Goal: Task Accomplishment & Management: Manage account settings

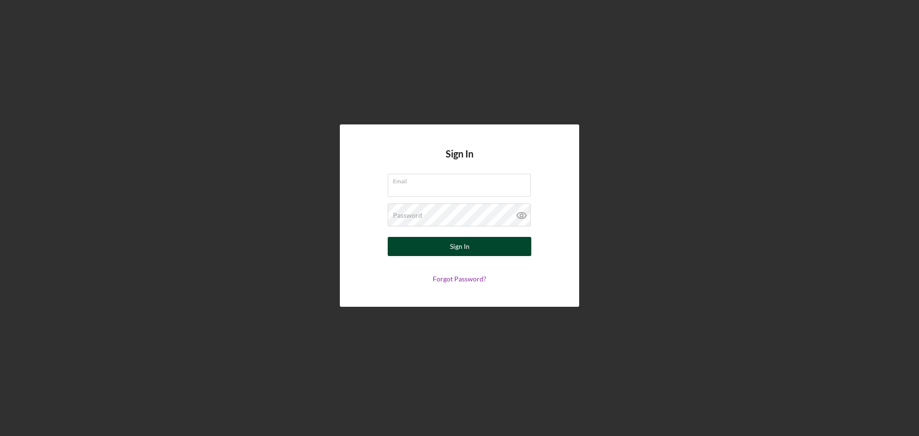
type input "[EMAIL_ADDRESS][DOMAIN_NAME]"
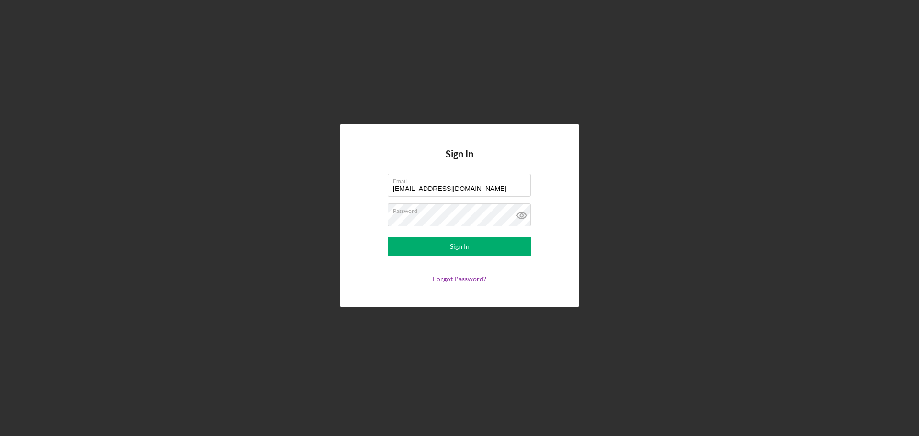
drag, startPoint x: 457, startPoint y: 246, endPoint x: 467, endPoint y: 257, distance: 15.3
click at [457, 246] on div "Sign In" at bounding box center [460, 246] width 20 height 19
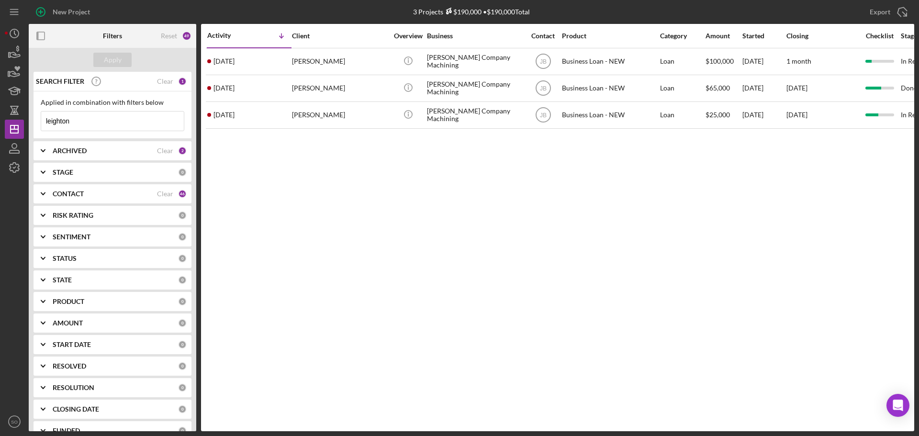
drag, startPoint x: 96, startPoint y: 125, endPoint x: 0, endPoint y: 124, distance: 96.2
click at [0, 124] on div "New Project 3 Projects $190,000 • $190,000 Total leighton Export Icon/Export Fi…" at bounding box center [459, 218] width 919 height 436
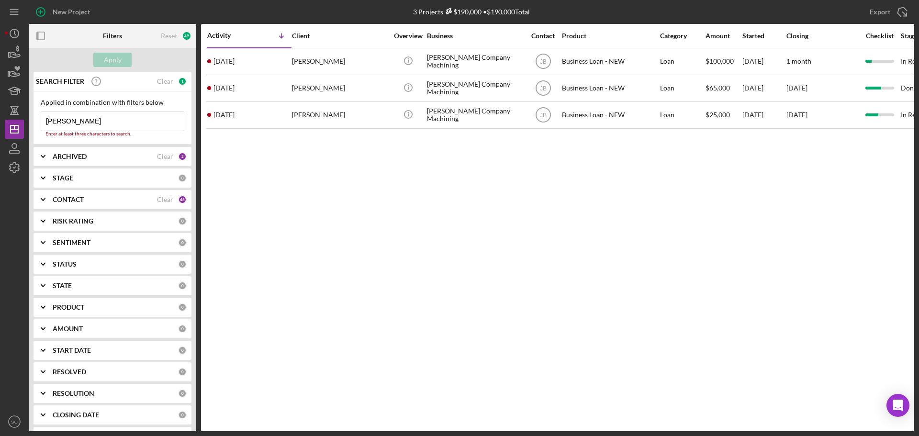
type input "[PERSON_NAME]"
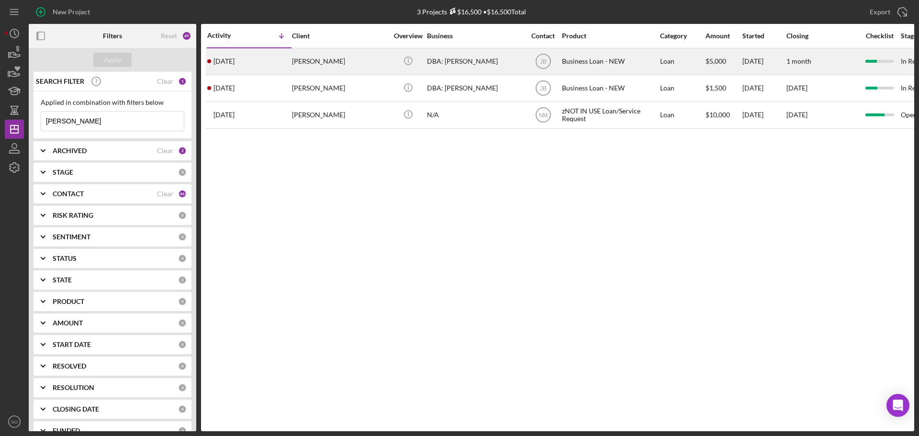
click at [283, 66] on div "[DATE] [PERSON_NAME]" at bounding box center [249, 61] width 84 height 25
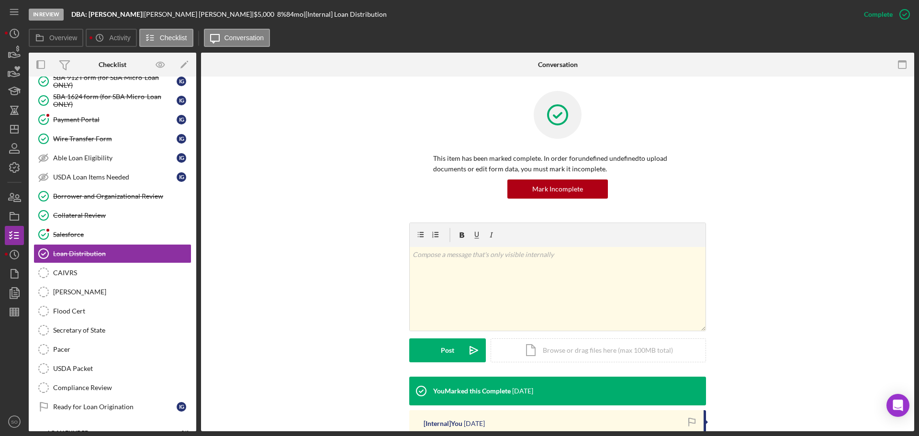
scroll to position [144, 0]
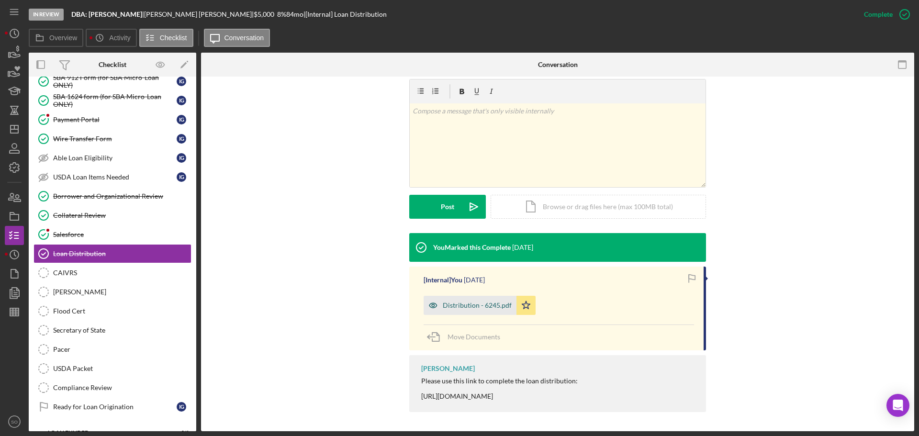
click at [483, 314] on div "Distribution - 6245.pdf" at bounding box center [470, 305] width 93 height 19
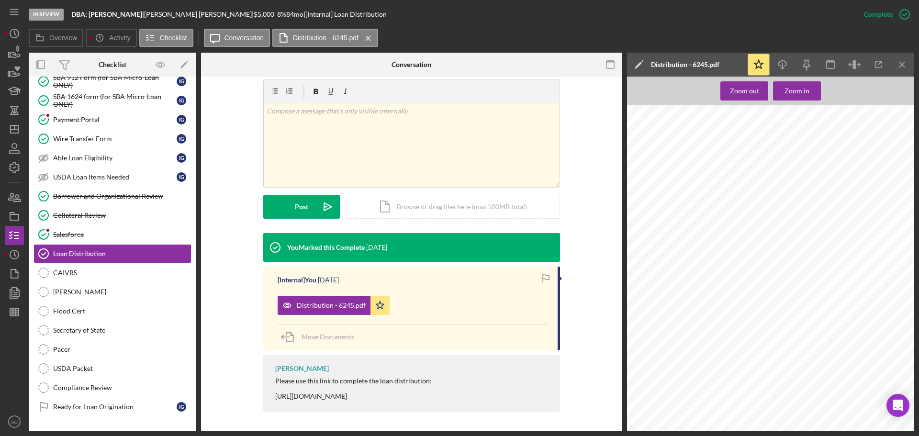
scroll to position [670, 0]
click at [17, 125] on icon "Icon/Dashboard" at bounding box center [14, 129] width 24 height 24
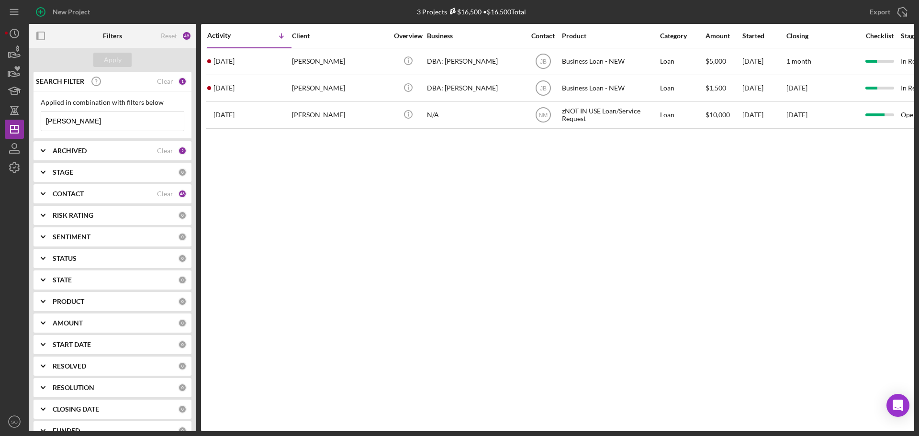
drag, startPoint x: 79, startPoint y: 120, endPoint x: 0, endPoint y: 117, distance: 79.5
click at [0, 117] on div "New Project 3 Projects $16,500 • $16,500 Total ivone Export Icon/Export Filters…" at bounding box center [459, 218] width 919 height 436
type input "leighton"
click at [101, 67] on button "Apply" at bounding box center [112, 60] width 38 height 14
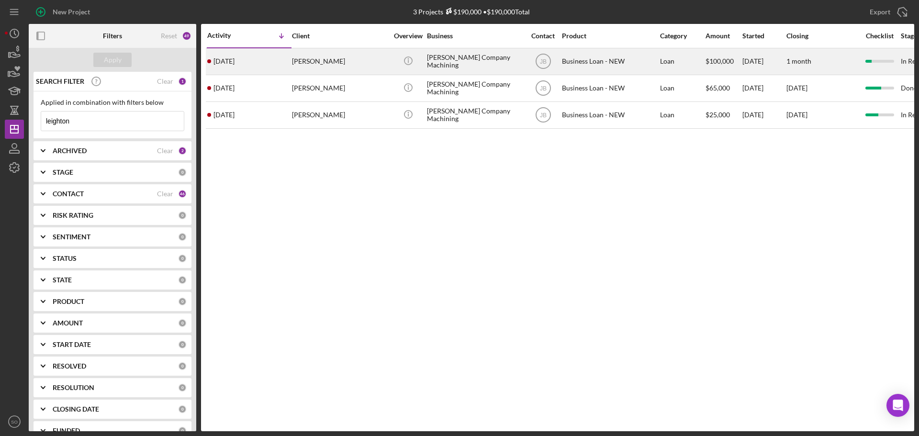
click at [276, 68] on div "3 days ago Leighton Jones" at bounding box center [249, 61] width 84 height 25
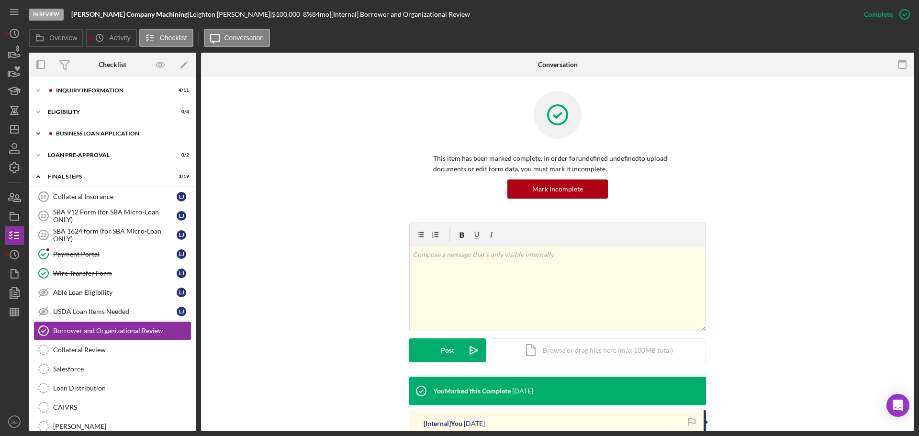
click at [114, 136] on div "BUSINESS LOAN APPLICATION" at bounding box center [120, 134] width 128 height 6
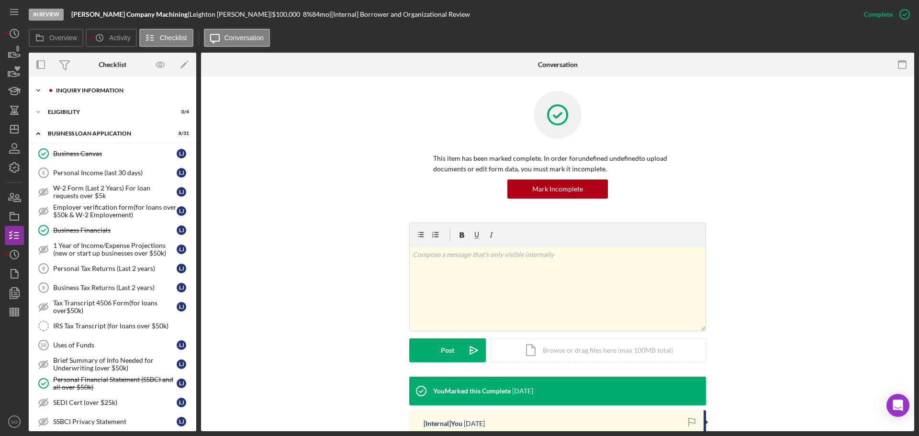
click at [83, 94] on div "Icon/Expander INQUIRY INFORMATION 4 / 11" at bounding box center [113, 90] width 168 height 19
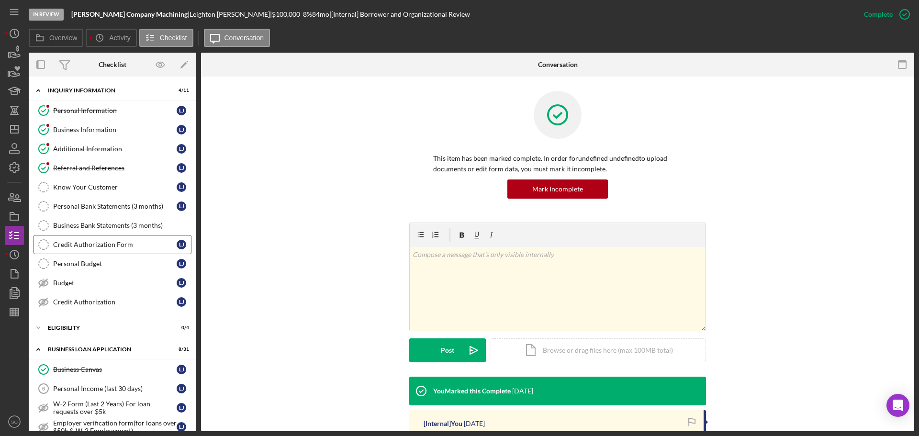
click at [125, 241] on div "Credit Authorization Form" at bounding box center [114, 245] width 123 height 8
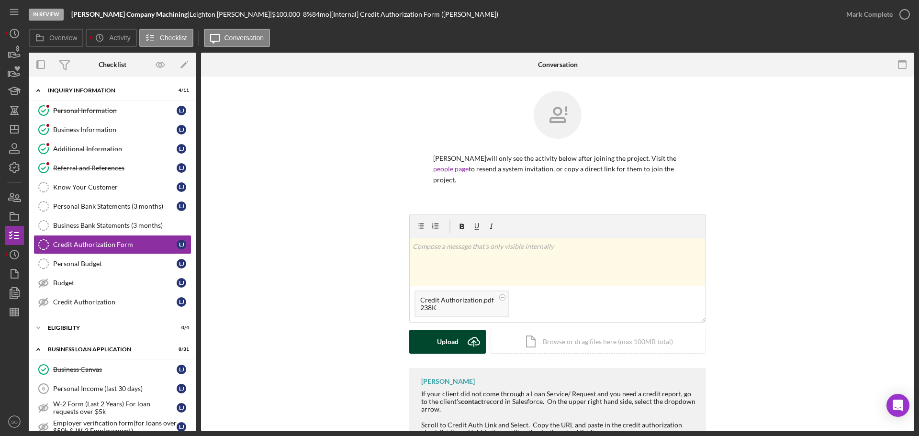
click at [456, 340] on div "Upload" at bounding box center [448, 342] width 22 height 24
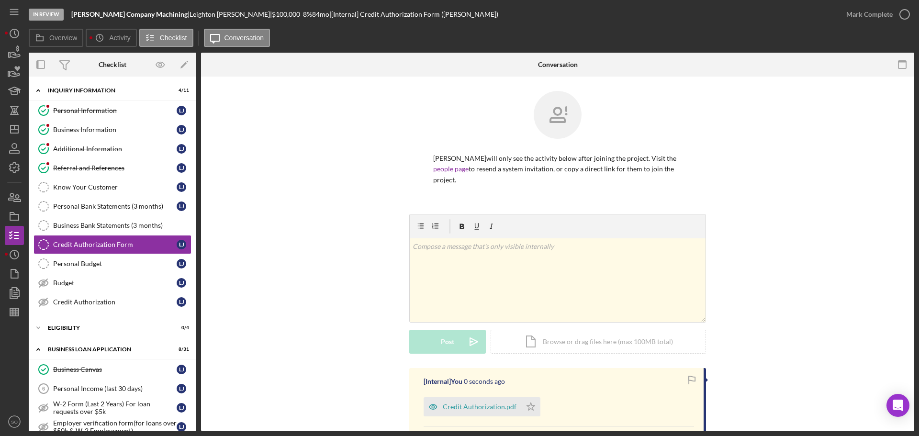
scroll to position [148, 0]
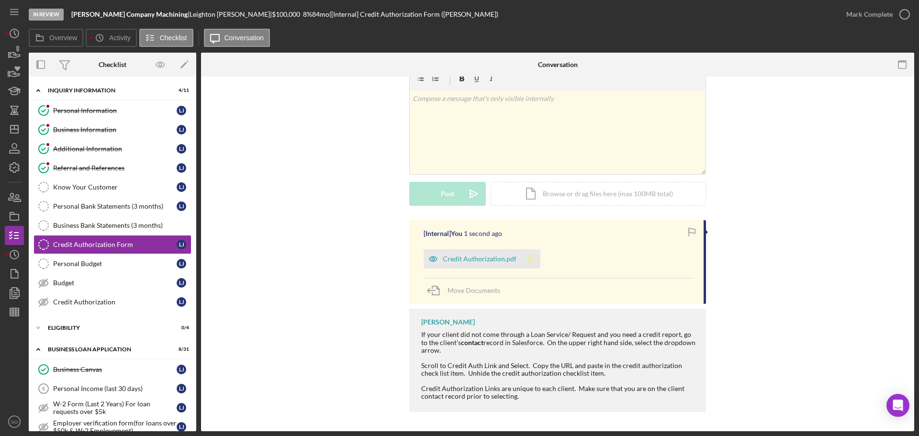
click at [534, 264] on icon "Icon/Star" at bounding box center [530, 258] width 19 height 19
click at [891, 11] on div "Mark Complete" at bounding box center [869, 14] width 46 height 19
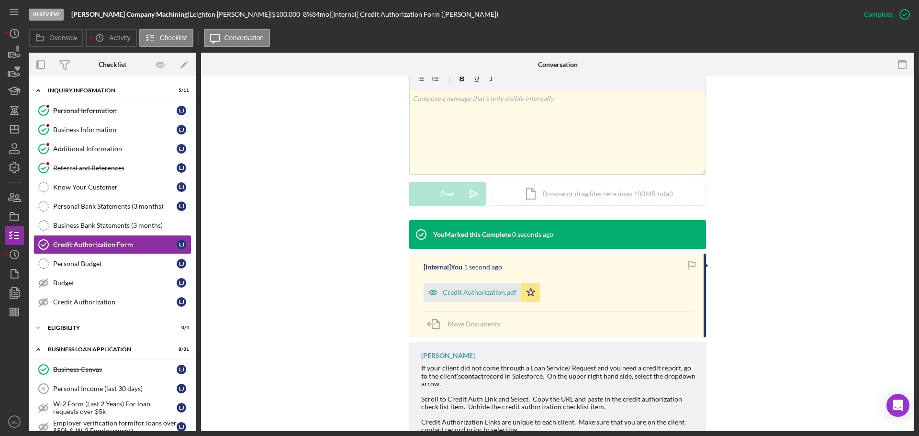
scroll to position [181, 0]
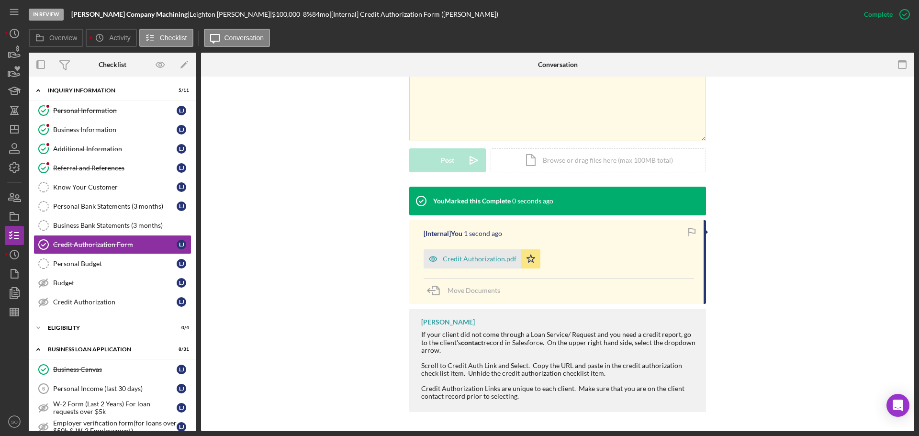
click at [481, 257] on div "Credit Authorization.pdf" at bounding box center [480, 259] width 74 height 8
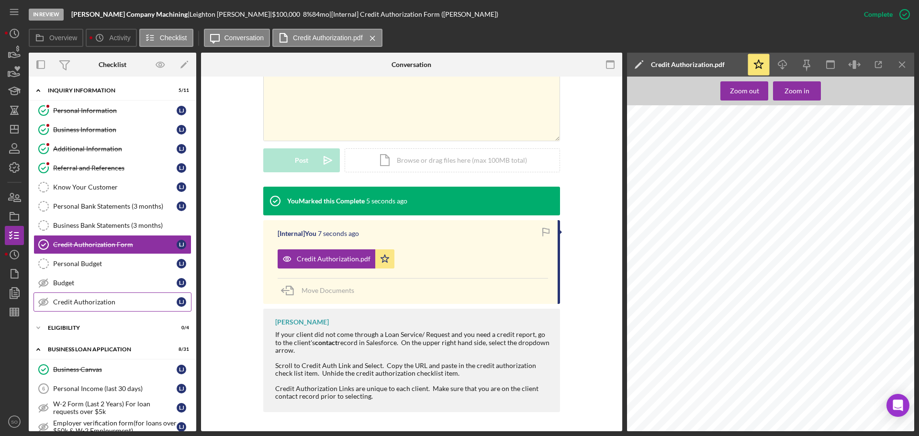
click at [123, 302] on div "Credit Authorization" at bounding box center [114, 302] width 123 height 8
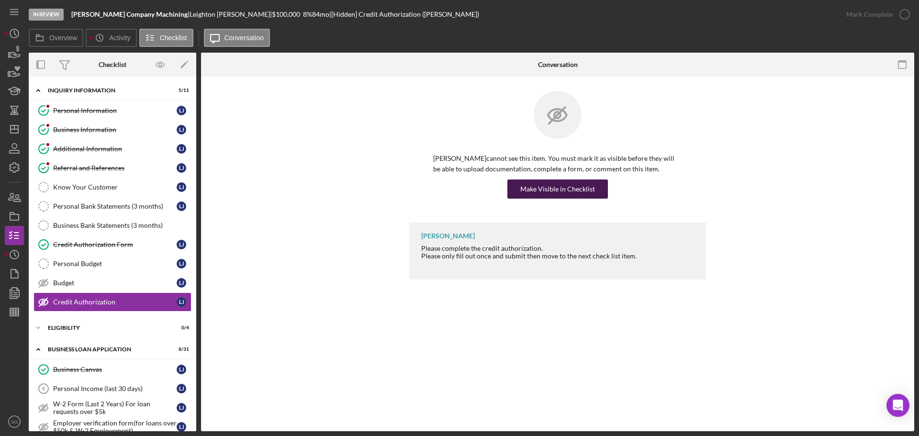
click at [553, 189] on div "Make Visible in Checklist" at bounding box center [557, 188] width 75 height 19
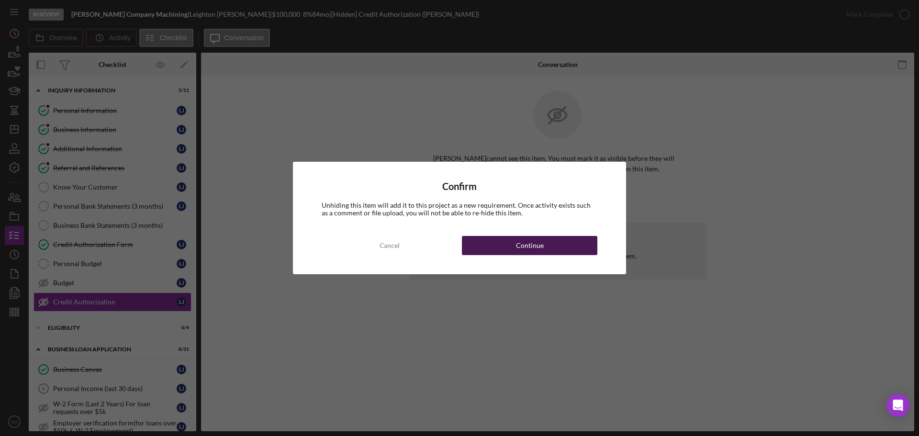
click at [565, 245] on button "Continue" at bounding box center [529, 245] width 135 height 19
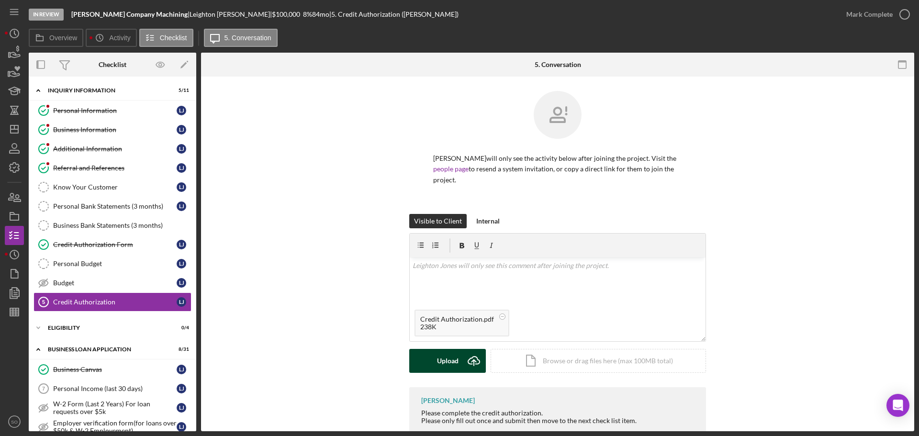
click at [444, 362] on div "Upload" at bounding box center [448, 361] width 22 height 24
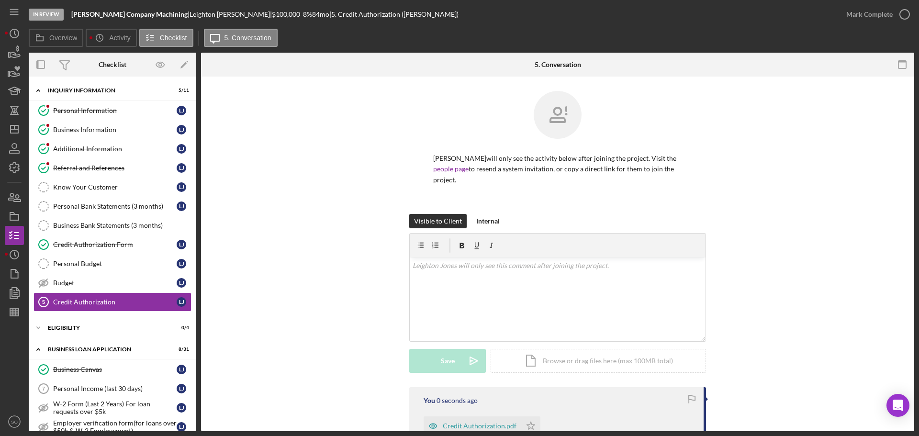
scroll to position [121, 0]
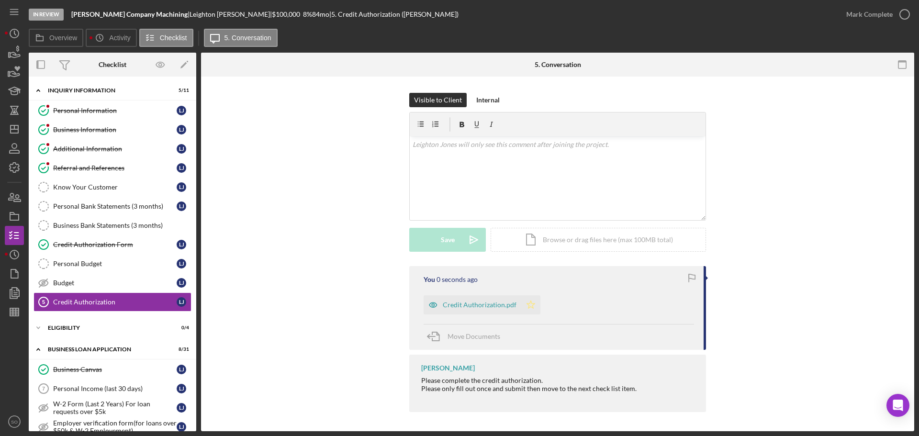
click at [527, 306] on polygon "button" at bounding box center [531, 305] width 8 height 8
click at [868, 20] on div "Mark Complete" at bounding box center [869, 14] width 46 height 19
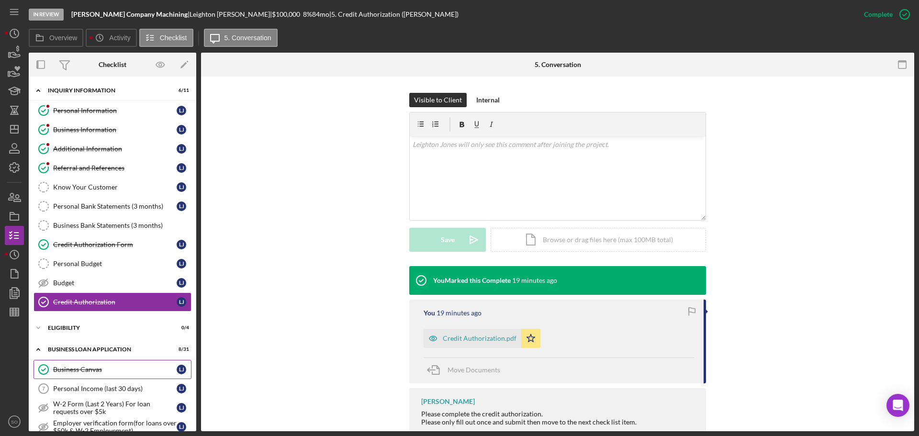
scroll to position [96, 0]
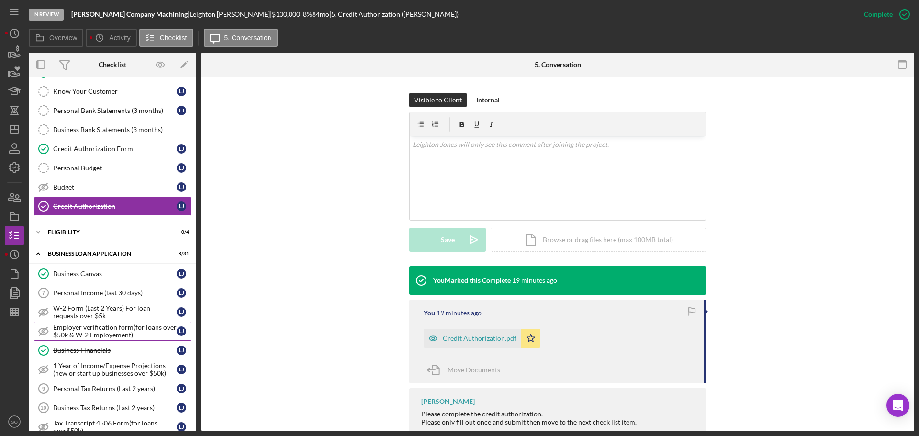
click at [130, 336] on div "Employer verification form(for loans over $50k & W-2 Employement)" at bounding box center [114, 331] width 123 height 15
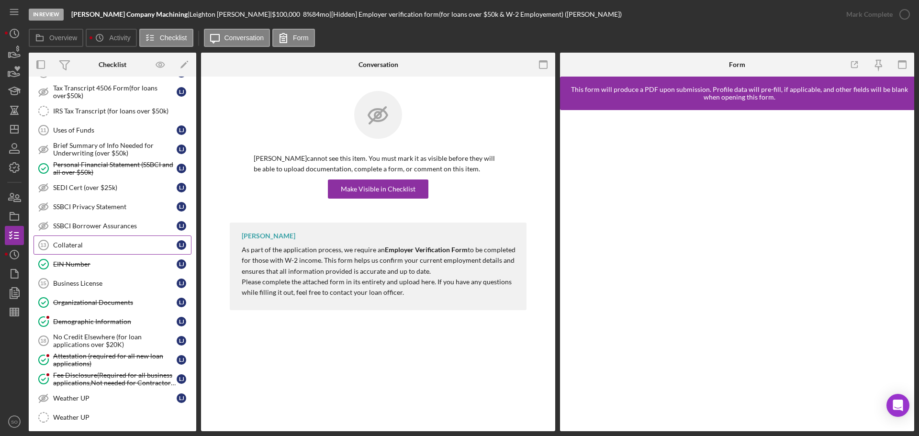
scroll to position [383, 0]
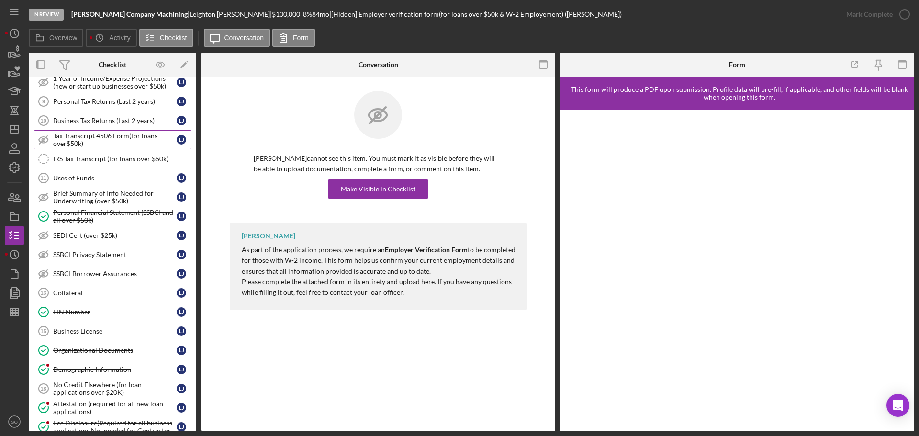
click at [70, 140] on div "Tax Transcript 4506 Form(for loans over$50k)" at bounding box center [114, 139] width 123 height 15
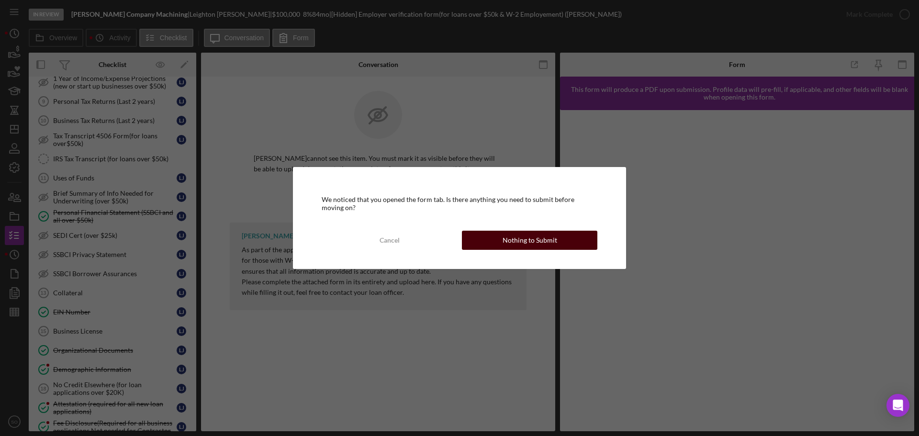
click at [497, 235] on button "Nothing to Submit" at bounding box center [529, 240] width 135 height 19
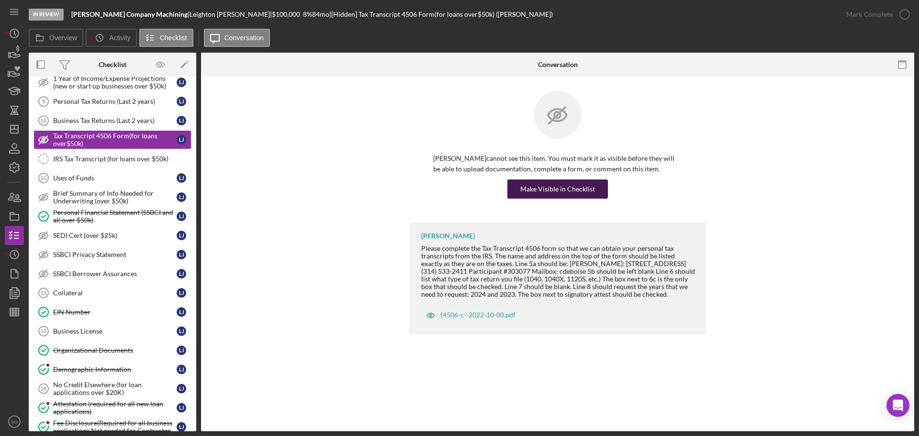
click at [536, 192] on div "Make Visible in Checklist" at bounding box center [557, 188] width 75 height 19
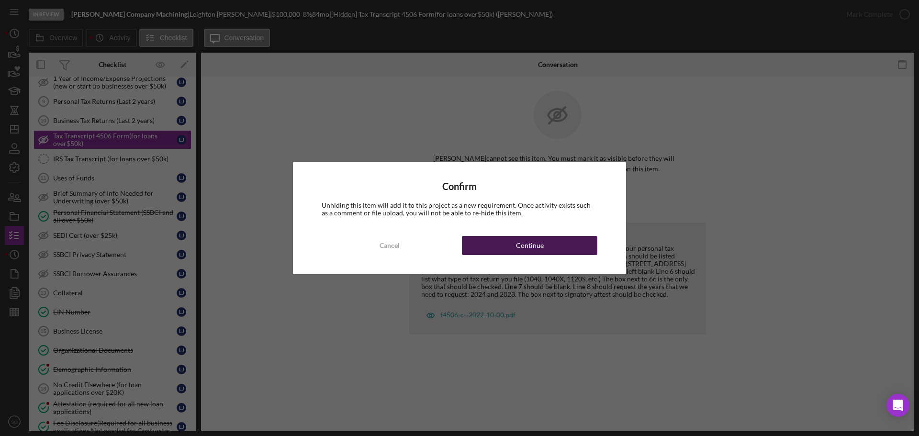
click at [514, 250] on button "Continue" at bounding box center [529, 245] width 135 height 19
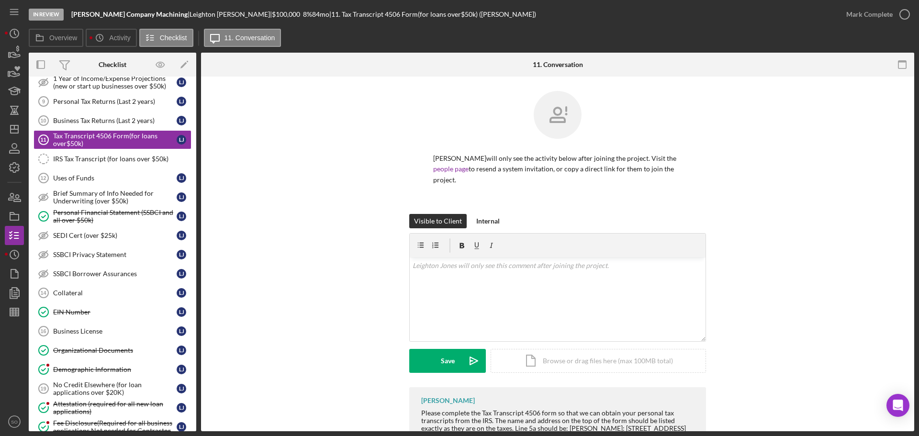
scroll to position [87, 0]
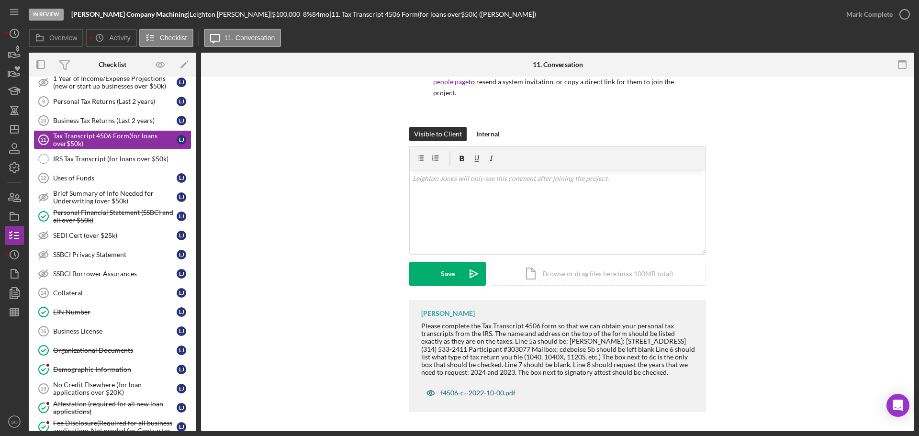
click at [487, 393] on div "f4506-c--2022-10-00.pdf" at bounding box center [477, 393] width 75 height 8
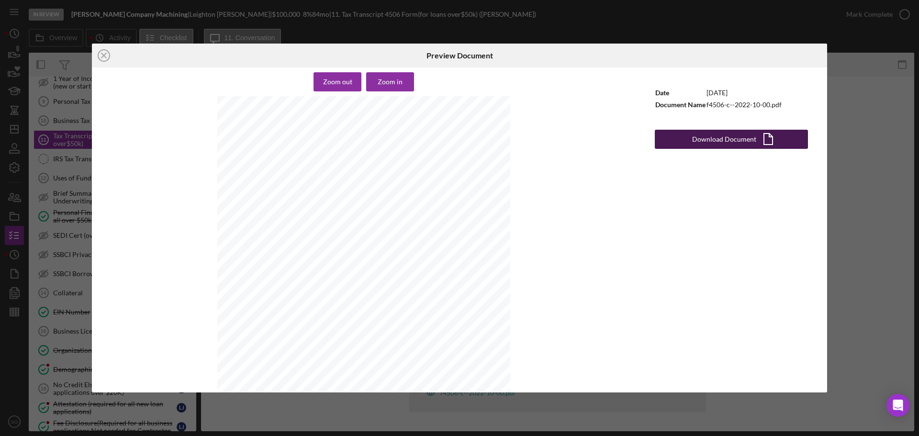
click at [730, 142] on div "Download Document" at bounding box center [724, 139] width 64 height 19
click at [105, 55] on line at bounding box center [103, 55] width 5 height 5
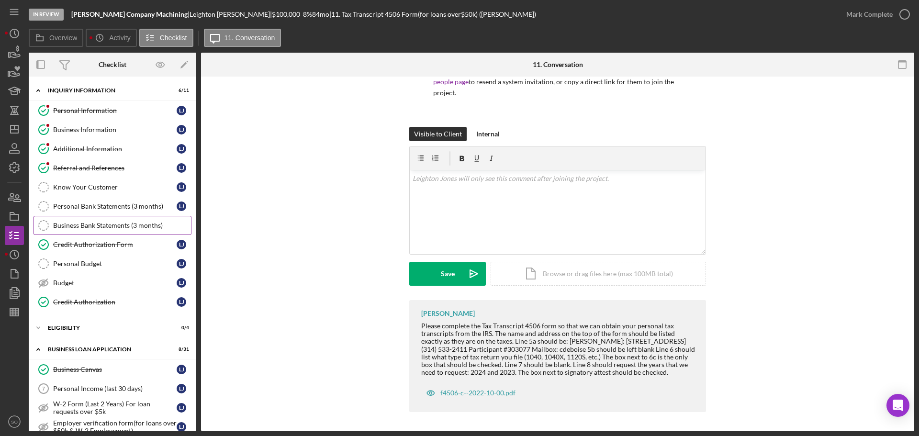
click at [128, 223] on div "Business Bank Statements (3 months)" at bounding box center [122, 226] width 138 height 8
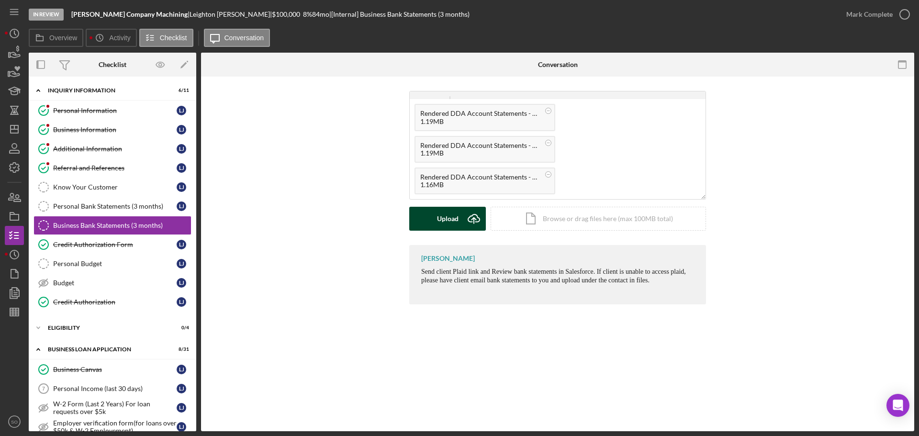
click at [447, 230] on div "Upload" at bounding box center [448, 219] width 22 height 24
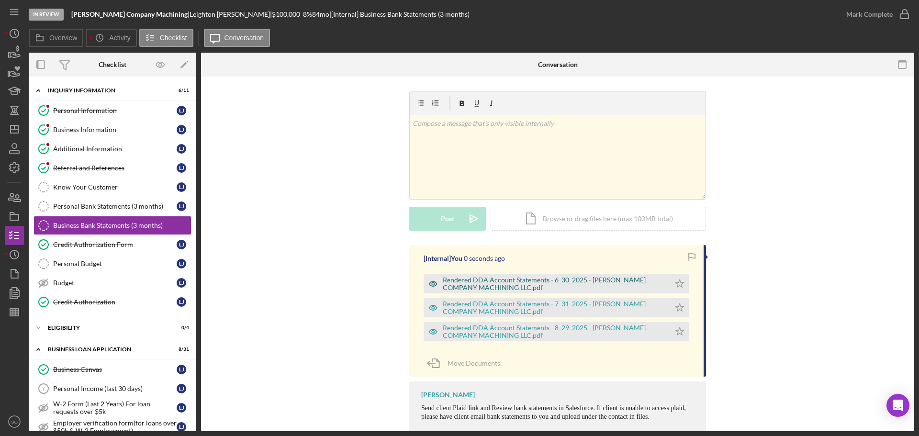
scroll to position [29, 0]
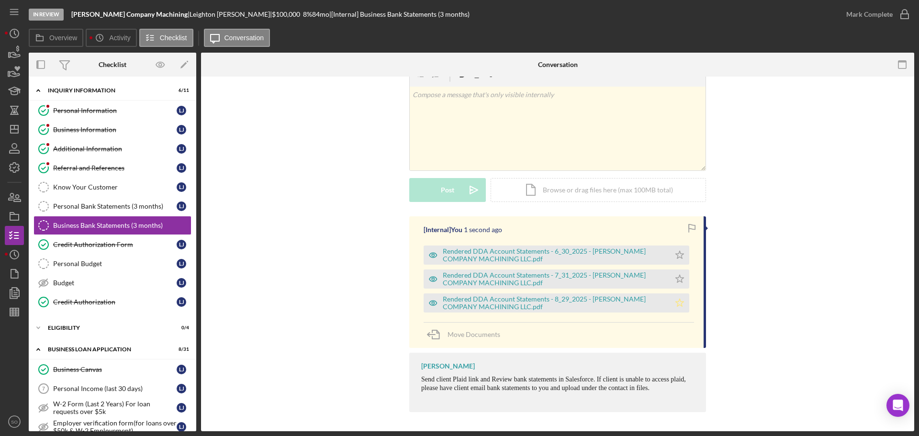
click at [677, 302] on polygon "button" at bounding box center [680, 303] width 8 height 8
click at [596, 304] on div "Rendered DDA Account Statements - 8_29_2025 - JONES COMPANY MACHINING LLC.pdf" at bounding box center [554, 302] width 223 height 15
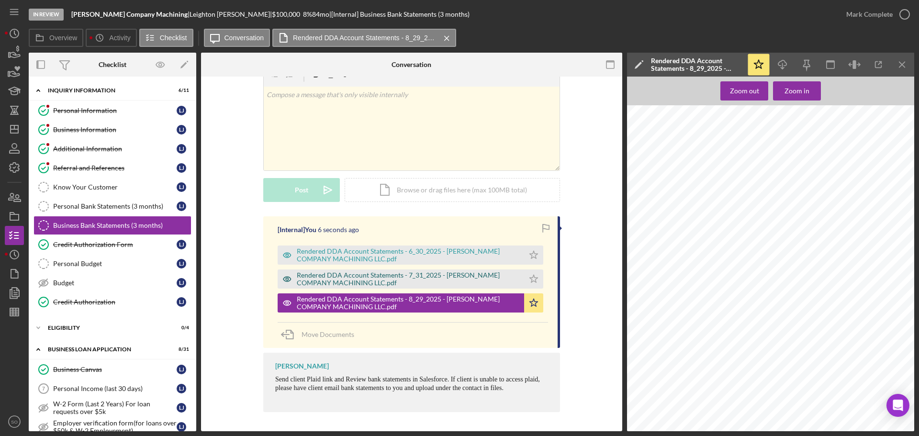
click at [472, 286] on div "Rendered DDA Account Statements - 7_31_2025 - JONES COMPANY MACHINING LLC.pdf" at bounding box center [408, 278] width 223 height 15
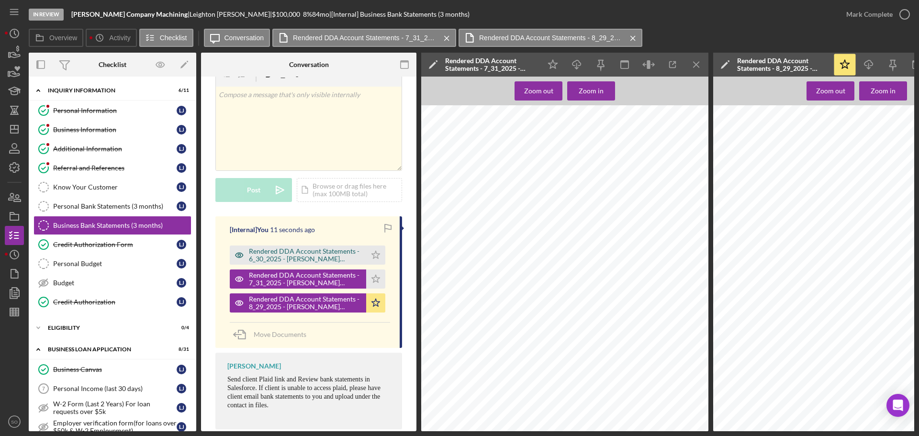
click at [327, 252] on div "Rendered DDA Account Statements - 6_30_2025 - JONES COMPANY MACHINING LLC.pdf" at bounding box center [305, 254] width 112 height 15
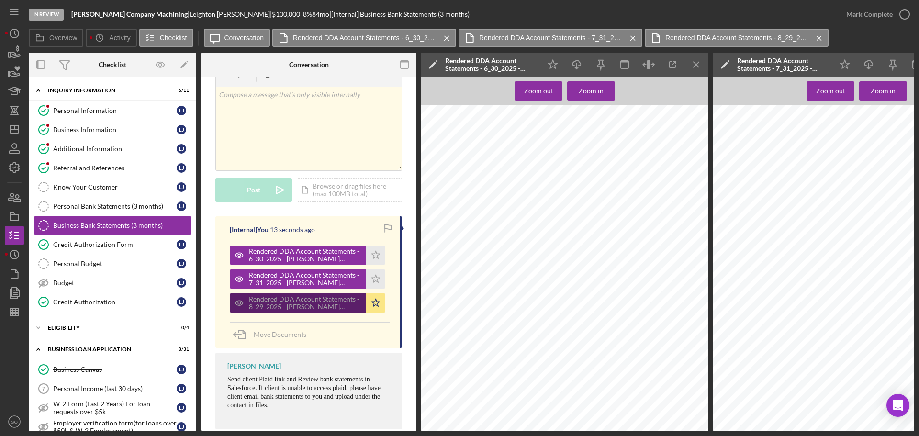
click at [333, 303] on div "Rendered DDA Account Statements - 8_29_2025 - JONES COMPANY MACHINING LLC.pdf" at bounding box center [305, 302] width 112 height 15
click at [342, 306] on div "Rendered DDA Account Statements - 8_29_2025 - JONES COMPANY MACHINING LLC.pdf" at bounding box center [305, 302] width 112 height 15
click at [699, 69] on icon "Icon/Menu Close" at bounding box center [697, 65] width 22 height 22
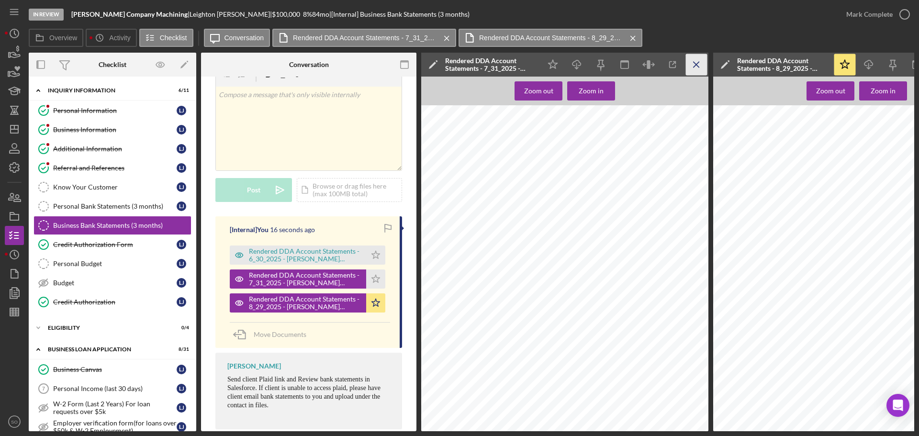
click at [700, 60] on icon "Icon/Menu Close" at bounding box center [697, 65] width 22 height 22
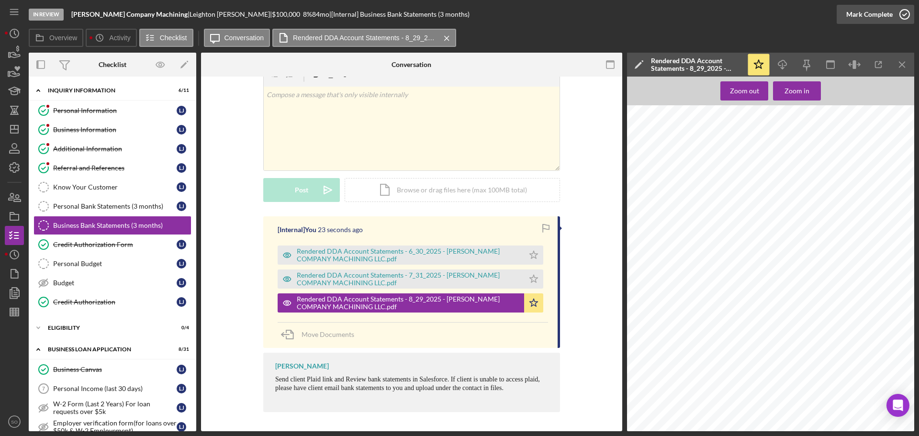
click at [872, 15] on div "Mark Complete" at bounding box center [869, 14] width 46 height 19
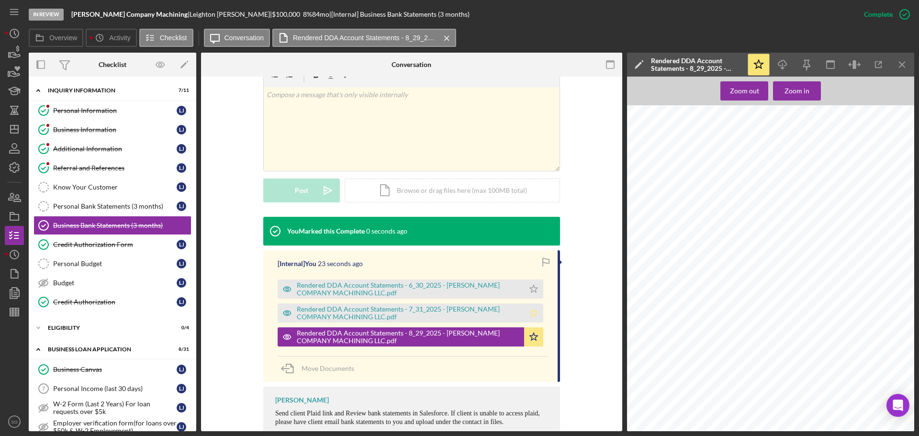
click at [532, 310] on polygon "button" at bounding box center [534, 313] width 8 height 8
click at [531, 290] on icon "Icon/Star" at bounding box center [533, 289] width 19 height 19
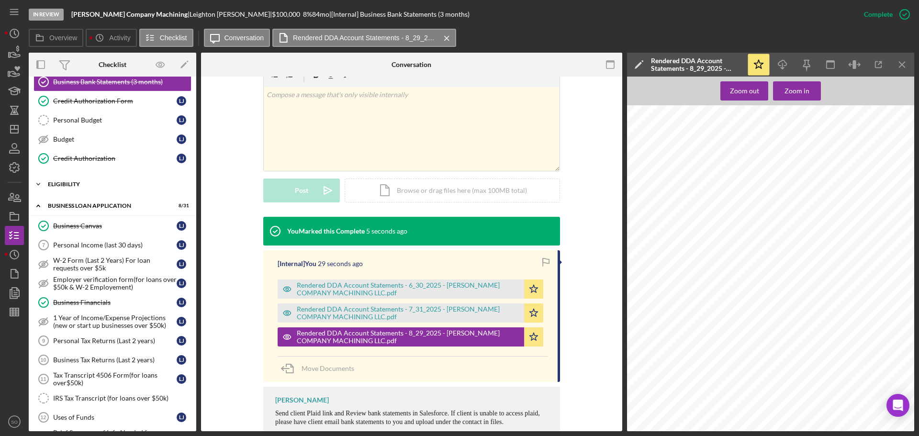
click at [75, 185] on div "ELIGIBILITY" at bounding box center [116, 184] width 136 height 6
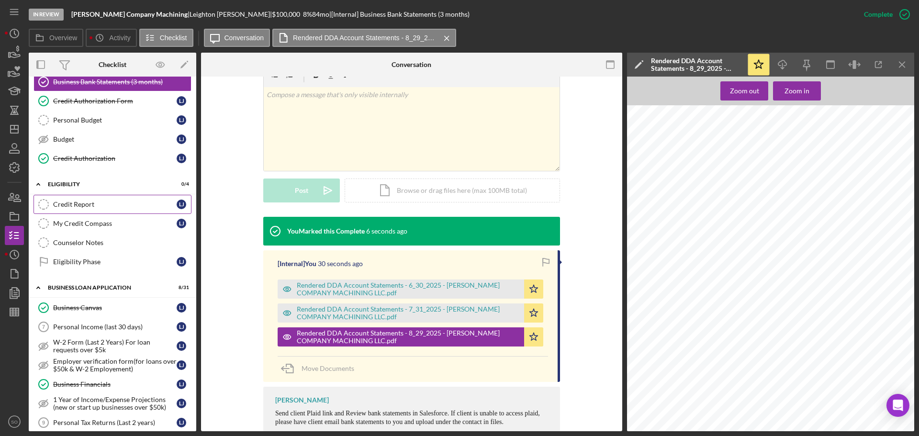
click at [80, 198] on link "Credit Report Credit Report L J" at bounding box center [113, 204] width 158 height 19
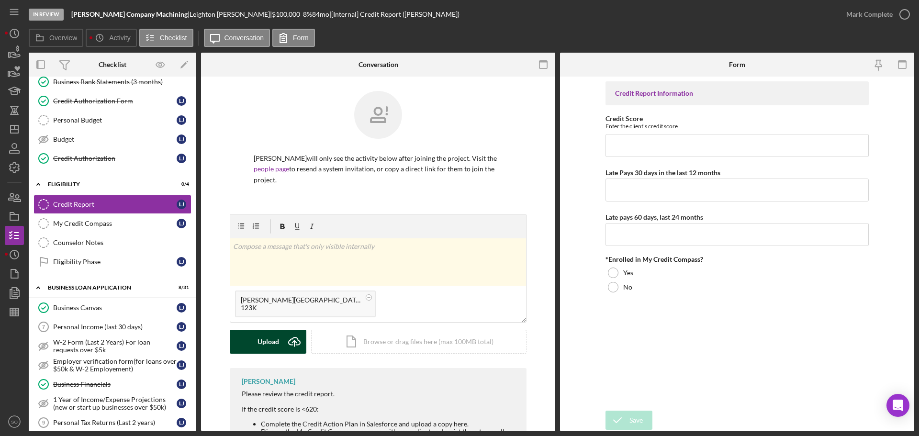
click at [278, 336] on button "Upload Icon/Upload" at bounding box center [268, 342] width 77 height 24
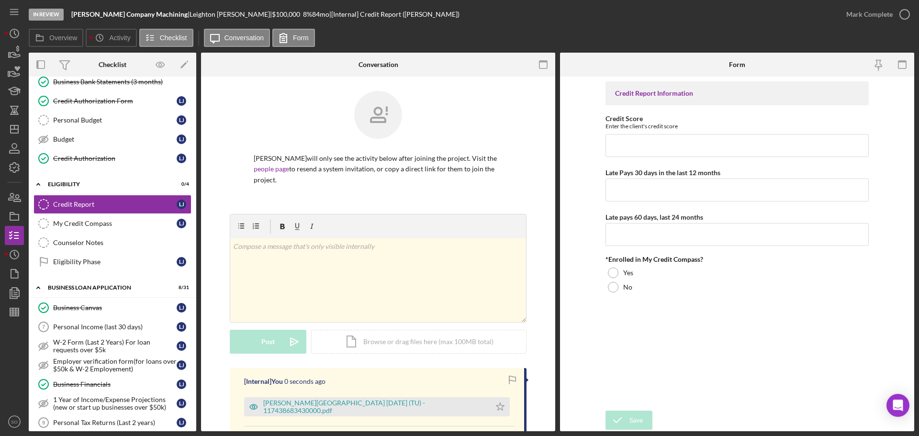
scroll to position [131, 0]
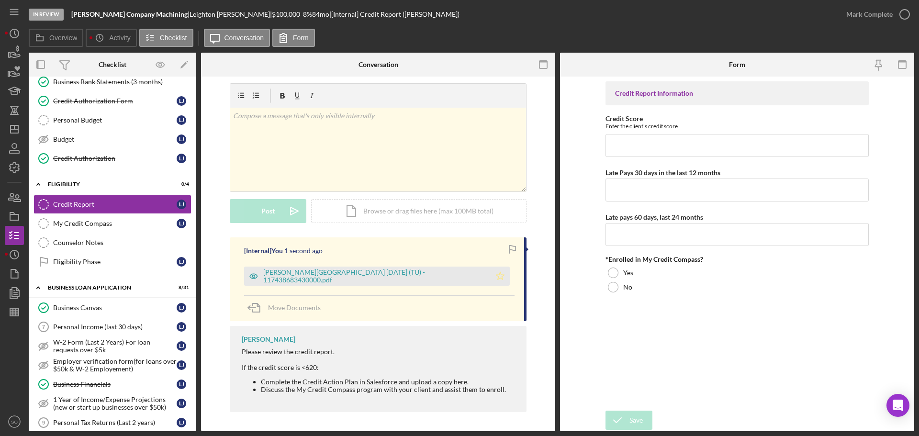
click at [491, 278] on icon "Icon/Star" at bounding box center [500, 276] width 19 height 19
click at [391, 280] on div "Jones, Leighton 2025-09-15 (TU) - 117438683430000.pdf" at bounding box center [374, 275] width 223 height 15
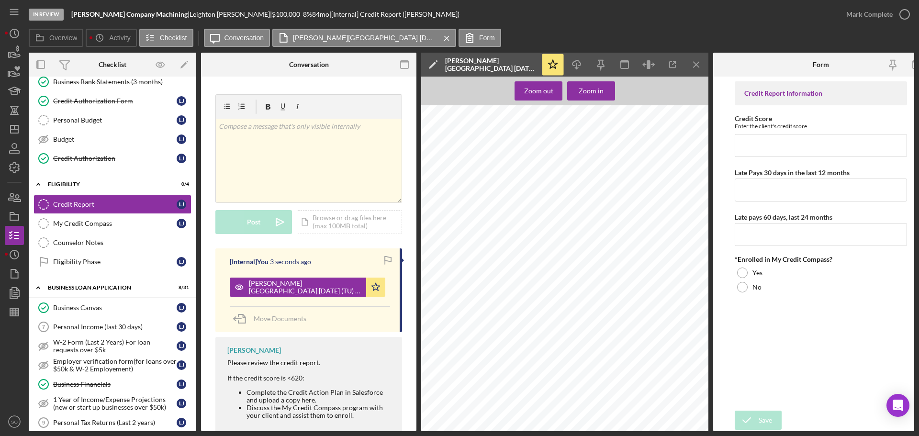
scroll to position [144, 0]
click at [773, 146] on input "Credit Score" at bounding box center [821, 145] width 172 height 23
type input "638"
click at [797, 190] on input "Late Pays 30 days in the last 12 months" at bounding box center [821, 190] width 172 height 23
type input "0"
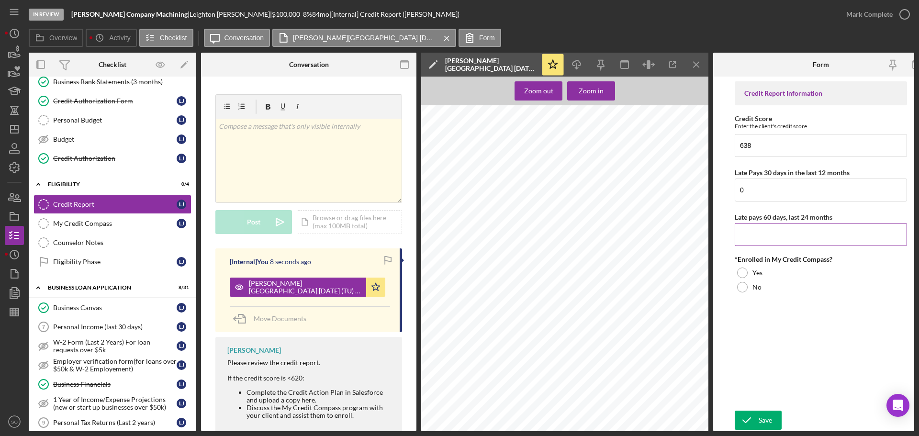
click at [787, 235] on input "Late pays 60 days, last 24 months" at bounding box center [821, 234] width 172 height 23
type input "0"
click at [748, 286] on div "No" at bounding box center [821, 287] width 172 height 14
click at [767, 417] on div "Save" at bounding box center [765, 420] width 13 height 19
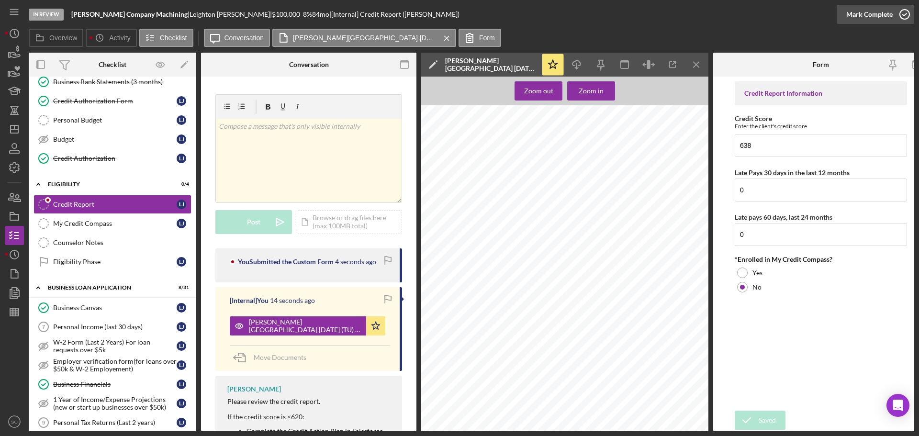
click at [868, 11] on div "Mark Complete" at bounding box center [869, 14] width 46 height 19
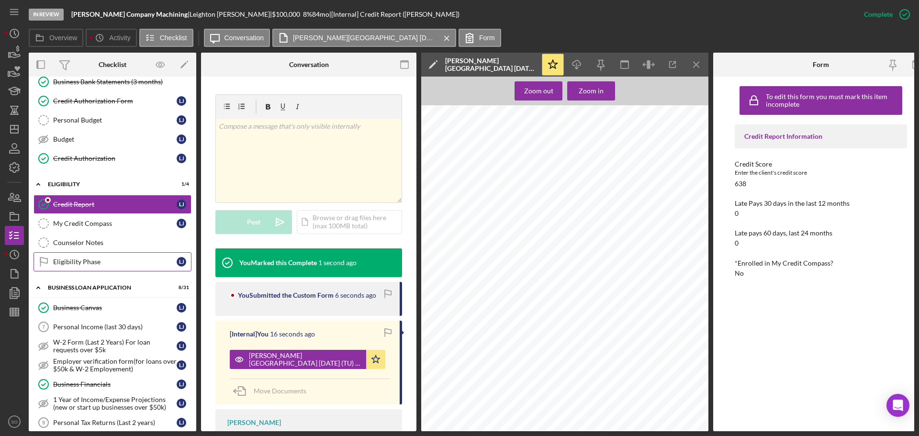
scroll to position [191, 0]
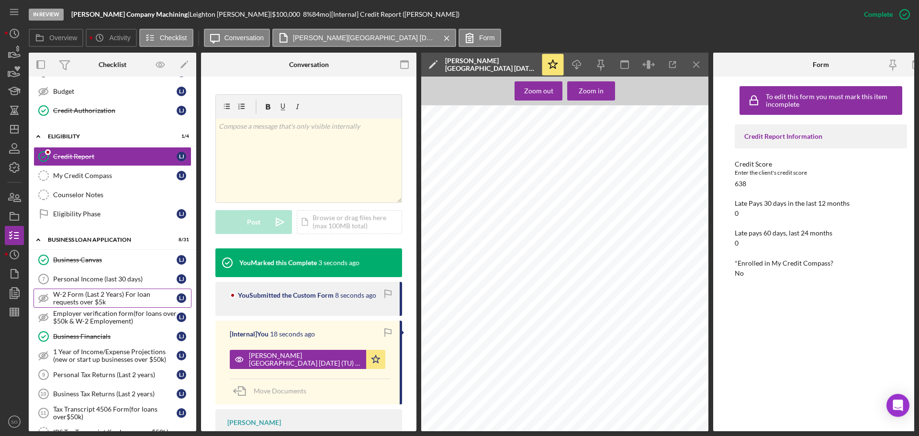
drag, startPoint x: 101, startPoint y: 276, endPoint x: 136, endPoint y: 295, distance: 39.2
click at [101, 276] on div "Personal Income (last 30 days)" at bounding box center [114, 279] width 123 height 8
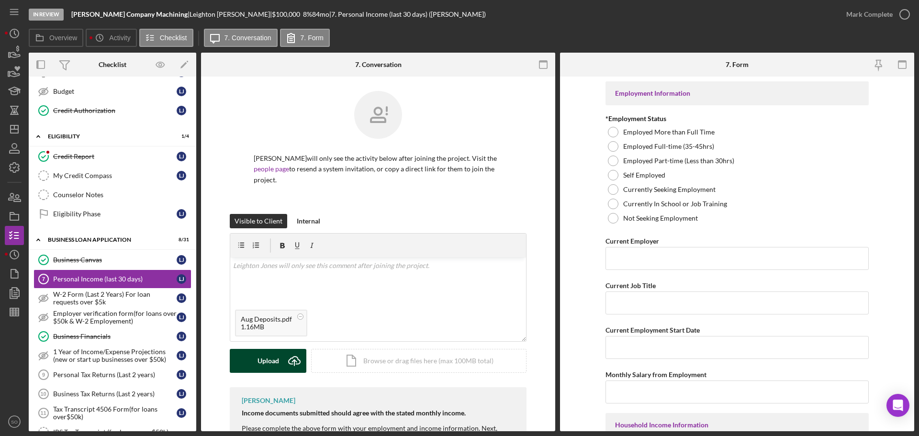
click at [268, 360] on div "Upload" at bounding box center [268, 361] width 22 height 24
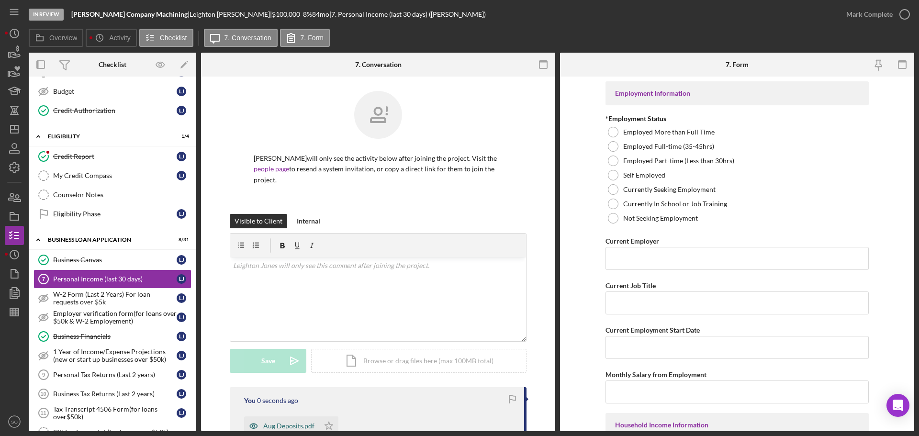
scroll to position [96, 0]
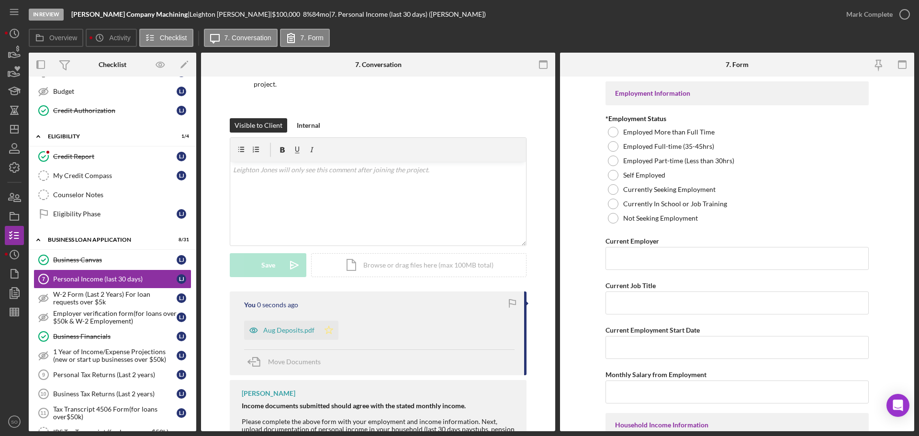
click at [329, 329] on polygon "button" at bounding box center [329, 330] width 8 height 8
click at [612, 168] on div "Self Employed" at bounding box center [736, 175] width 263 height 14
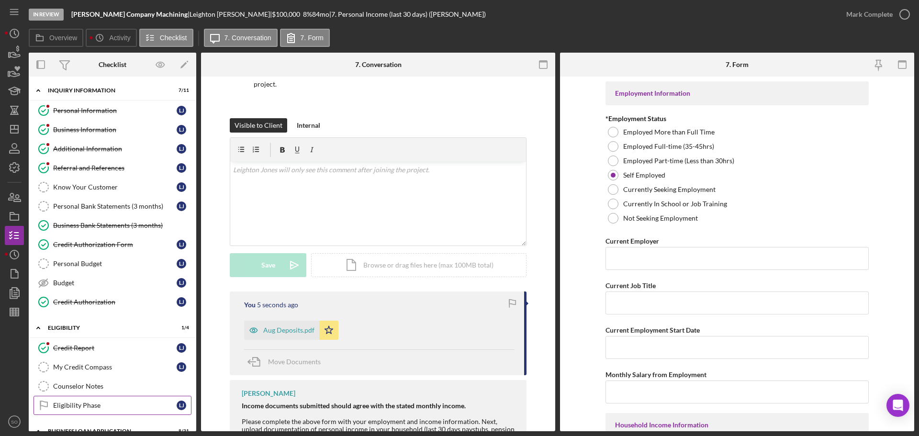
scroll to position [0, 0]
click at [626, 260] on input "Current Employer" at bounding box center [736, 258] width 263 height 23
paste input "Jones Company Machining"
type input "Jones Company Machining"
click at [636, 305] on input "Current Job Title" at bounding box center [736, 302] width 263 height 23
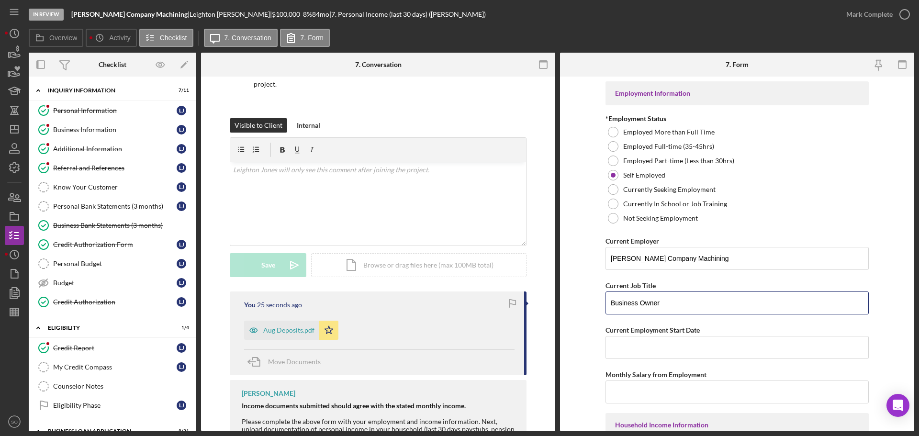
type input "Business Owner"
click at [585, 344] on form "Employment Information *Employment Status Employed More than Full Time Employed…" at bounding box center [737, 254] width 354 height 355
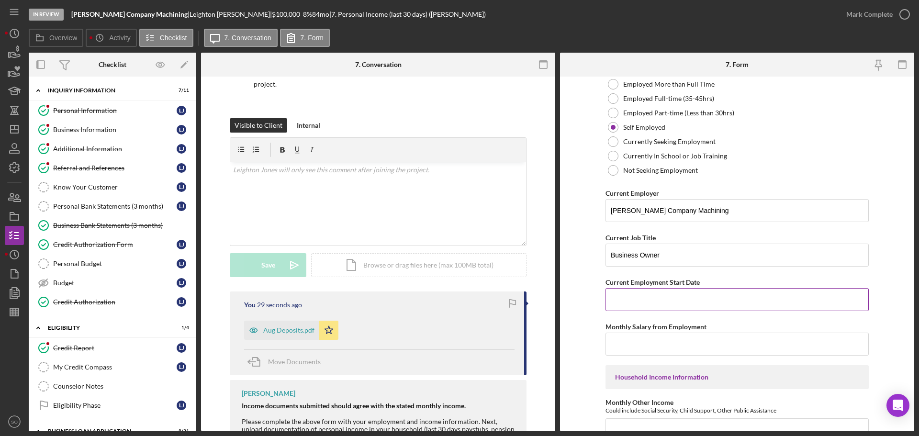
click at [649, 293] on input "Current Employment Start Date" at bounding box center [736, 299] width 263 height 23
paste input "01/12/2024"
type input "01/12/2024"
click at [580, 312] on form "Employment Information *Employment Status Employed More than Full Time Employed…" at bounding box center [737, 254] width 354 height 355
click at [657, 344] on input "Monthly Salary from Employment" at bounding box center [736, 344] width 263 height 23
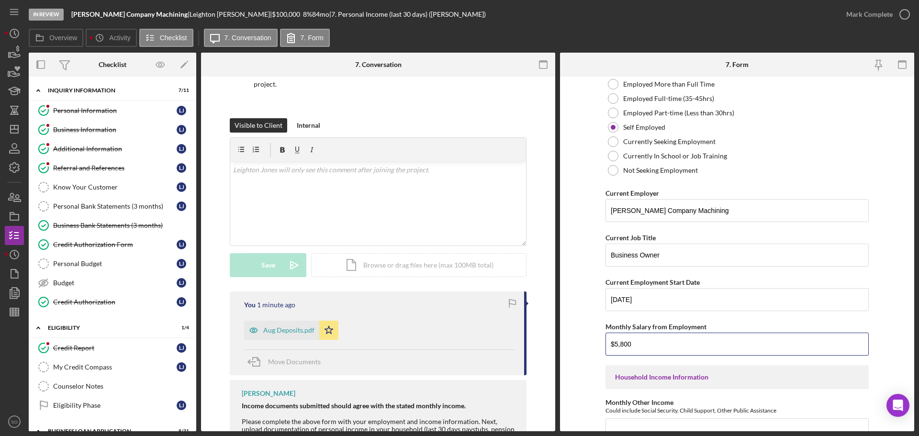
type input "$5,800"
click at [576, 347] on form "Employment Information *Employment Status Employed More than Full Time Employed…" at bounding box center [737, 254] width 354 height 355
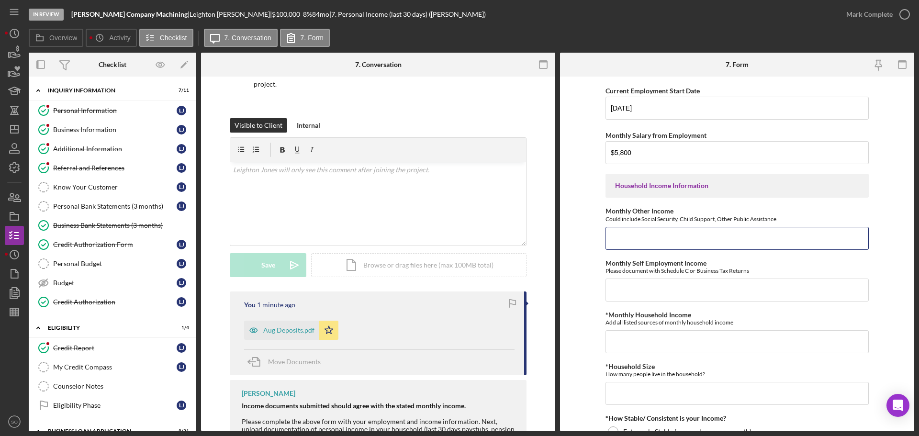
click at [638, 246] on input "Monthly Other Income" at bounding box center [736, 238] width 263 height 23
type input "$0"
click at [706, 293] on input "Monthly Self Employment Income" at bounding box center [736, 290] width 263 height 23
type input "$5,800"
click at [664, 344] on input "*Monthly Household Income" at bounding box center [736, 341] width 263 height 23
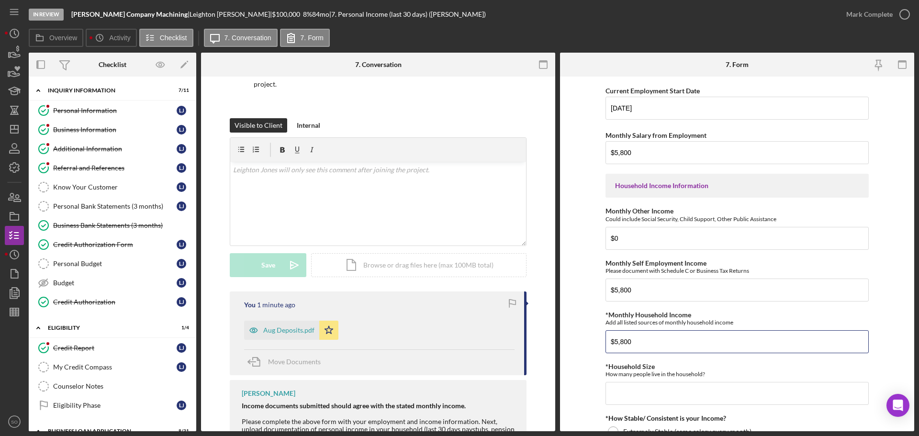
type input "$5,800"
click at [572, 355] on form "Employment Information *Employment Status Employed More than Full Time Employed…" at bounding box center [737, 254] width 354 height 355
click at [649, 392] on input "*Household Size" at bounding box center [736, 393] width 263 height 23
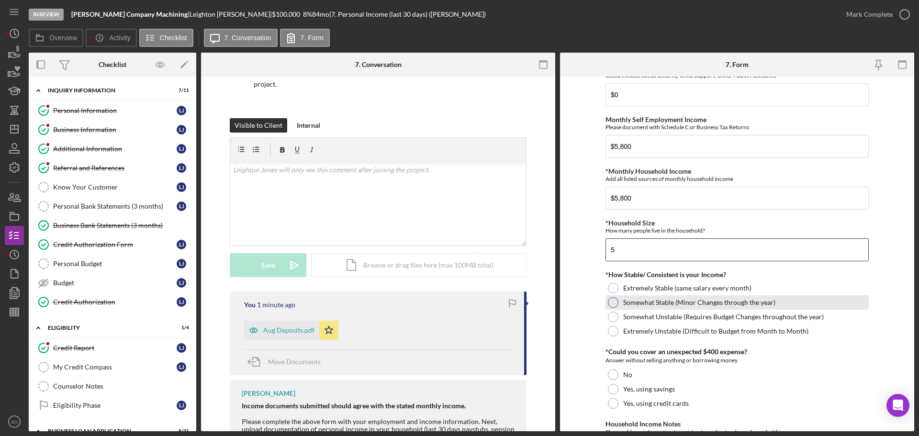
type input "5"
click at [612, 299] on div at bounding box center [613, 302] width 11 height 11
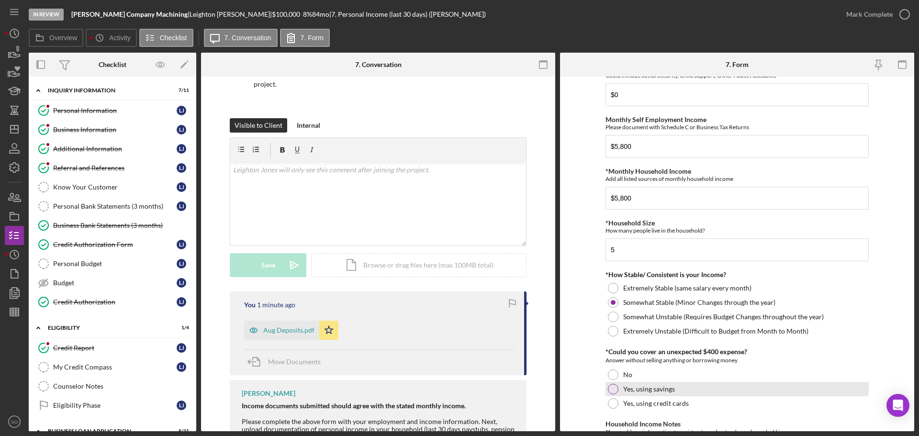
click at [610, 393] on div at bounding box center [613, 389] width 11 height 11
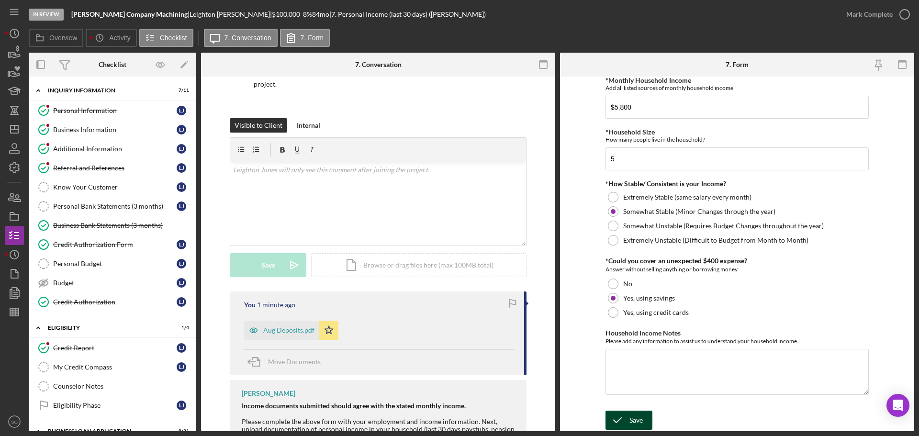
click at [644, 420] on button "Save" at bounding box center [628, 420] width 47 height 19
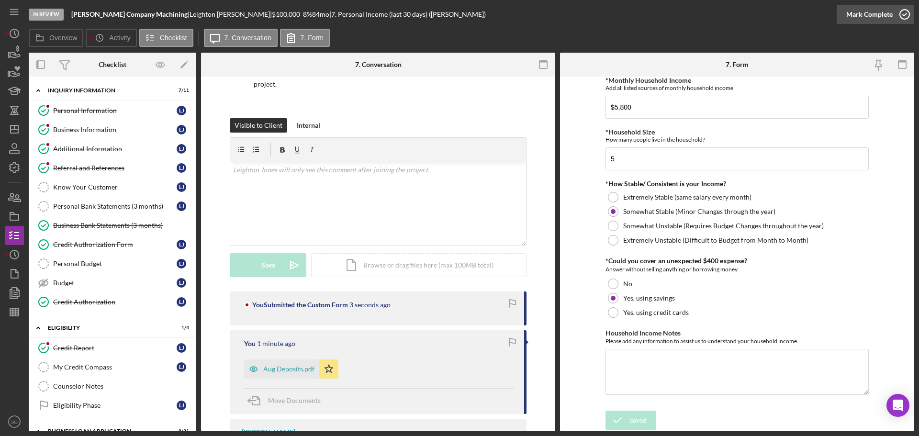
click at [870, 13] on div "Mark Complete" at bounding box center [869, 14] width 46 height 19
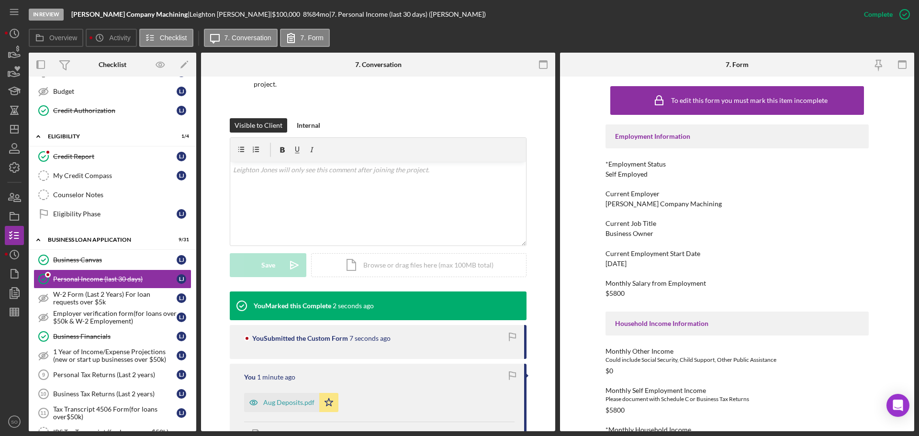
scroll to position [287, 0]
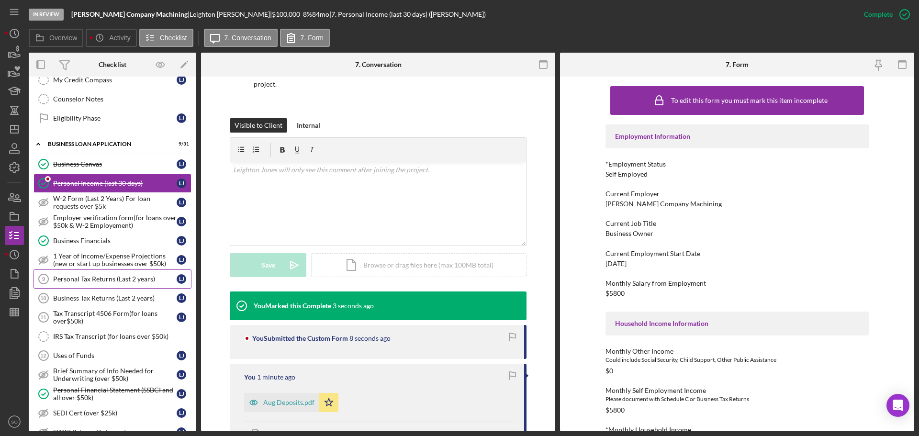
click at [132, 276] on div "Personal Tax Returns (Last 2 years)" at bounding box center [114, 279] width 123 height 8
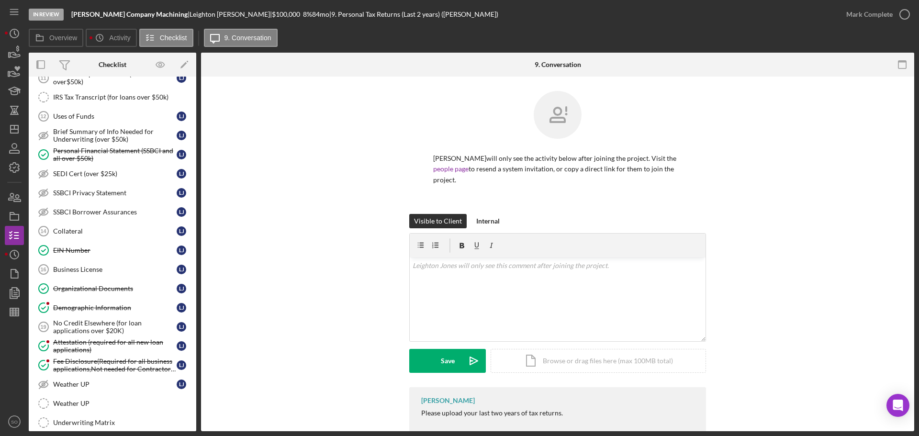
scroll to position [574, 0]
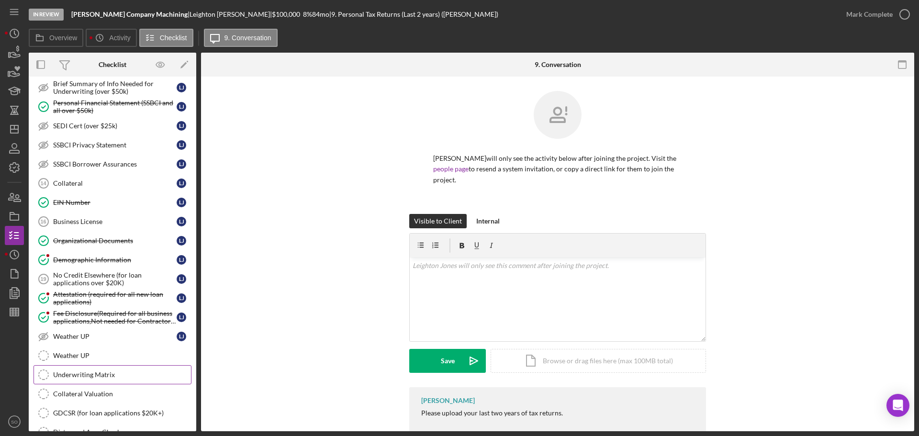
click at [134, 371] on div "Underwriting Matrix" at bounding box center [122, 375] width 138 height 8
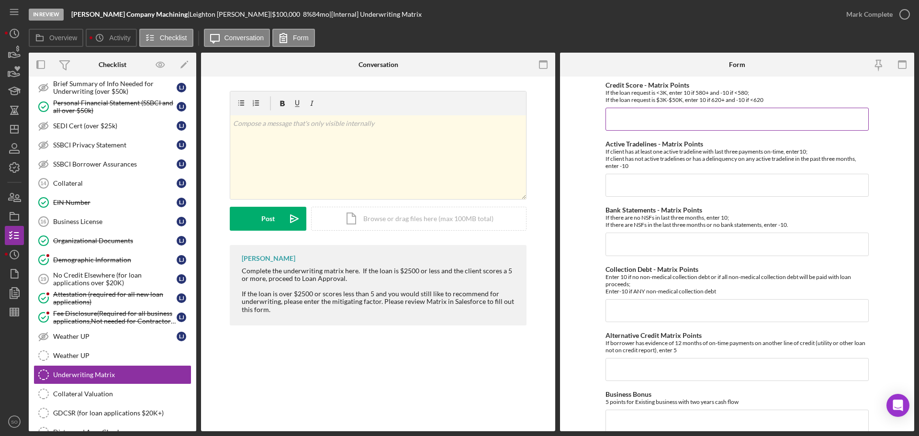
click at [660, 120] on input "Credit Score - Matrix Points" at bounding box center [736, 119] width 263 height 23
type input "10"
click at [637, 187] on input "1" at bounding box center [736, 185] width 263 height 23
type input "10"
click at [640, 236] on input "1" at bounding box center [736, 244] width 263 height 23
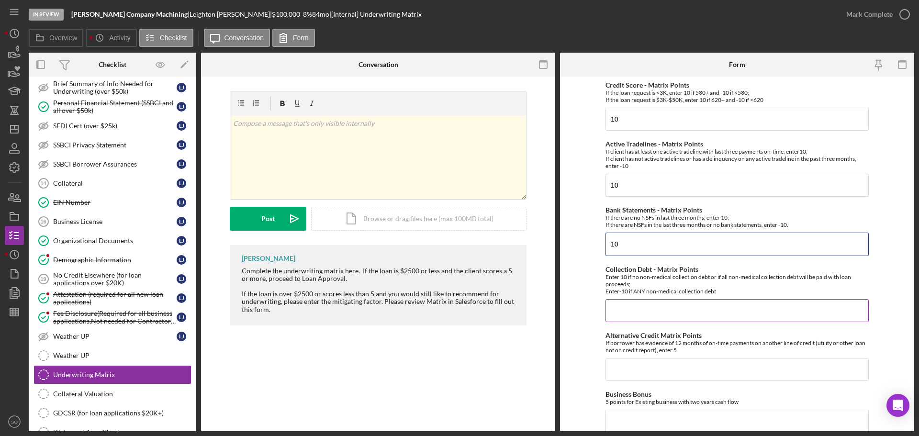
type input "10"
click at [658, 321] on input "Collection Debt - Matrix Points" at bounding box center [736, 310] width 263 height 23
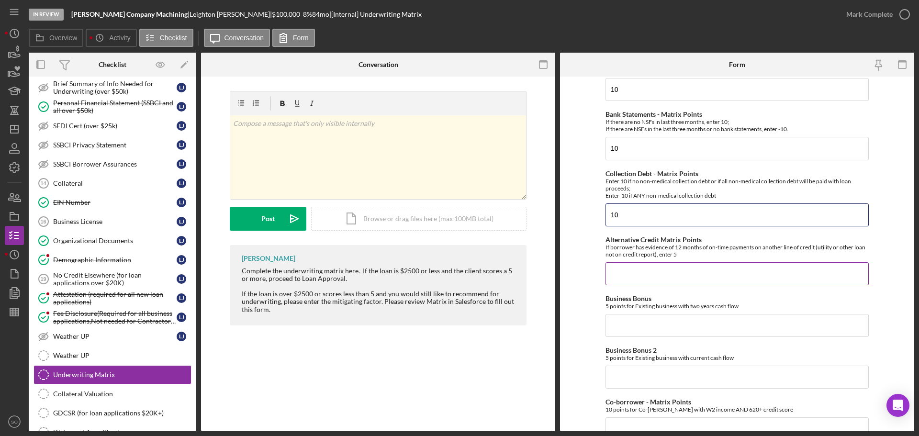
type input "10"
click at [637, 272] on input "Alternative Credit Matrix Points" at bounding box center [736, 273] width 263 height 23
type input "0"
drag, startPoint x: 648, startPoint y: 317, endPoint x: 659, endPoint y: 335, distance: 21.1
click at [648, 317] on input "Business Bonus" at bounding box center [736, 325] width 263 height 23
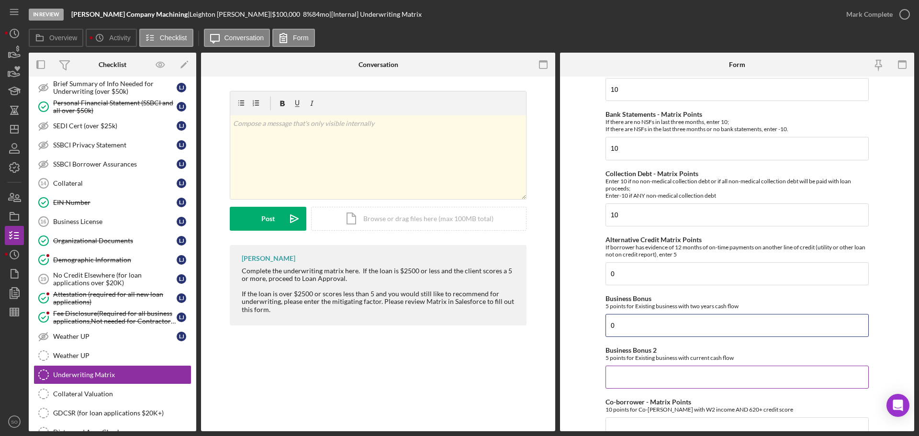
type input "0"
click at [670, 373] on input "Business Bonus 2" at bounding box center [736, 377] width 263 height 23
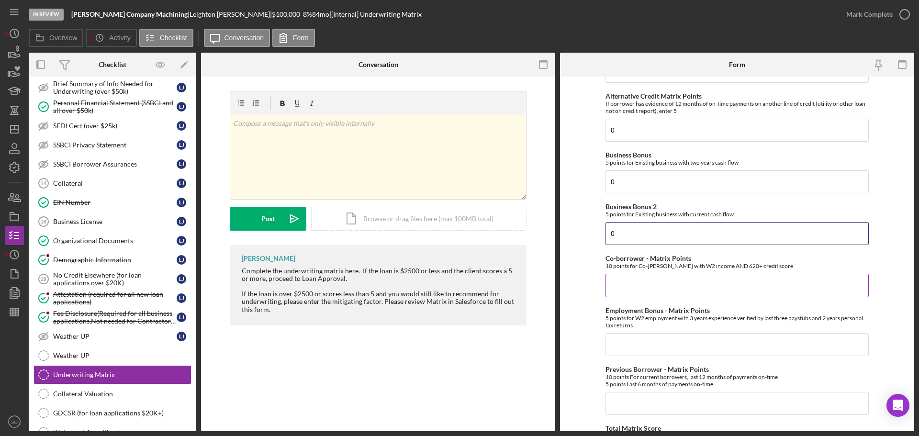
type input "0"
click at [628, 288] on input "Co-borrower - Matrix Points" at bounding box center [736, 285] width 263 height 23
type input "0"
click at [647, 343] on input "Employment Bonus - Matrix Points" at bounding box center [736, 344] width 263 height 23
type input "0"
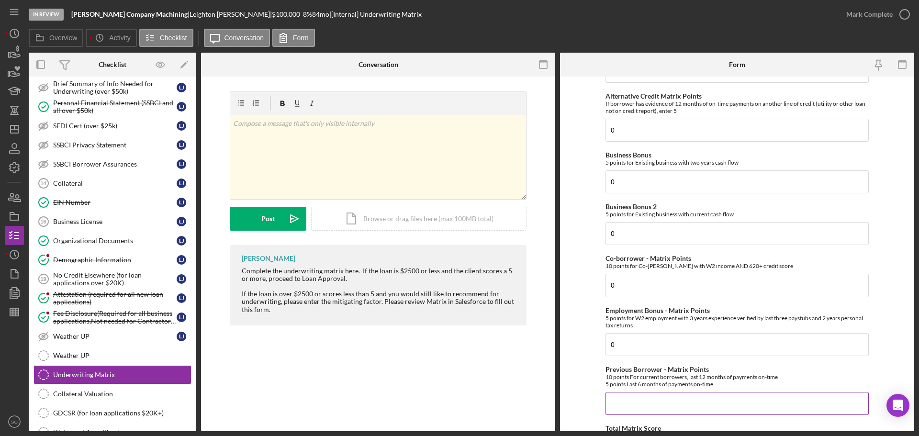
click at [612, 410] on input "Previous Borrower - Matrix Points" at bounding box center [736, 403] width 263 height 23
type input "5"
click at [585, 379] on form "Credit Score - Matrix Points If the loan request is <3K, enter 10 if 580+ and -…" at bounding box center [737, 254] width 354 height 355
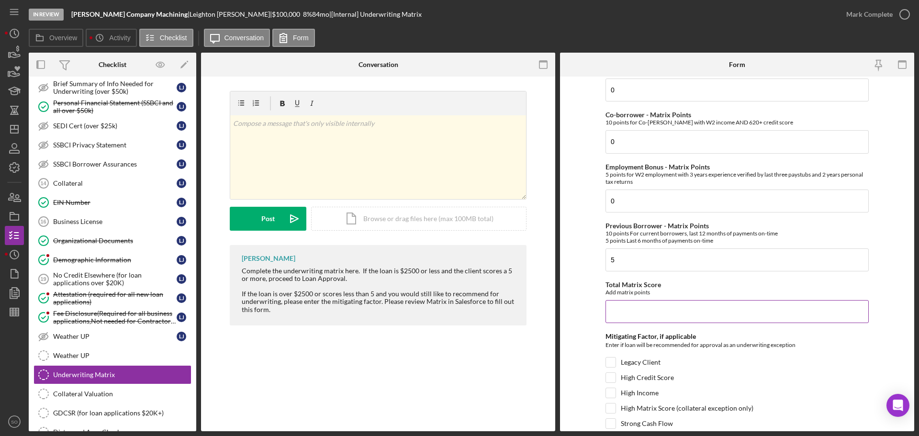
click at [635, 322] on input "Total Matrix Score" at bounding box center [736, 311] width 263 height 23
type input "45"
click at [572, 353] on form "Credit Score - Matrix Points If the loan request is <3K, enter 10 if 580+ and -…" at bounding box center [737, 254] width 354 height 355
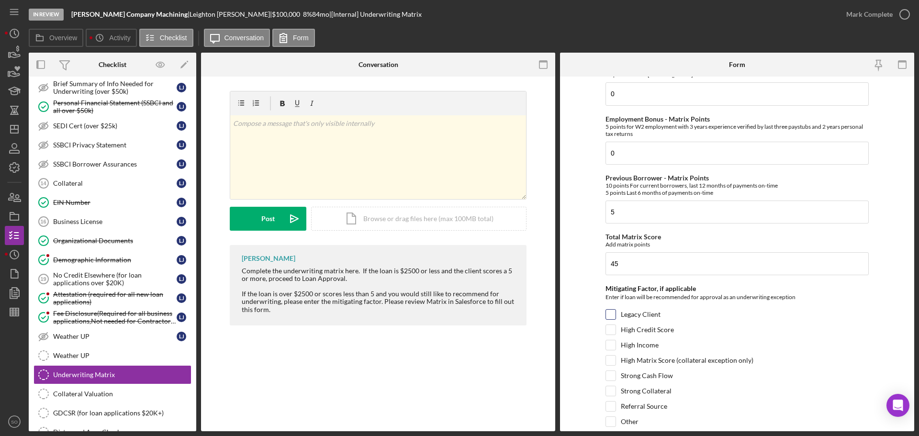
click at [609, 313] on input "Legacy Client" at bounding box center [611, 315] width 10 height 10
checkbox input "true"
click at [612, 346] on input "High Income" at bounding box center [611, 345] width 10 height 10
checkbox input "true"
click at [610, 360] on input "High Matrix Score (collateral exception only)" at bounding box center [611, 361] width 10 height 10
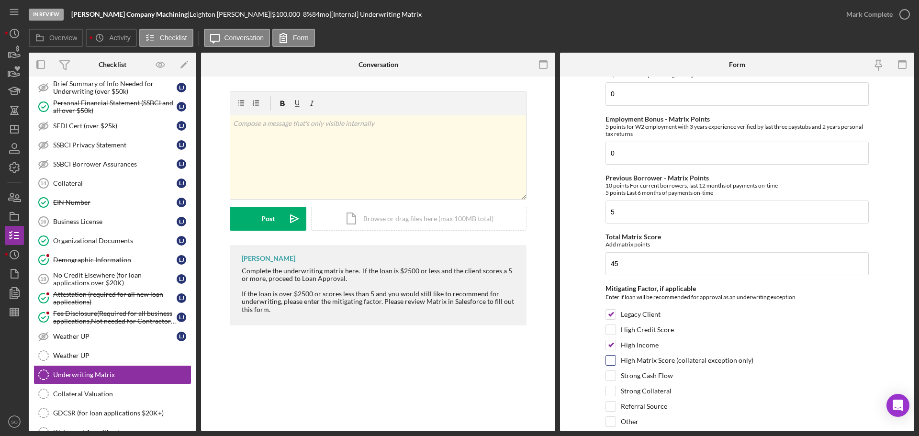
checkbox input "true"
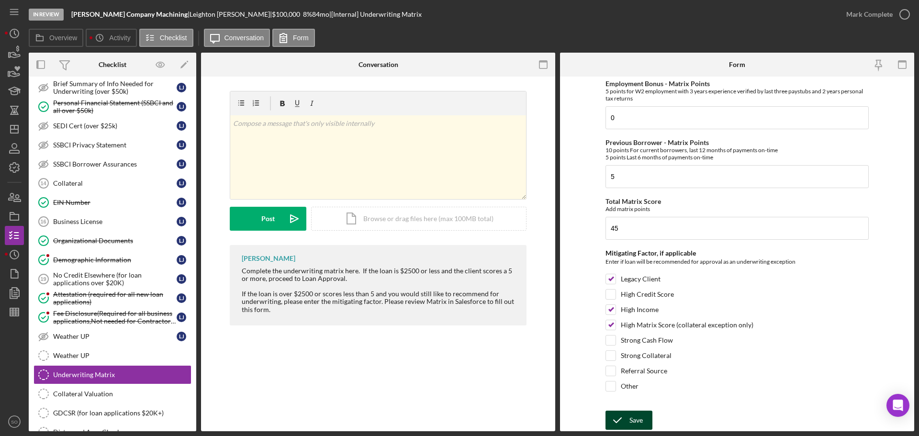
click at [636, 415] on div "Save" at bounding box center [635, 420] width 13 height 19
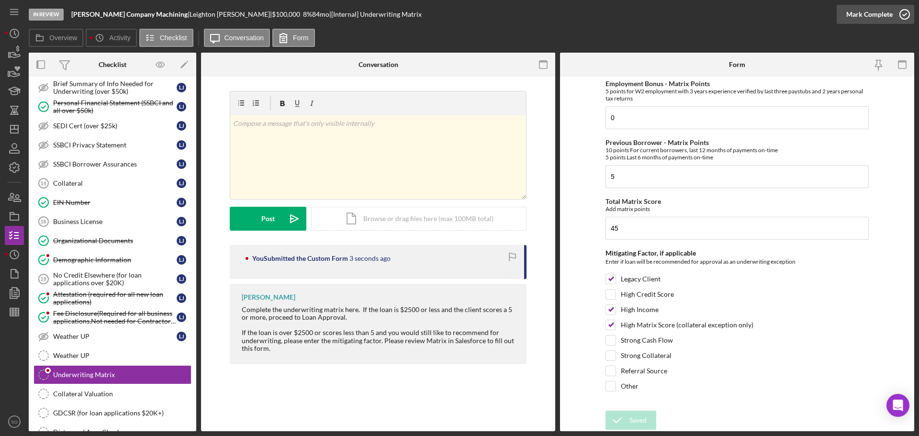
click at [855, 14] on div "Mark Complete" at bounding box center [869, 14] width 46 height 19
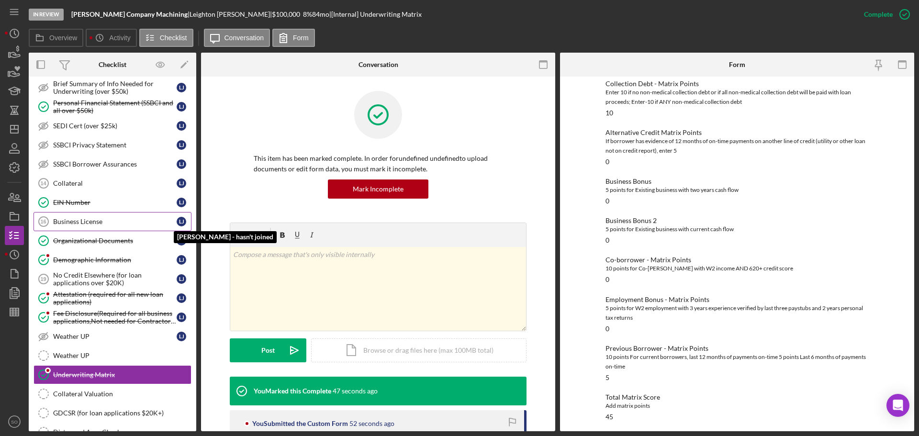
scroll to position [766, 0]
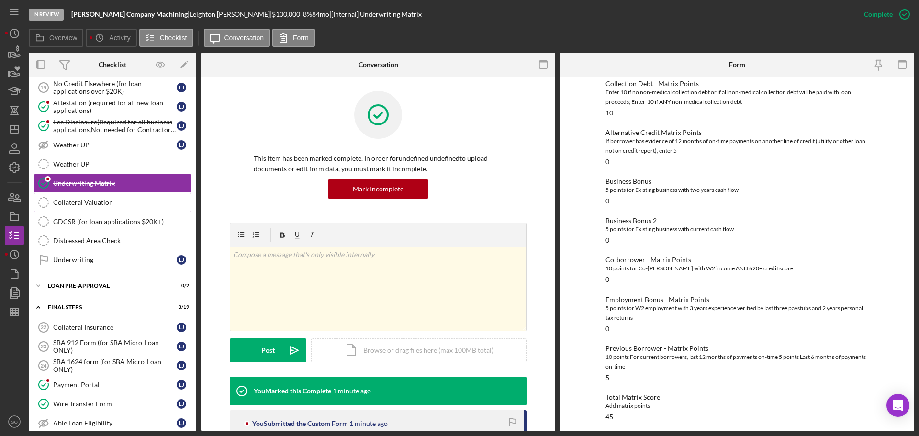
click at [105, 208] on link "Collateral Valuation Collateral Valuation" at bounding box center [113, 202] width 158 height 19
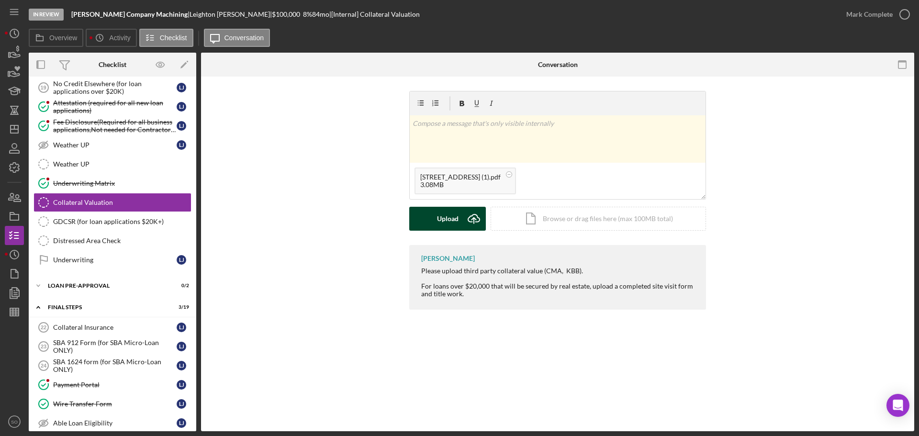
click at [443, 210] on div "Upload" at bounding box center [448, 219] width 22 height 24
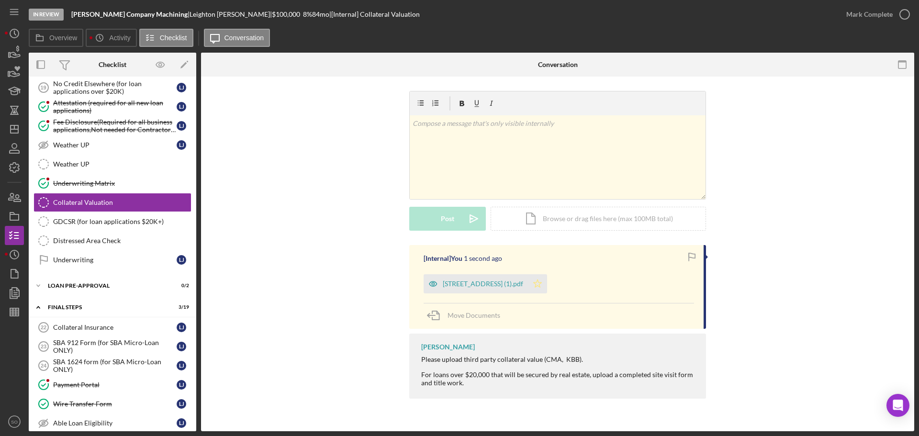
click at [542, 282] on polygon "button" at bounding box center [538, 284] width 8 height 8
click at [851, 21] on div "Mark Complete" at bounding box center [869, 14] width 46 height 19
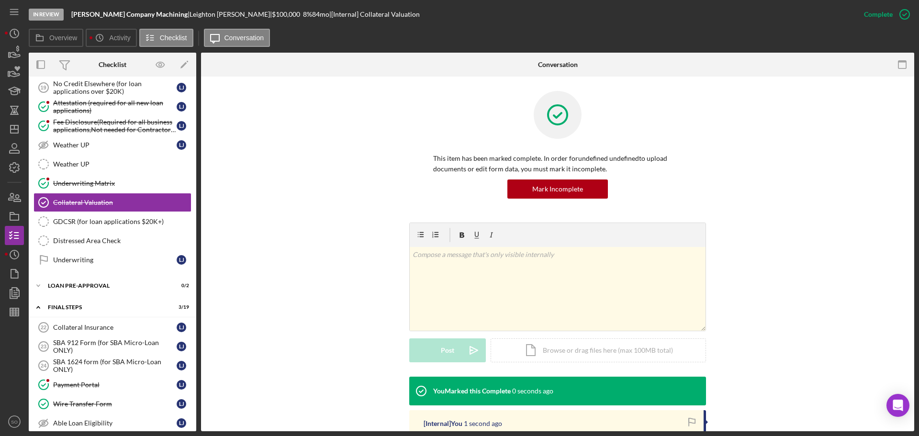
scroll to position [96, 0]
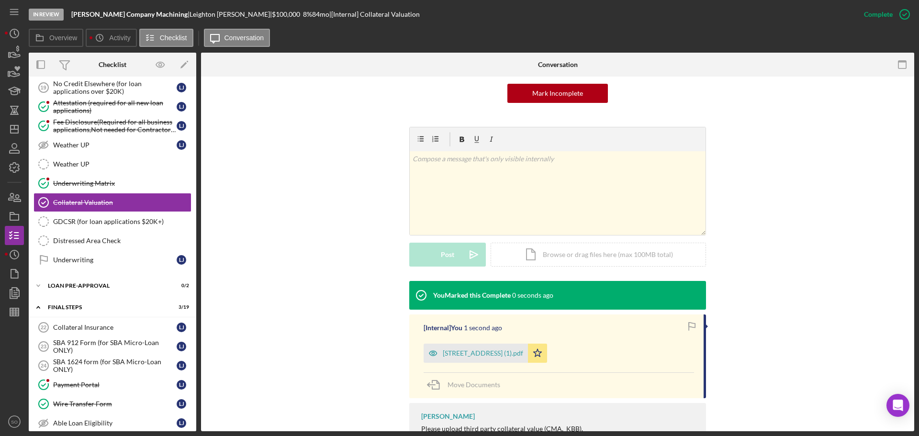
drag, startPoint x: 515, startPoint y: 346, endPoint x: 526, endPoint y: 355, distance: 15.0
click at [516, 349] on div "29 Lake Apollo Dr 0624 (1).pdf" at bounding box center [476, 353] width 104 height 19
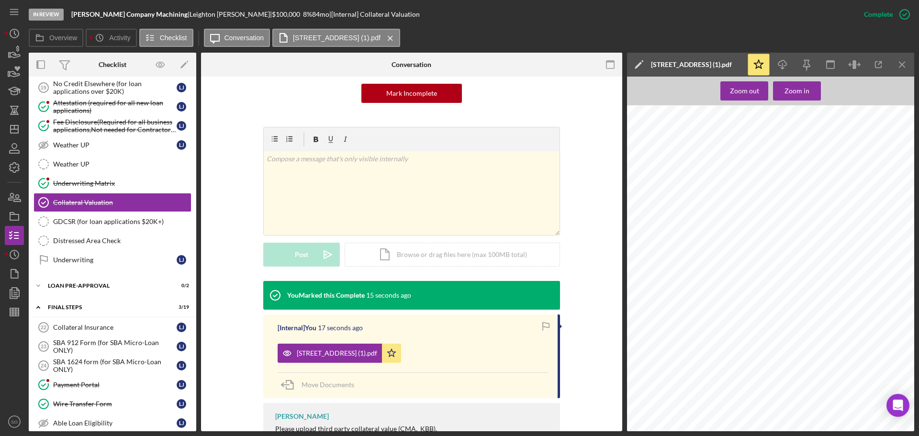
scroll to position [3781, 0]
click at [115, 290] on div "Icon/Expander LOAN PRE-APPROVAL 0 / 2" at bounding box center [113, 285] width 168 height 19
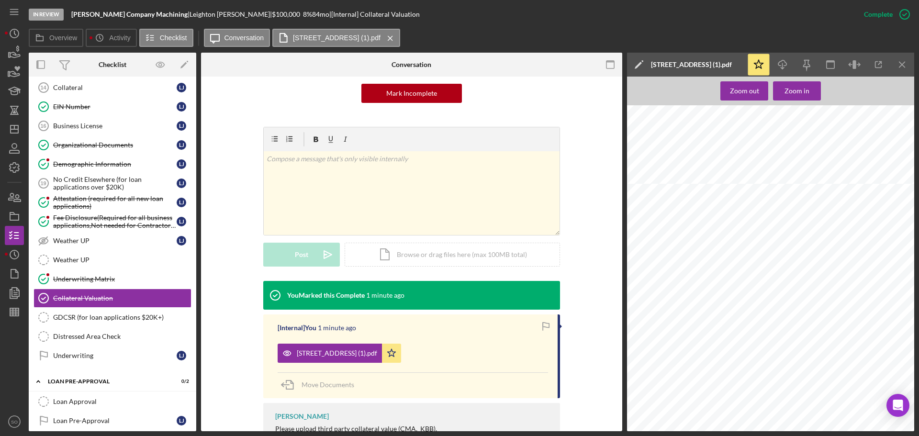
scroll to position [766, 0]
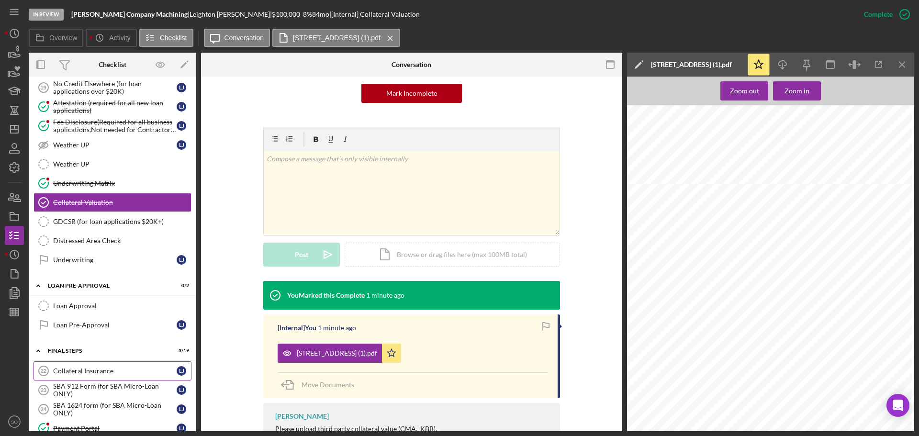
click at [121, 366] on link "Collateral Insurance 22 Collateral Insurance L J" at bounding box center [113, 370] width 158 height 19
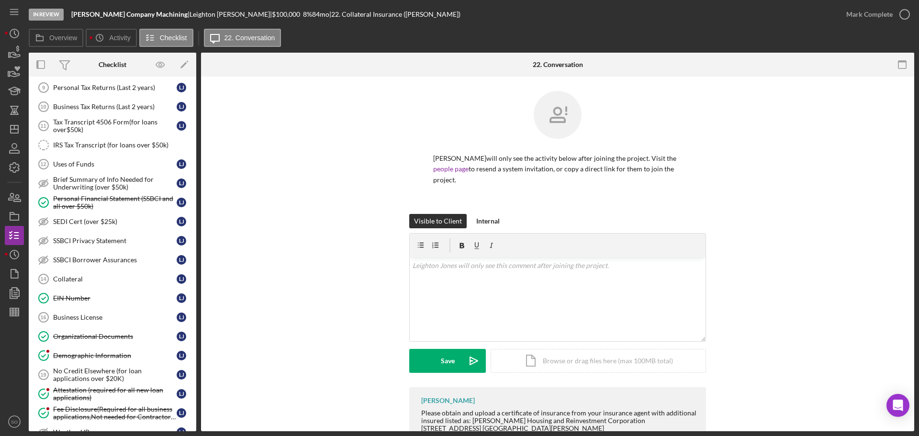
scroll to position [431, 0]
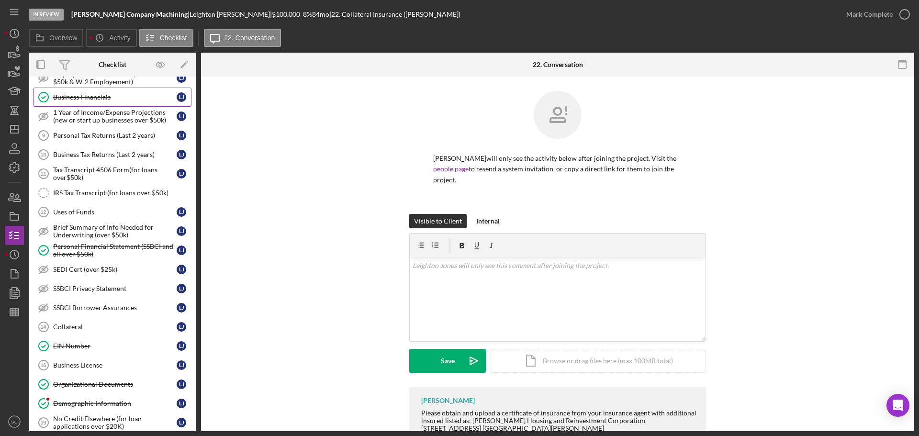
click at [103, 100] on div "Business Financials" at bounding box center [114, 97] width 123 height 8
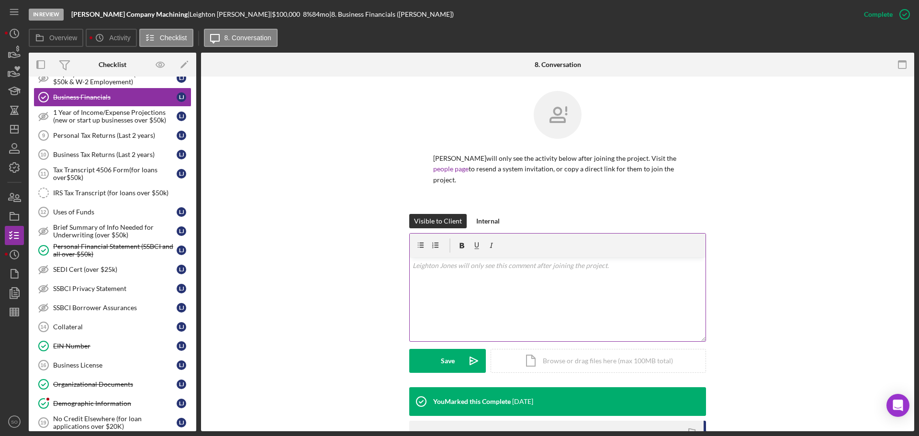
scroll to position [144, 0]
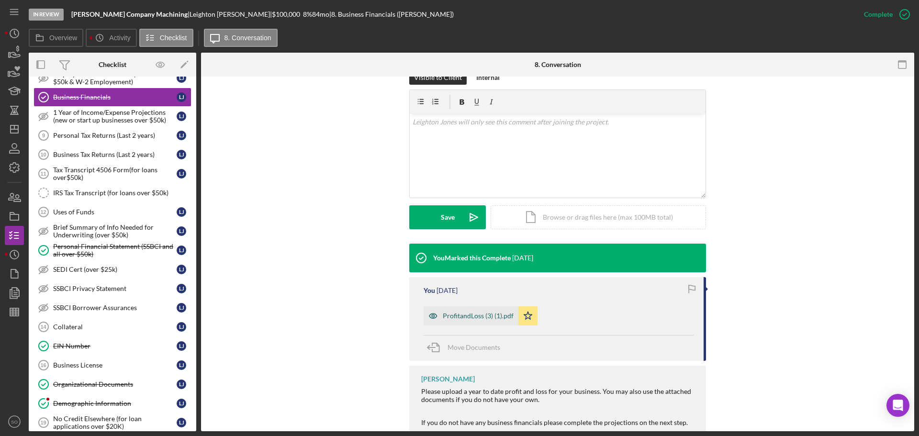
click at [489, 313] on div "ProfitandLoss (3) (1).pdf" at bounding box center [478, 316] width 71 height 8
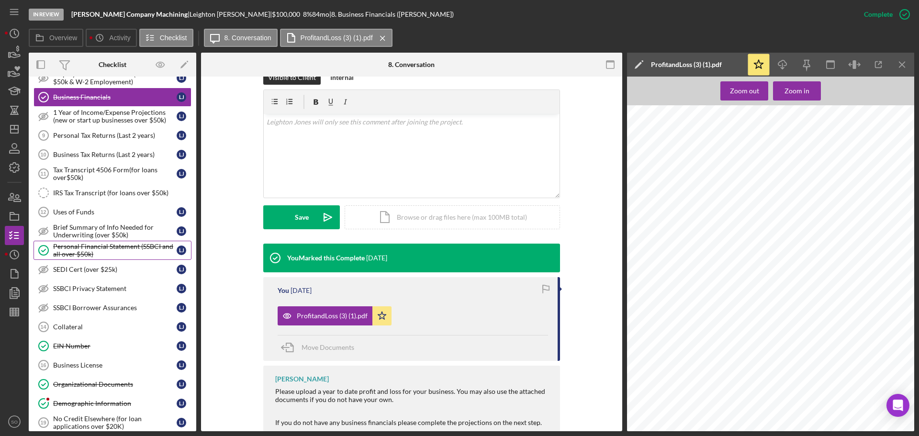
click at [131, 254] on div "Personal Financial Statement (SSBCI and all over $50k)" at bounding box center [114, 250] width 123 height 15
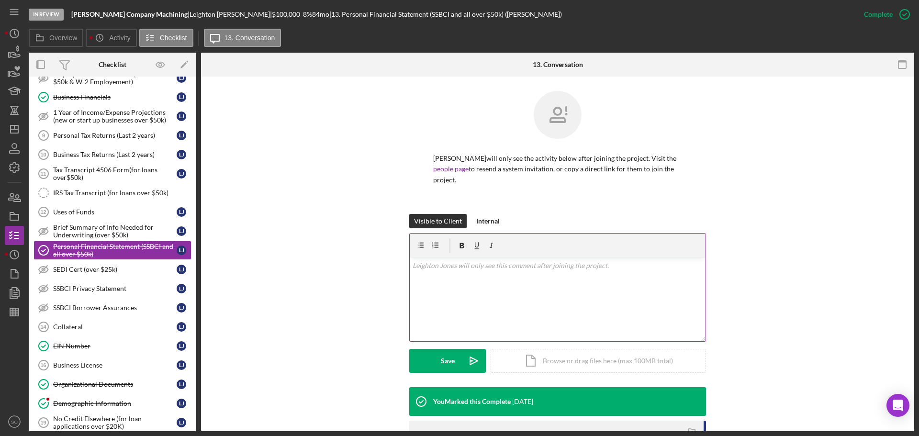
scroll to position [144, 0]
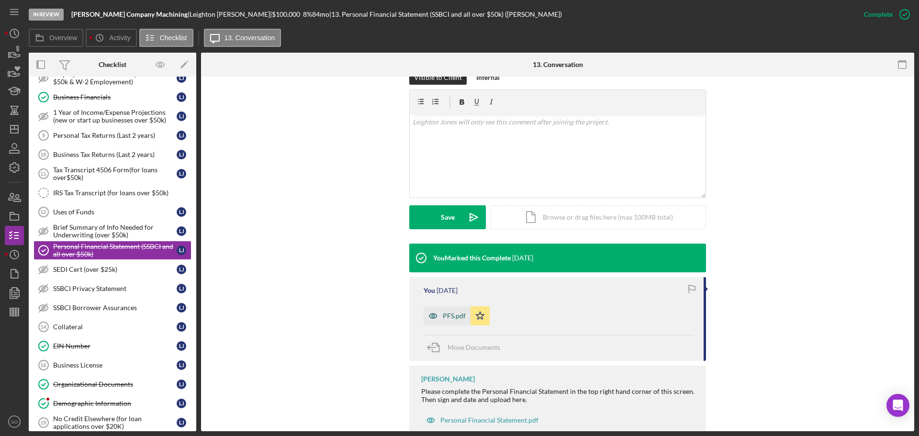
click at [446, 313] on div "PFS.pdf" at bounding box center [454, 316] width 23 height 8
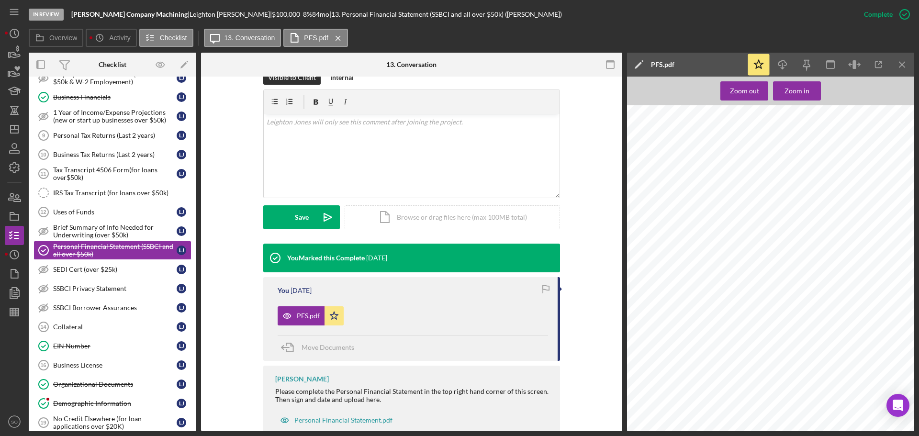
scroll to position [0, 0]
click at [783, 65] on icon "Icon/Download" at bounding box center [783, 65] width 22 height 22
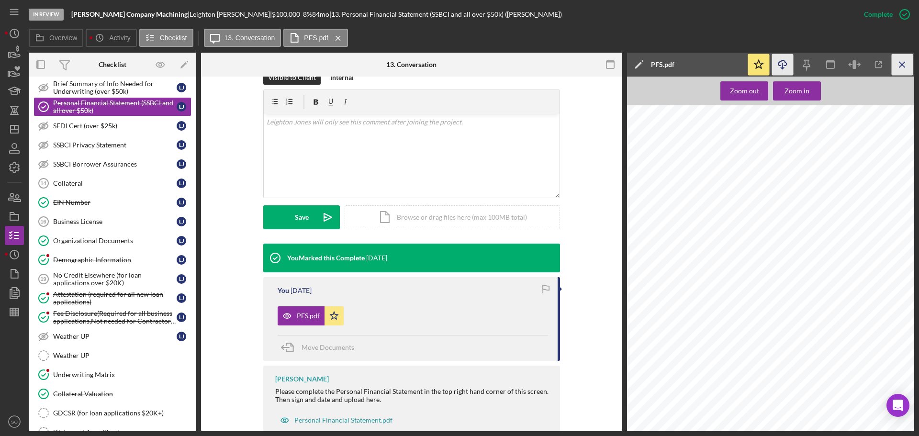
click at [909, 63] on icon "Icon/Menu Close" at bounding box center [903, 65] width 22 height 22
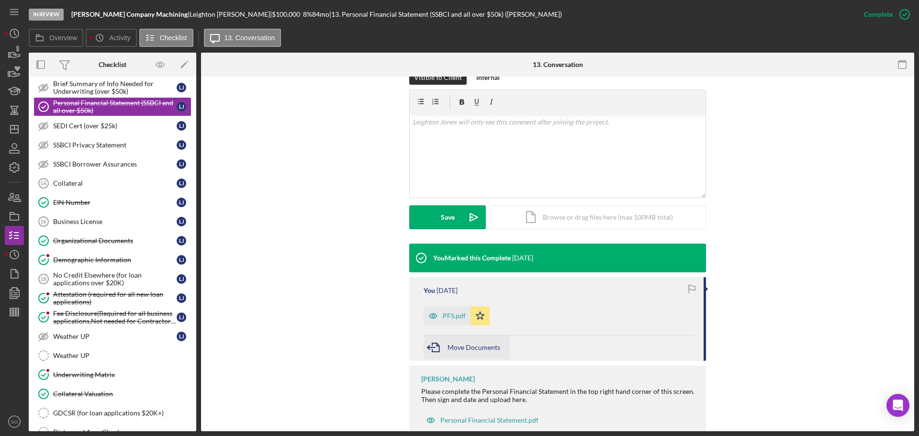
click at [467, 345] on span "Move Documents" at bounding box center [473, 347] width 53 height 8
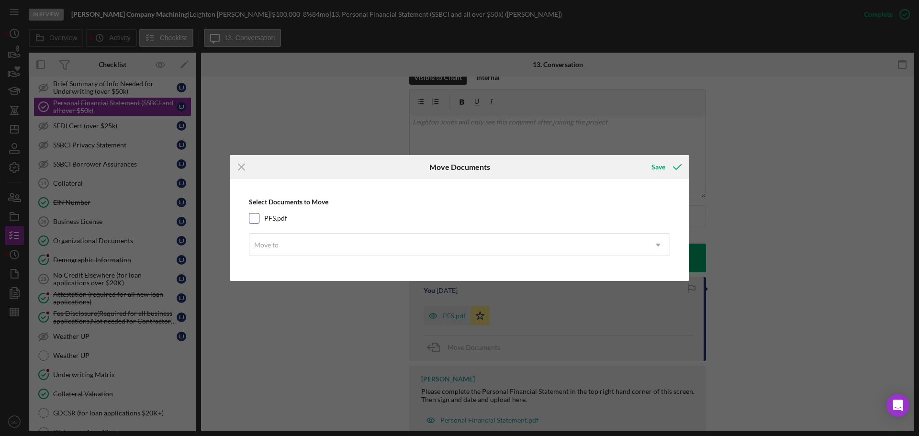
click at [259, 216] on div "PFS.pdf" at bounding box center [459, 218] width 421 height 11
click at [254, 220] on input "PFS.pdf" at bounding box center [254, 218] width 10 height 10
checkbox input "true"
click at [314, 257] on div "Select Documents to Move PFS.pdf Move to Icon/Dropdown Arrow" at bounding box center [460, 230] width 450 height 92
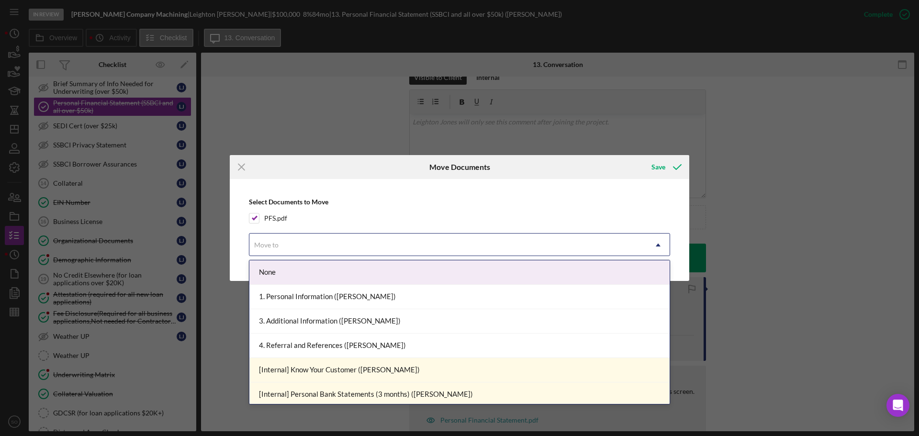
click at [311, 250] on div "Move to" at bounding box center [447, 245] width 397 height 22
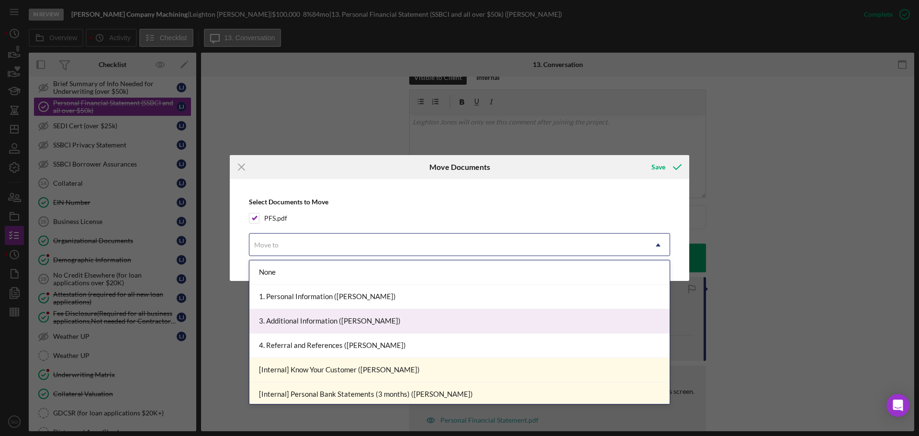
scroll to position [191, 0]
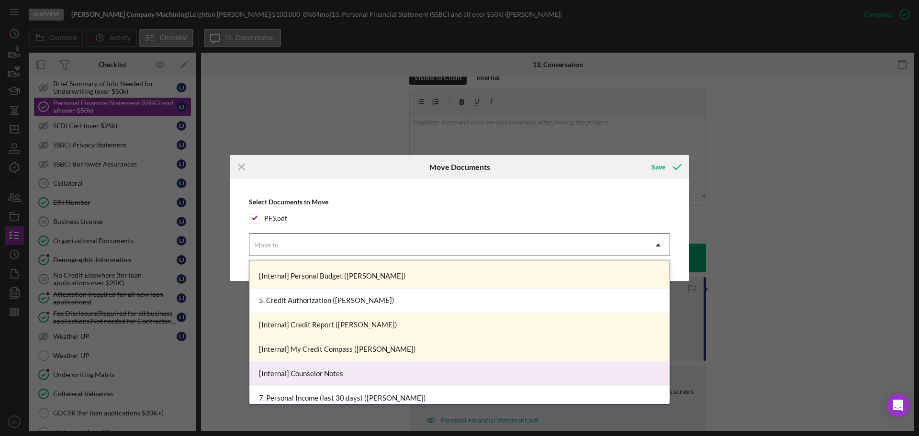
click at [375, 368] on div "[Internal] Counselor Notes" at bounding box center [459, 374] width 420 height 24
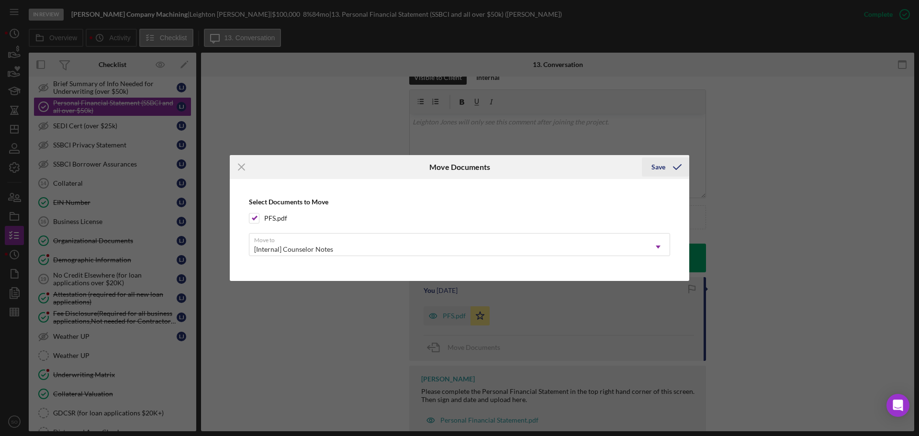
click at [672, 165] on icon "submit" at bounding box center [677, 167] width 24 height 24
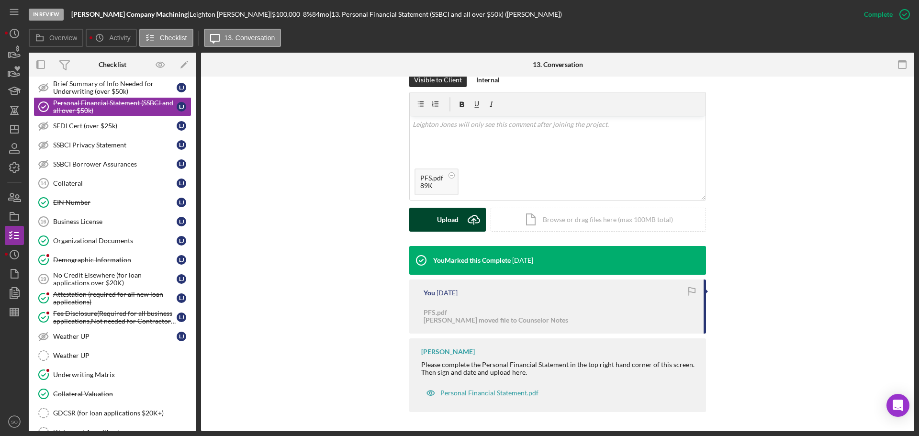
click at [447, 220] on div "Upload" at bounding box center [448, 220] width 22 height 24
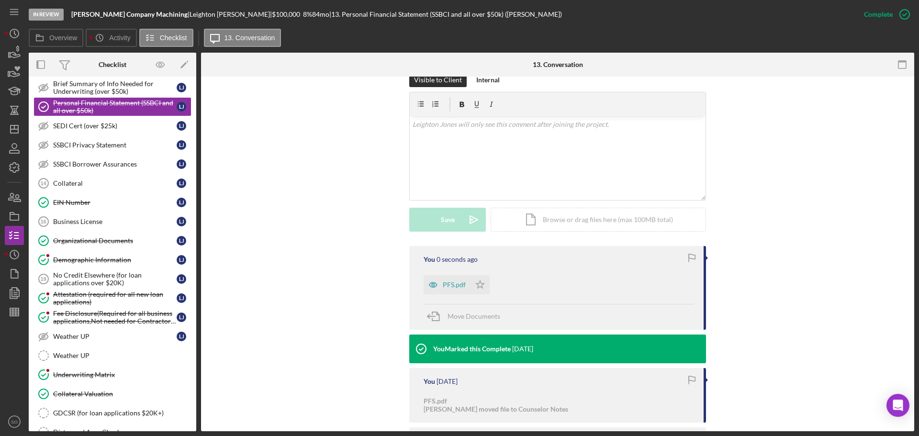
scroll to position [230, 0]
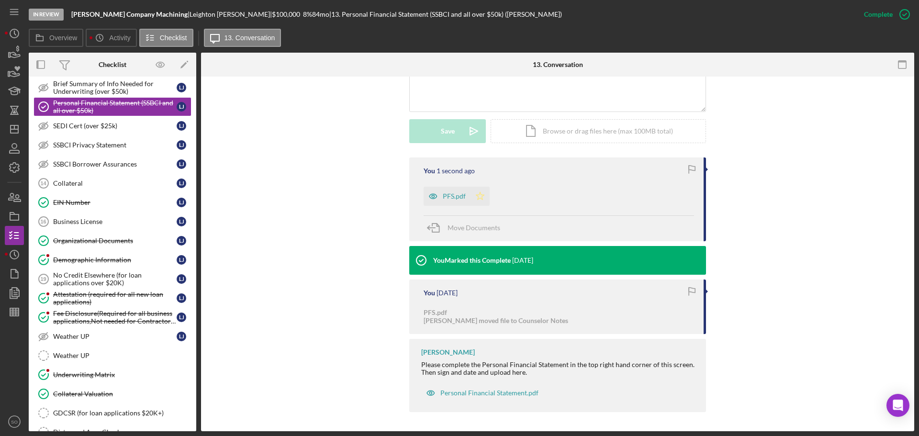
click at [479, 191] on icon "Icon/Star" at bounding box center [479, 196] width 19 height 19
click at [443, 194] on div "PFS.pdf" at bounding box center [454, 196] width 23 height 8
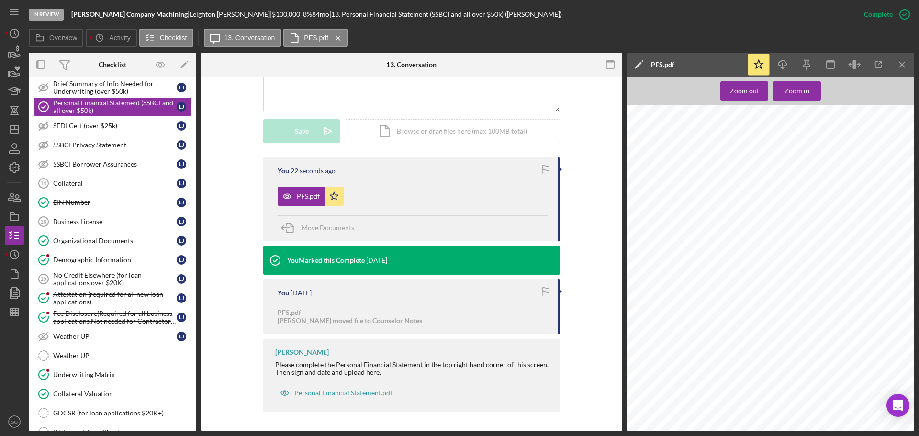
scroll to position [0, 0]
click at [312, 232] on div "Move Documents" at bounding box center [328, 228] width 53 height 24
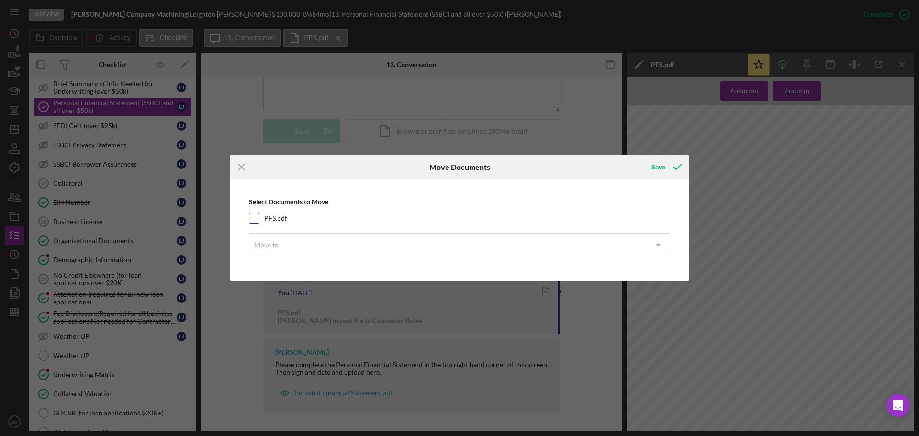
click at [258, 215] on input "PFS.pdf" at bounding box center [254, 218] width 10 height 10
checkbox input "true"
click at [275, 244] on div "Move to" at bounding box center [266, 245] width 24 height 8
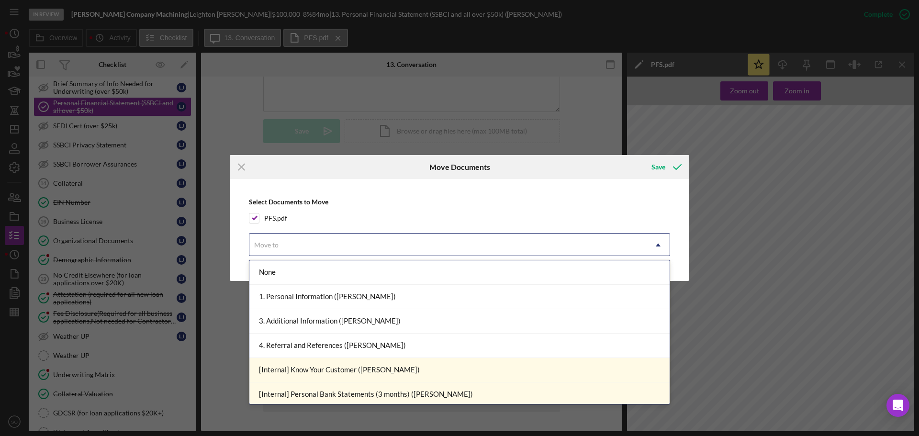
scroll to position [191, 0]
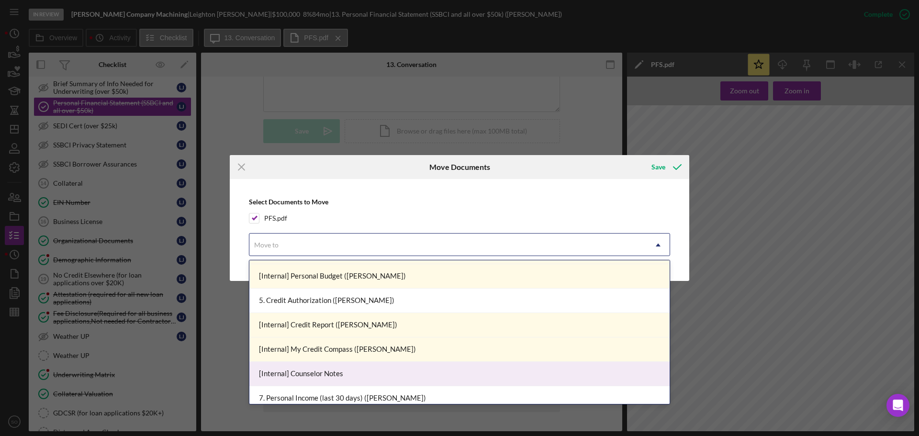
click at [413, 372] on div "[Internal] Counselor Notes" at bounding box center [459, 374] width 420 height 24
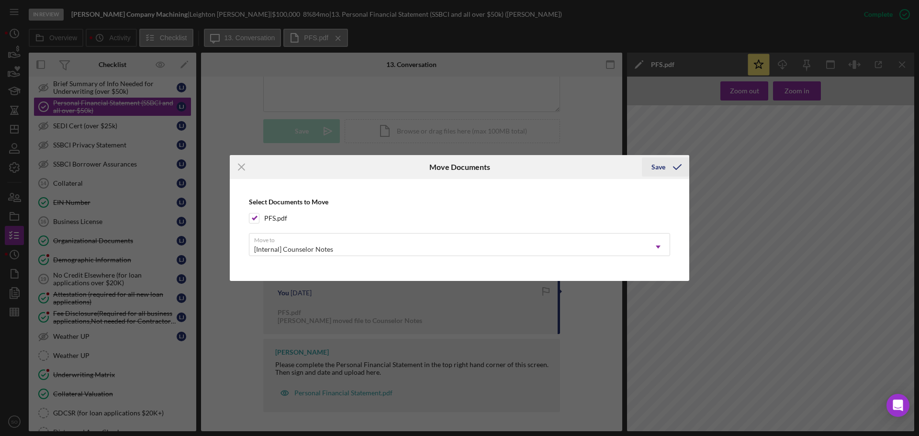
click at [669, 171] on icon "submit" at bounding box center [677, 167] width 24 height 24
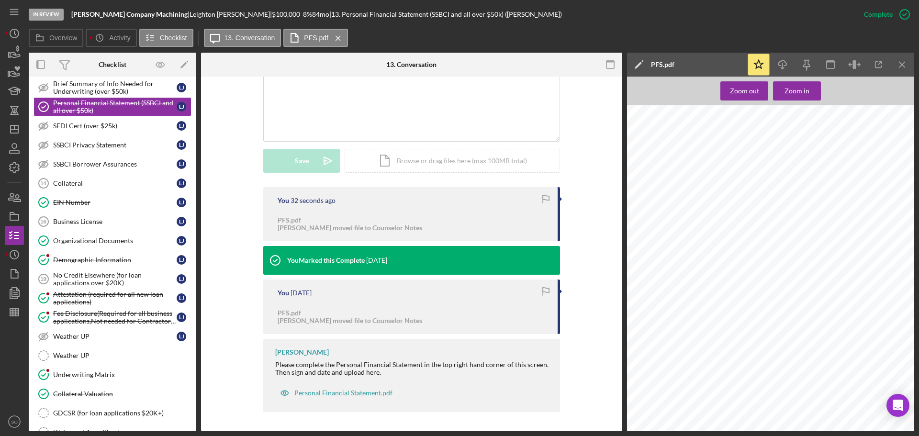
scroll to position [200, 0]
click at [302, 163] on div "Upload" at bounding box center [302, 161] width 22 height 24
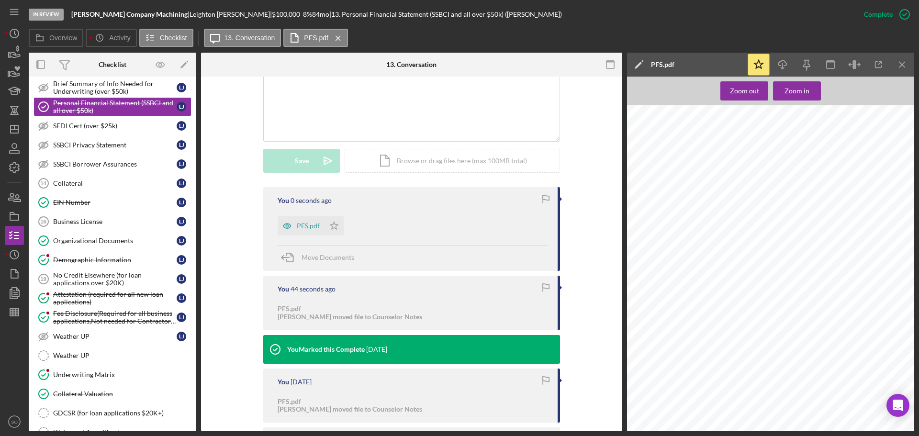
scroll to position [289, 0]
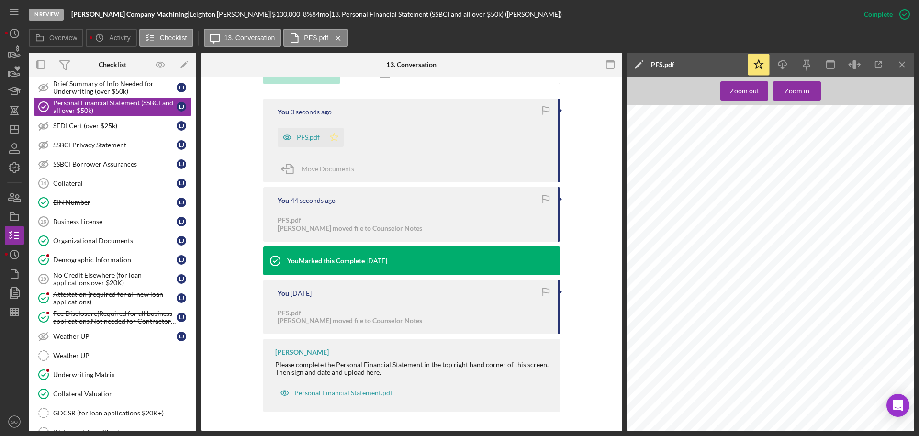
click at [328, 140] on icon "Icon/Star" at bounding box center [333, 137] width 19 height 19
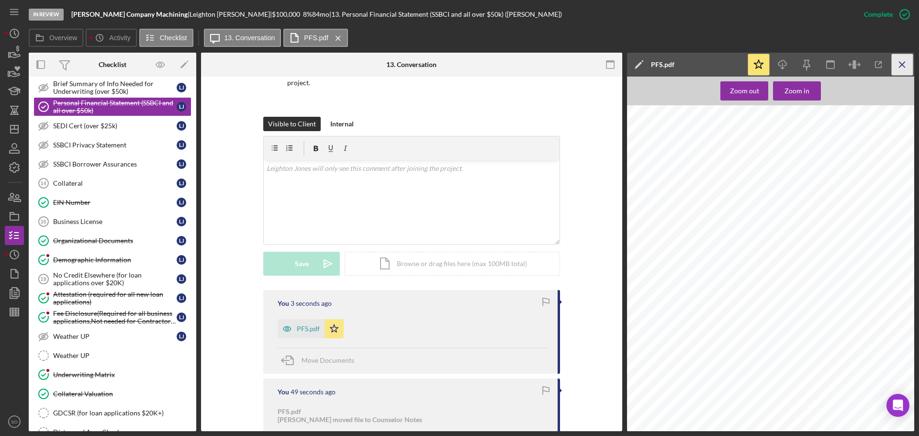
click at [902, 65] on line "button" at bounding box center [901, 64] width 5 height 5
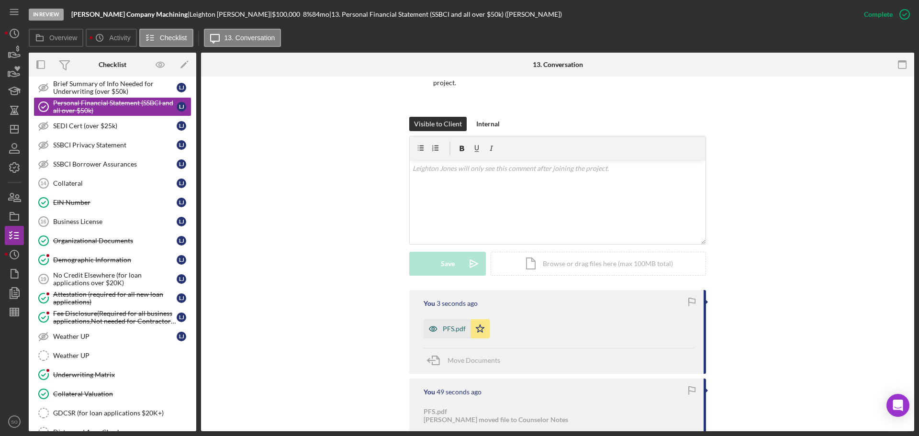
drag, startPoint x: 456, startPoint y: 325, endPoint x: 527, endPoint y: 333, distance: 71.7
click at [461, 327] on div "PFS.pdf" at bounding box center [454, 329] width 23 height 8
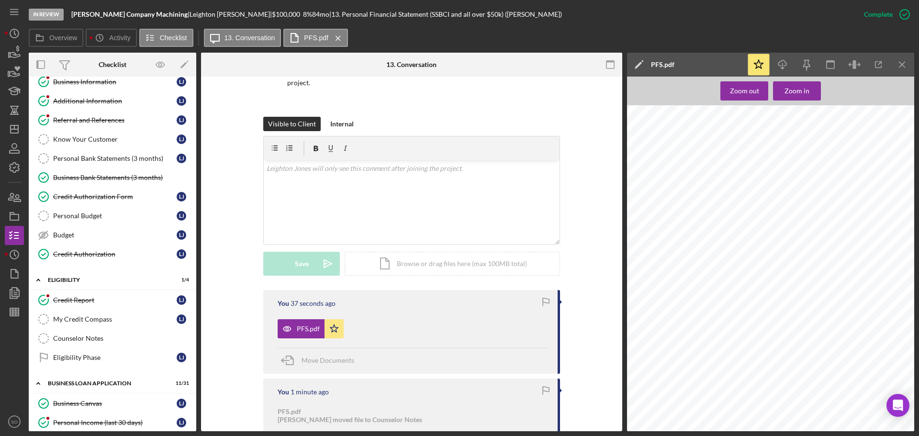
scroll to position [0, 0]
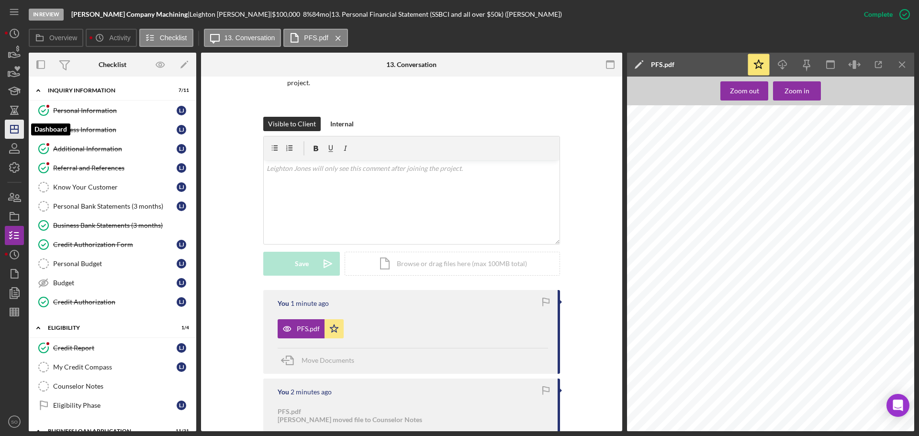
click at [22, 131] on icon "Icon/Dashboard" at bounding box center [14, 129] width 24 height 24
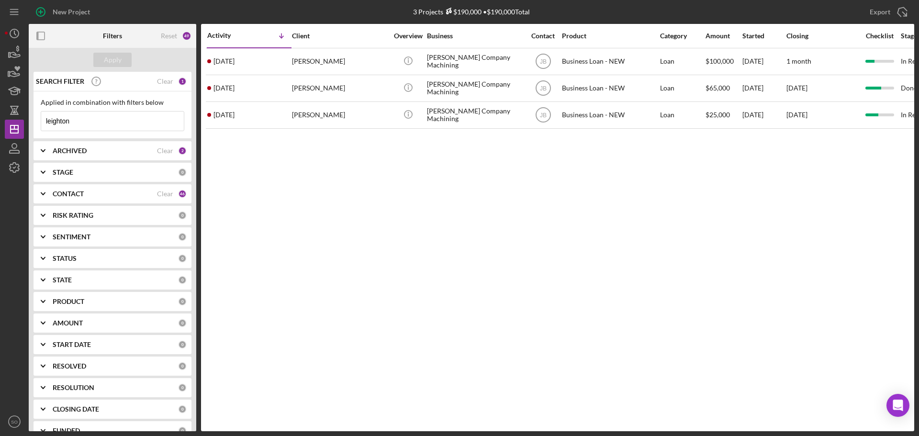
drag, startPoint x: 93, startPoint y: 123, endPoint x: 0, endPoint y: 87, distance: 100.3
click at [0, 87] on div "New Project 3 Projects $190,000 • $190,000 Total leighton Export Icon/Export Fi…" at bounding box center [459, 218] width 919 height 436
type input "king"
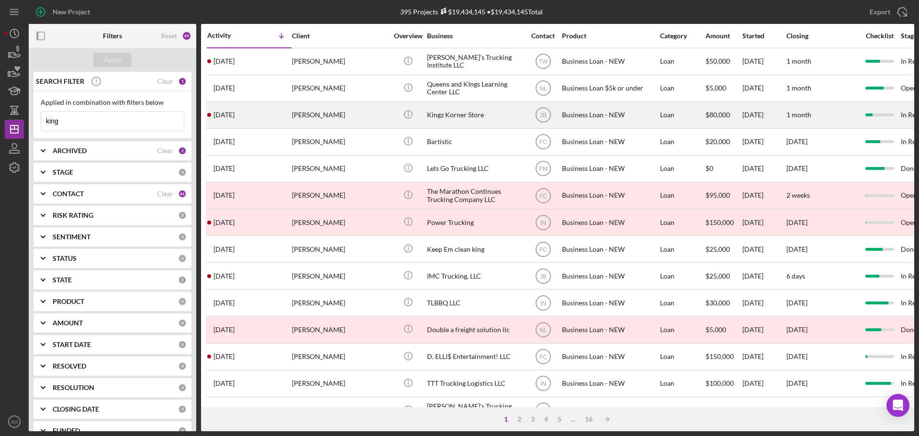
click at [264, 118] on div "2 weeks ago Geroyce King" at bounding box center [249, 114] width 84 height 25
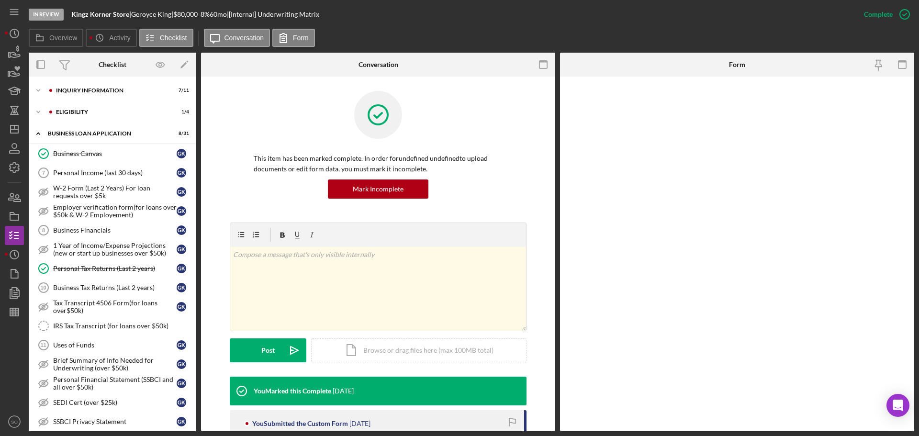
scroll to position [380, 0]
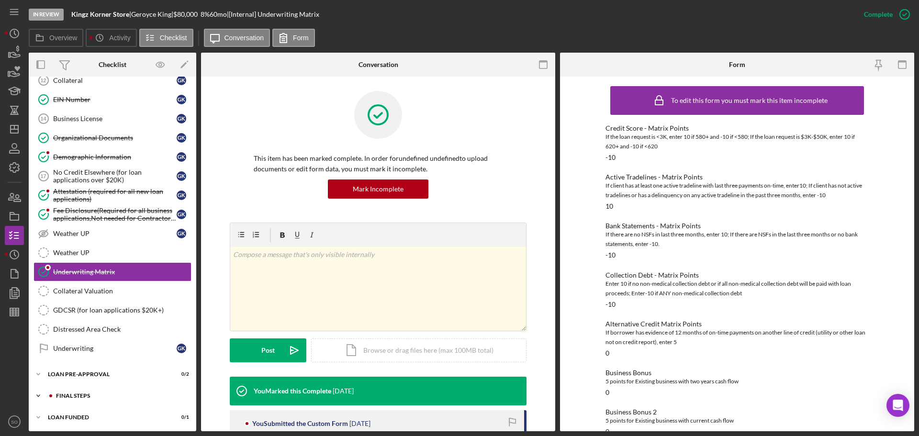
click at [106, 394] on div "FINAL STEPS" at bounding box center [120, 396] width 128 height 6
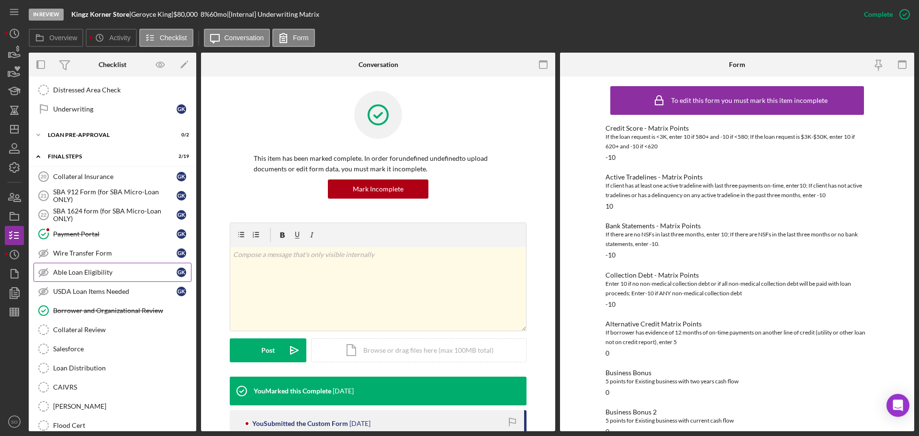
scroll to position [475, 0]
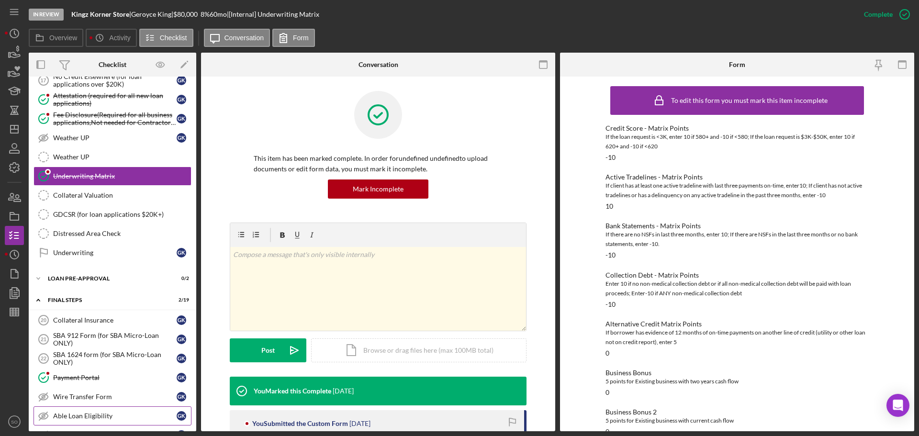
click at [97, 271] on div "Icon/Expander LOAN PRE-APPROVAL 0 / 2" at bounding box center [113, 278] width 168 height 19
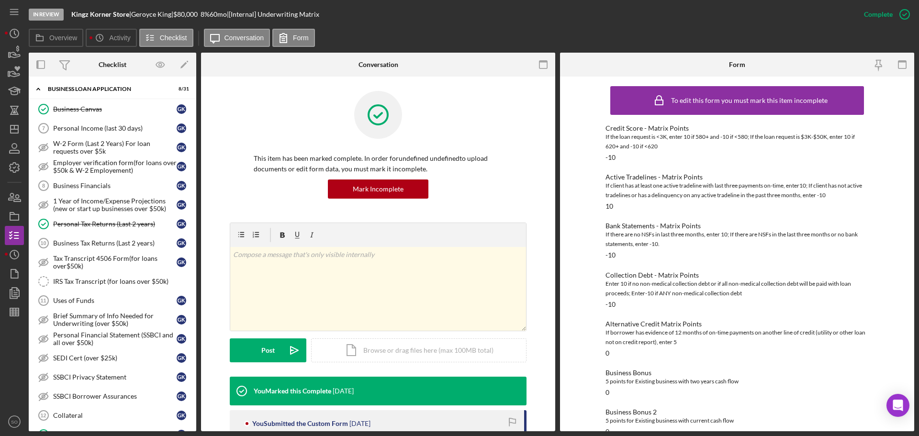
scroll to position [0, 0]
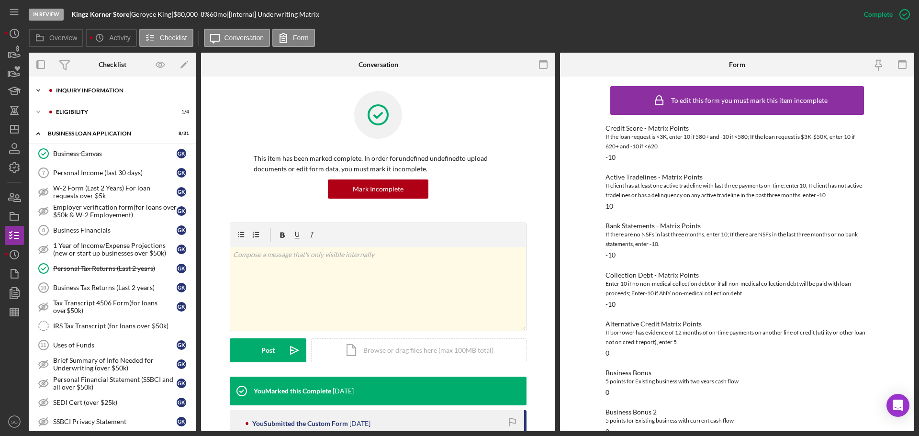
click at [82, 91] on div "INQUIRY INFORMATION" at bounding box center [120, 91] width 128 height 6
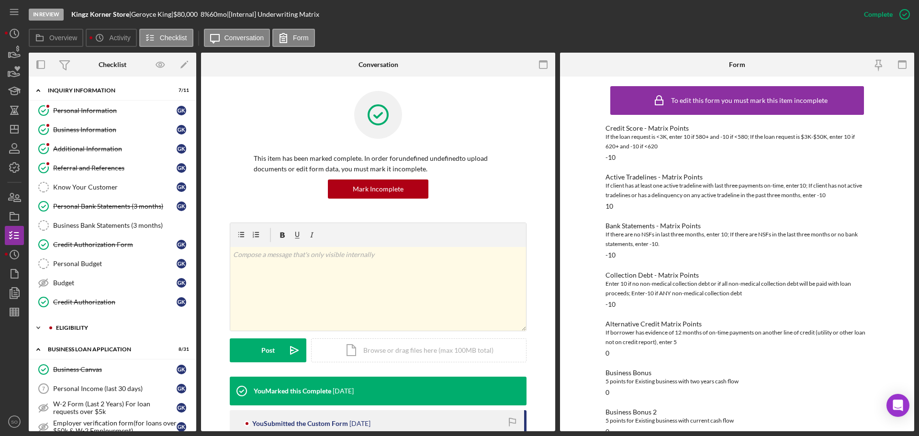
click at [108, 322] on div "Icon/Expander ELIGIBILITY 1 / 4" at bounding box center [113, 327] width 168 height 19
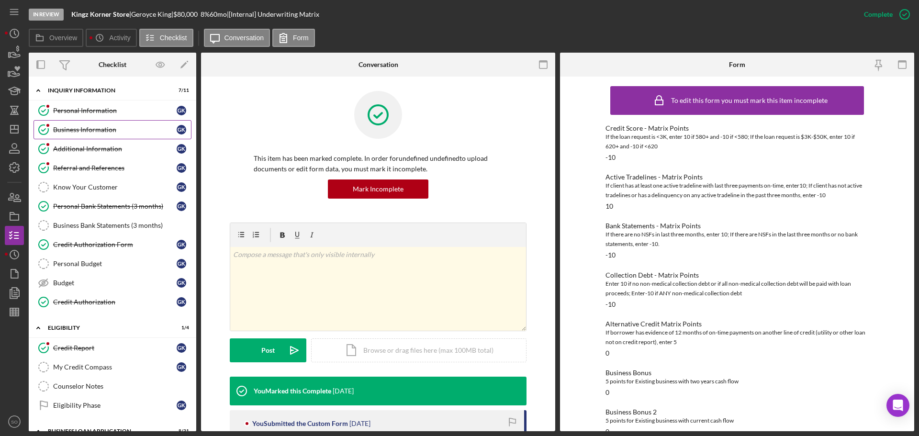
click at [112, 137] on link "Business Information Business Information G K" at bounding box center [113, 129] width 158 height 19
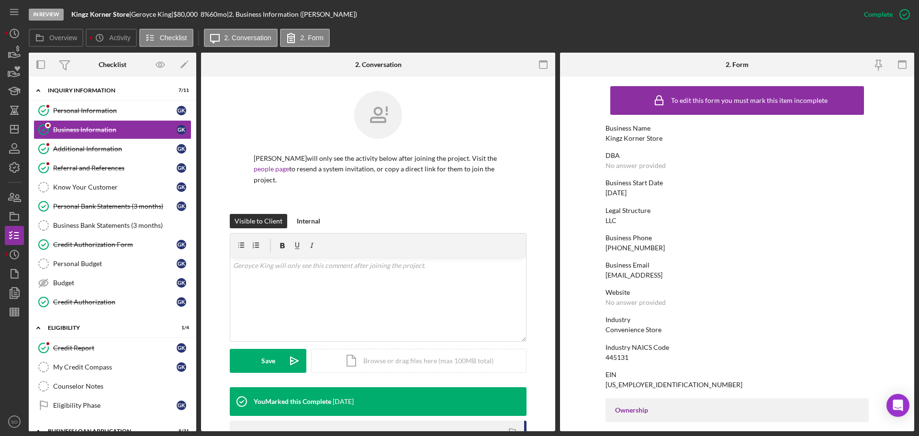
click at [646, 137] on div "Kingz Korner Store" at bounding box center [633, 138] width 57 height 8
copy div "Kingz Korner Store"
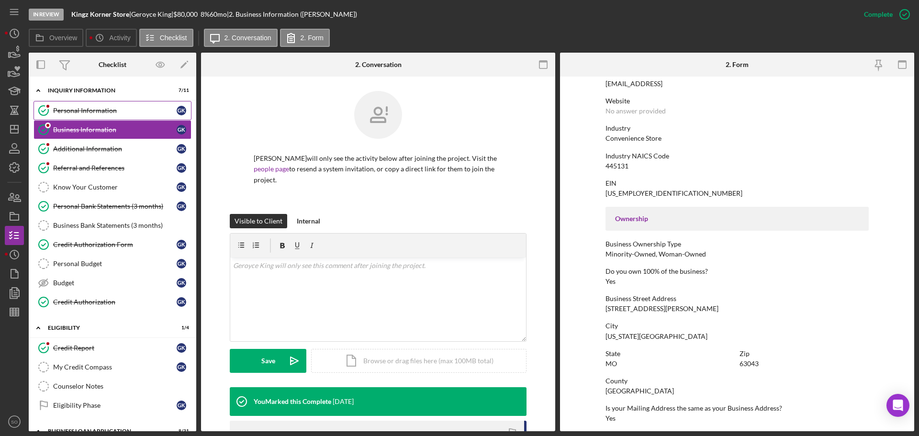
click at [84, 107] on div "Personal Information" at bounding box center [114, 111] width 123 height 8
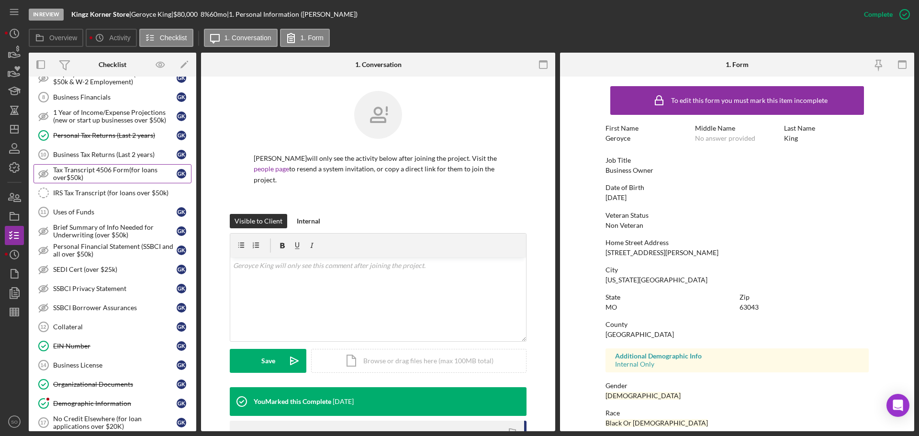
scroll to position [383, 0]
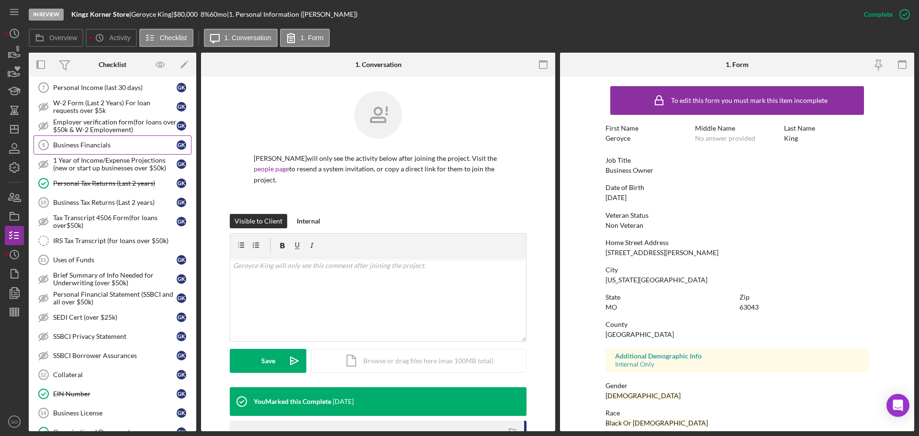
click at [102, 149] on link "Business Financials 8 Business Financials G K" at bounding box center [113, 144] width 158 height 19
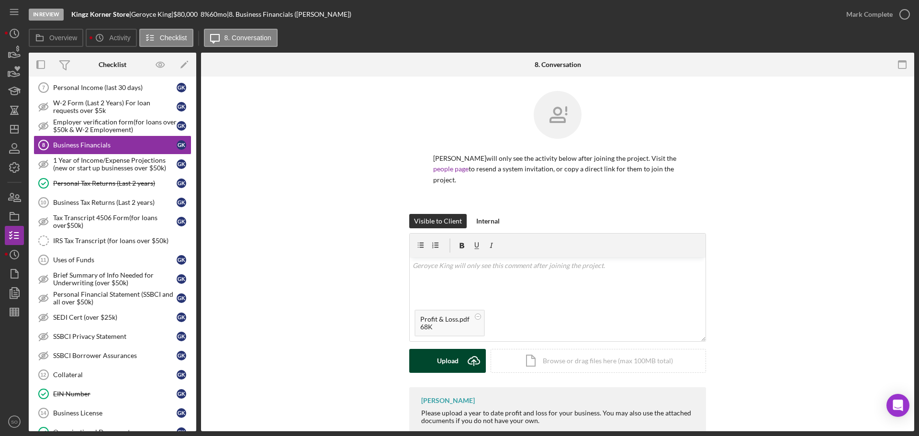
click at [465, 352] on icon "Icon/Upload" at bounding box center [474, 361] width 24 height 24
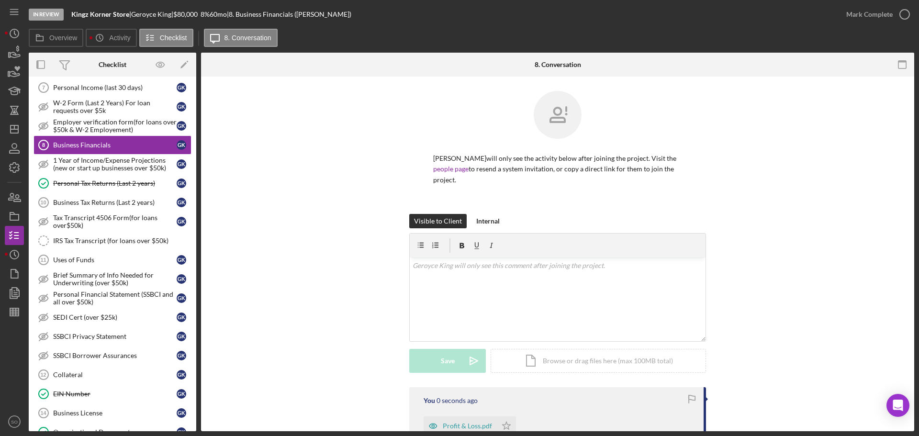
scroll to position [144, 0]
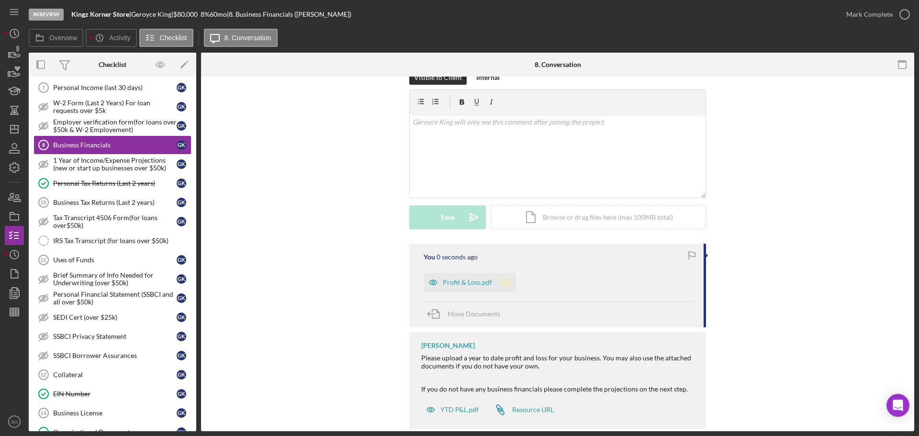
click at [503, 278] on polygon "button" at bounding box center [507, 282] width 8 height 8
click at [850, 15] on div "Mark Complete" at bounding box center [869, 14] width 46 height 19
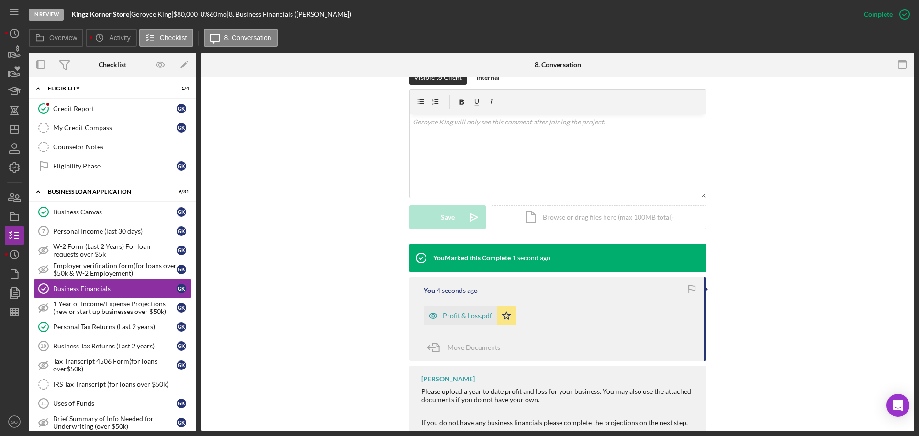
scroll to position [287, 0]
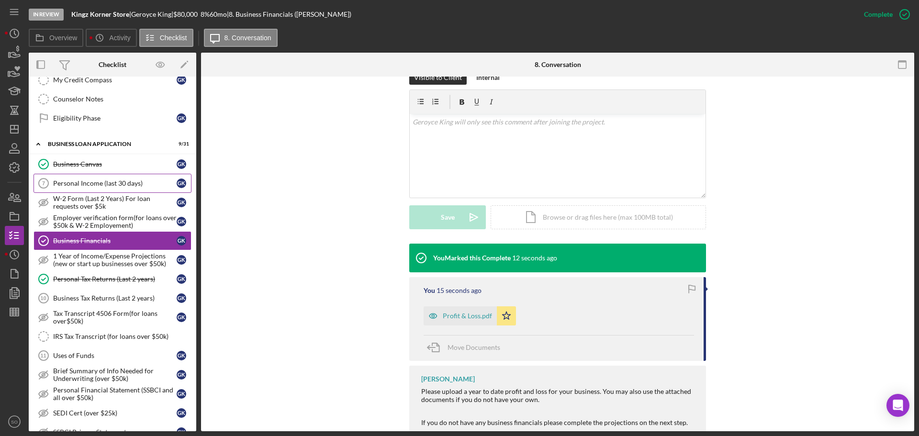
click at [105, 188] on link "Personal Income (last 30 days) 7 Personal Income (last 30 days) G K" at bounding box center [113, 183] width 158 height 19
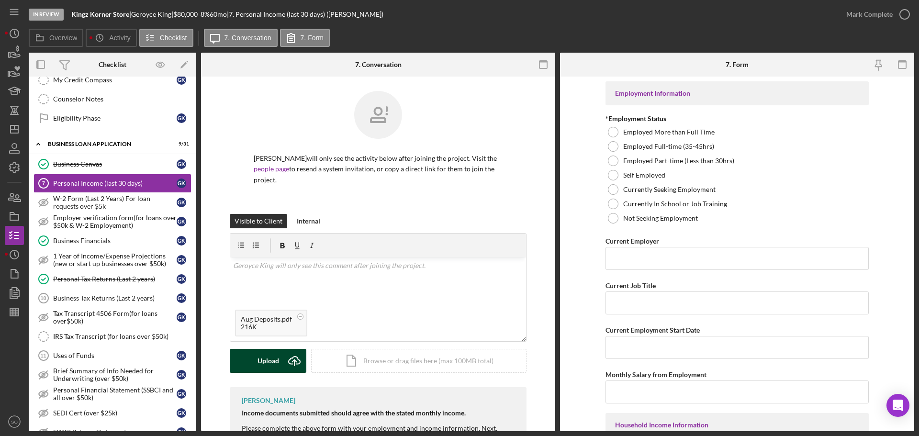
click at [268, 350] on div "Upload" at bounding box center [268, 361] width 22 height 24
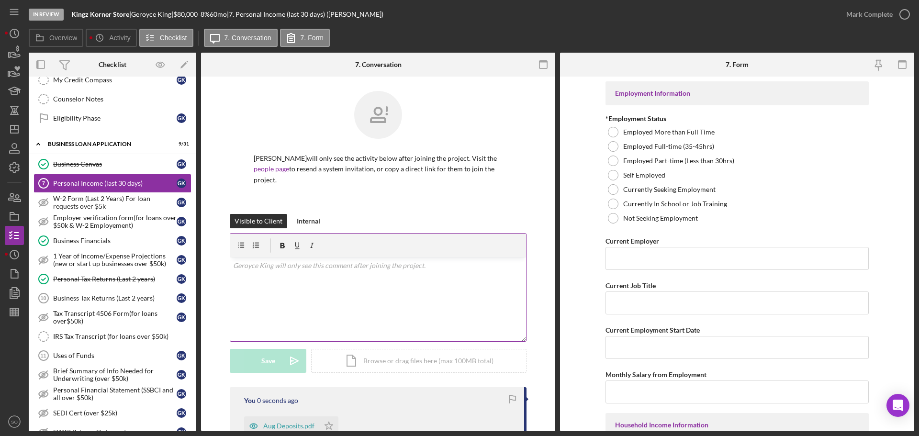
scroll to position [144, 0]
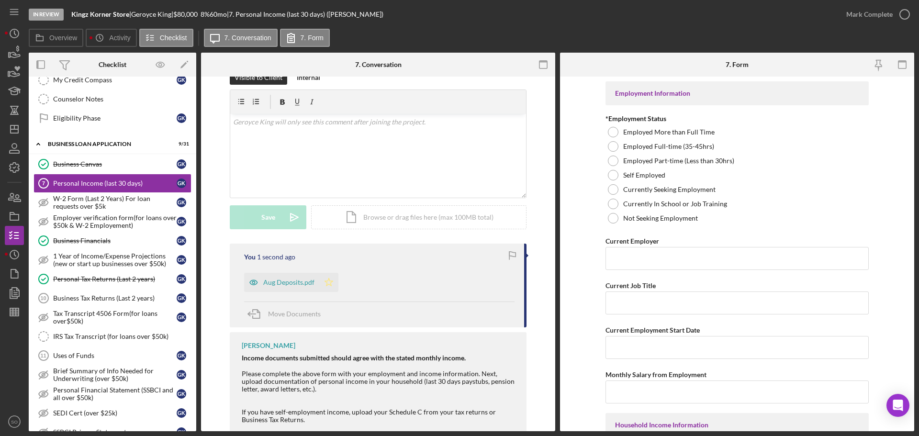
click at [333, 273] on icon "Icon/Star" at bounding box center [328, 282] width 19 height 19
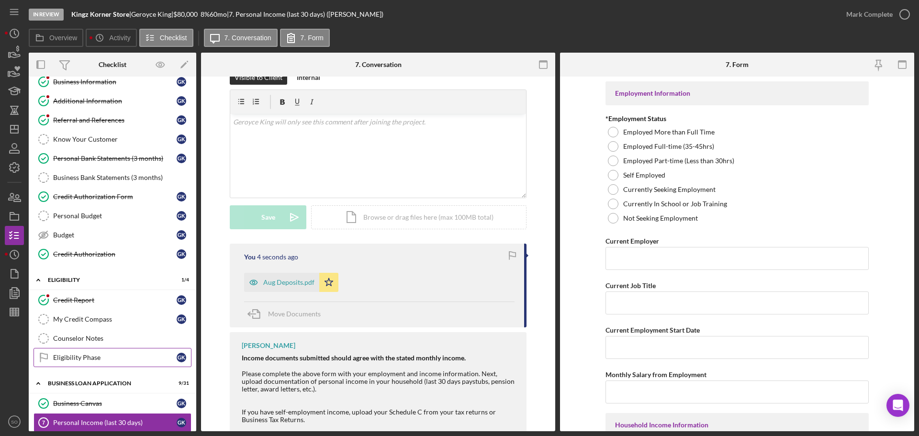
scroll to position [0, 0]
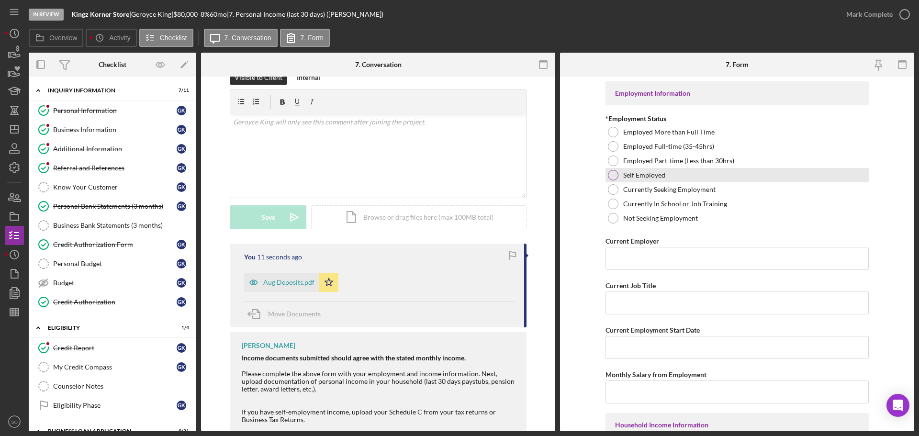
drag, startPoint x: 612, startPoint y: 174, endPoint x: 631, endPoint y: 188, distance: 23.8
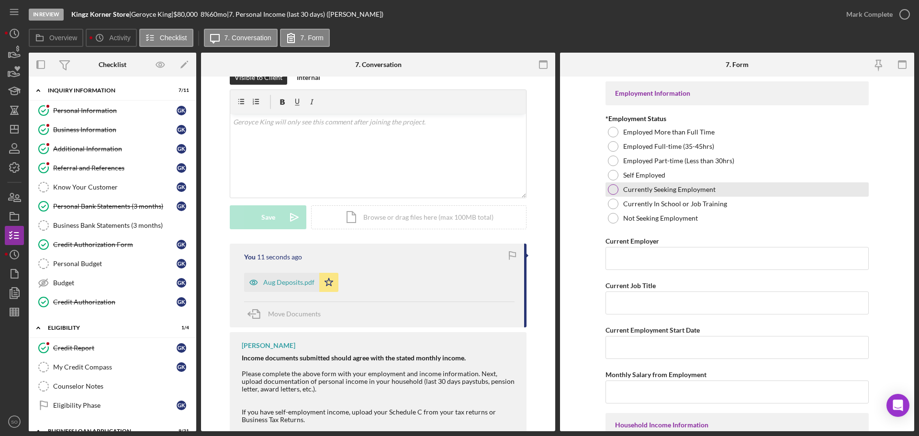
click at [612, 174] on div at bounding box center [613, 175] width 11 height 11
click at [713, 260] on input "Current Employer" at bounding box center [736, 258] width 263 height 23
paste input "Kingz Korner Store"
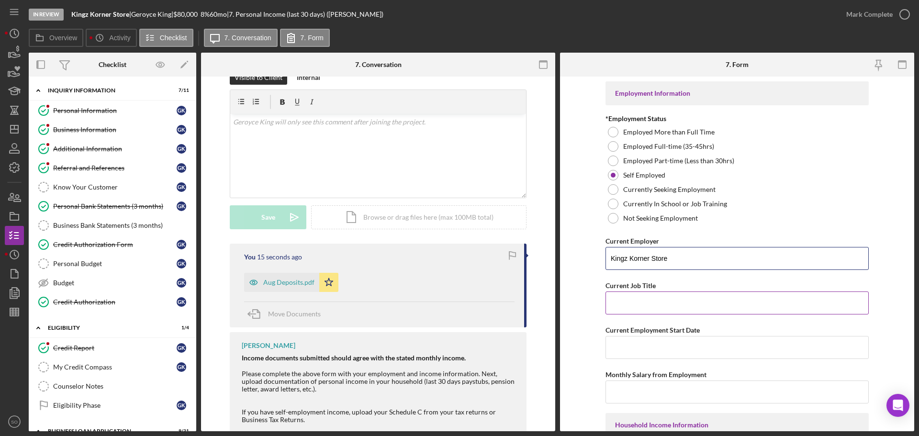
type input "Kingz Korner Store"
click at [661, 296] on input "Current Job Title" at bounding box center [736, 302] width 263 height 23
type input "Business Owner"
click at [572, 336] on form "Employment Information *Employment Status Employed More than Full Time Employed…" at bounding box center [737, 254] width 354 height 355
click at [668, 349] on input "Current Employment Start Date" at bounding box center [736, 347] width 263 height 23
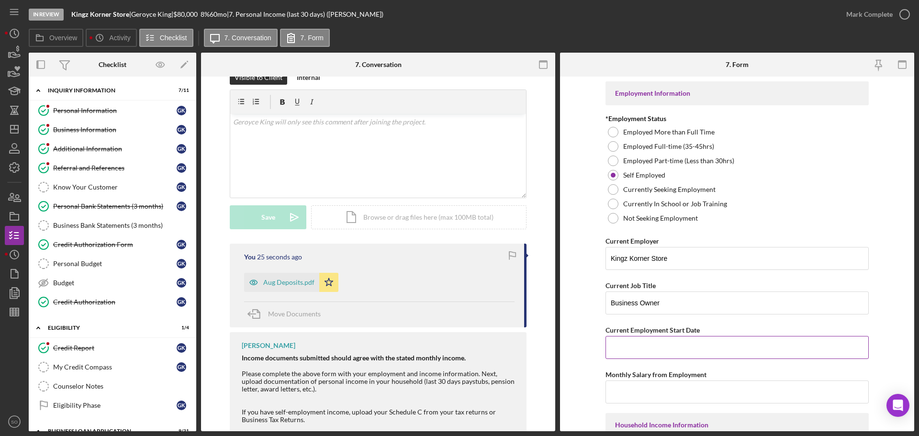
paste input "[DATE]"
type input "[DATE]"
click at [580, 315] on form "Employment Information *Employment Status Employed More than Full Time Employed…" at bounding box center [737, 254] width 354 height 355
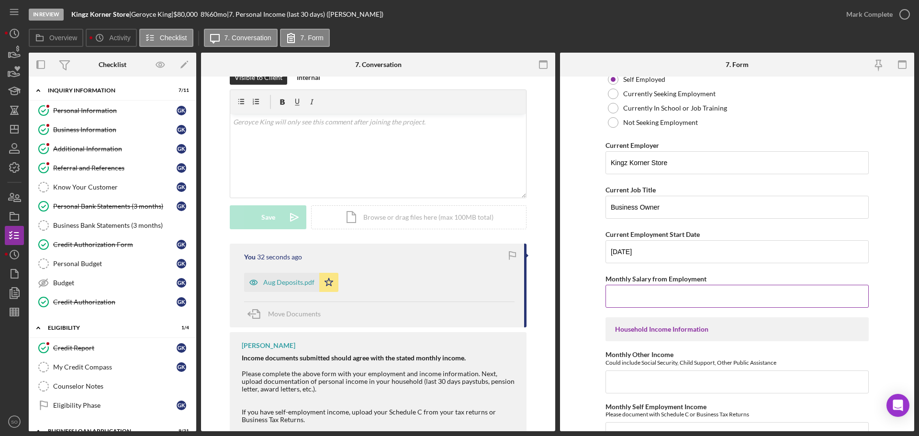
click at [664, 301] on input "Monthly Salary from Employment" at bounding box center [736, 296] width 263 height 23
type input "$5,000"
click at [592, 350] on form "Employment Information *Employment Status Employed More than Full Time Employed…" at bounding box center [737, 254] width 354 height 355
click at [656, 384] on input "Monthly Other Income" at bounding box center [736, 381] width 263 height 23
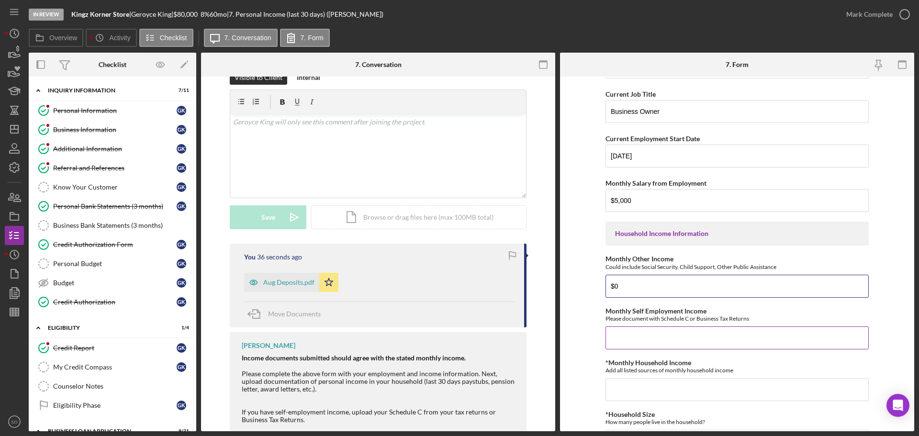
type input "$0"
click at [644, 337] on input "Monthly Self Employment Income" at bounding box center [736, 337] width 263 height 23
type input "$5,000"
click at [651, 387] on input "*Monthly Household Income" at bounding box center [736, 389] width 263 height 23
type input "$5,000"
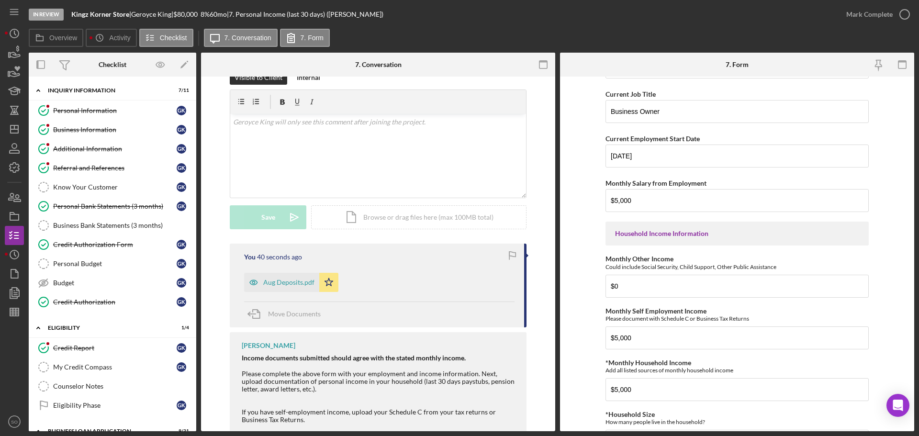
click at [598, 355] on form "Employment Information *Employment Status Employed More than Full Time Employed…" at bounding box center [737, 254] width 354 height 355
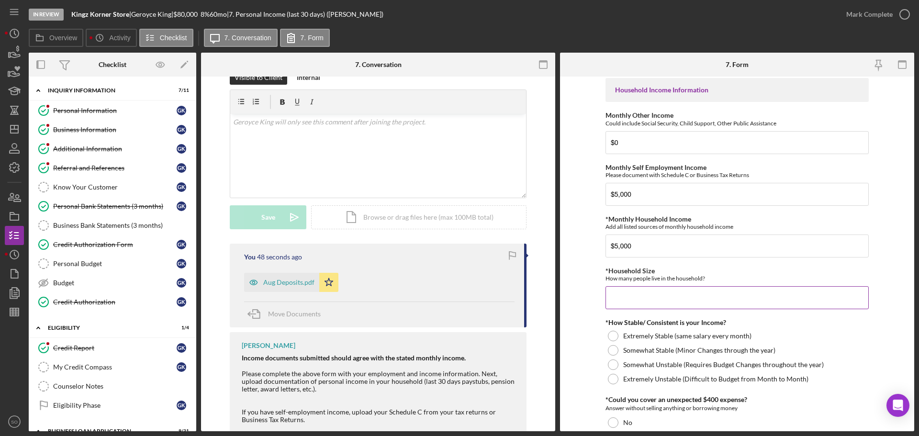
click at [642, 298] on input "*Household Size" at bounding box center [736, 297] width 263 height 23
type input "4"
click at [616, 351] on div at bounding box center [613, 350] width 11 height 11
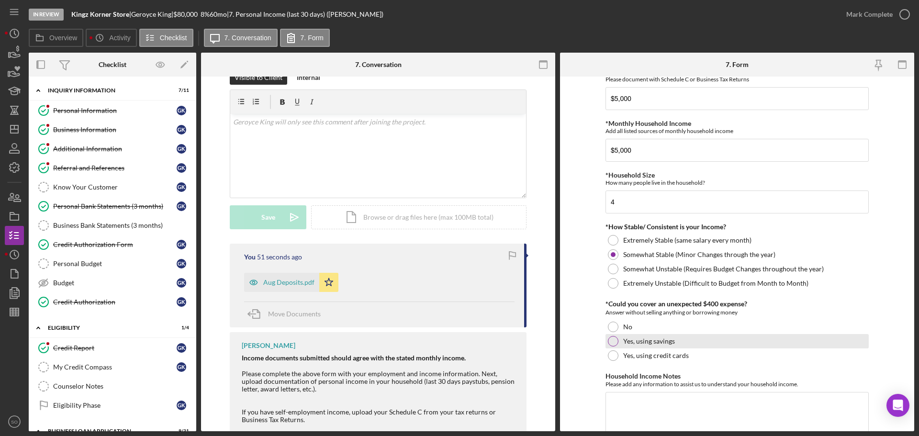
click at [609, 341] on div at bounding box center [613, 341] width 11 height 11
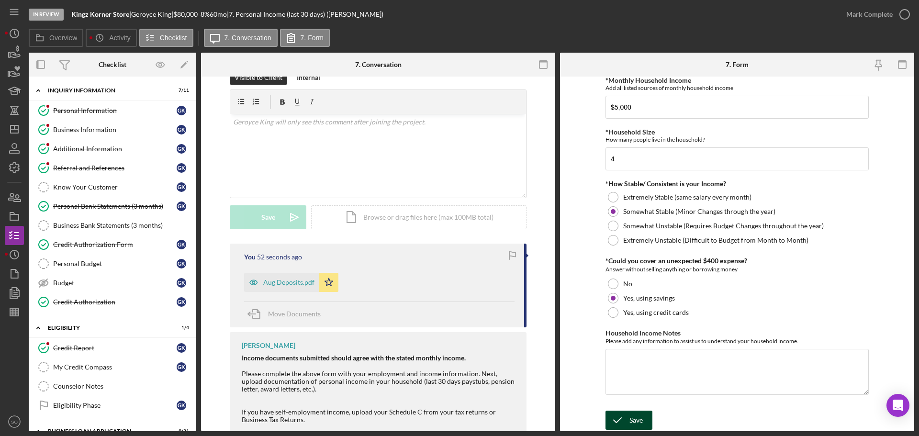
click at [640, 426] on div "Save" at bounding box center [635, 420] width 13 height 19
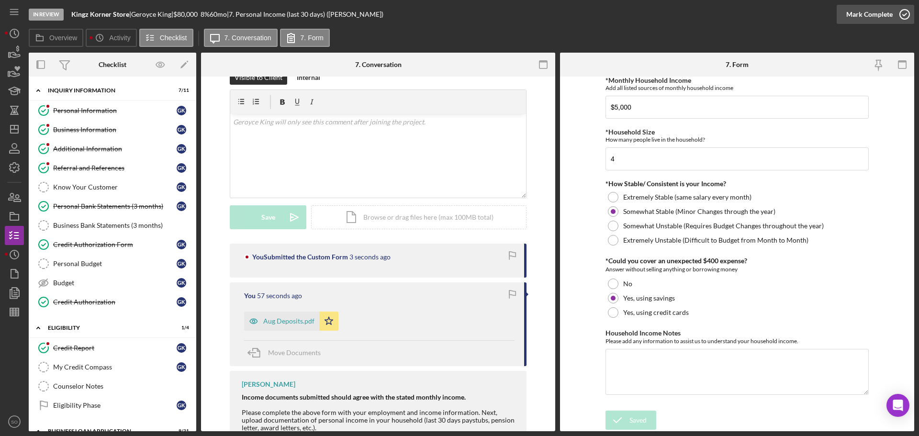
click at [857, 14] on div "Mark Complete" at bounding box center [869, 14] width 46 height 19
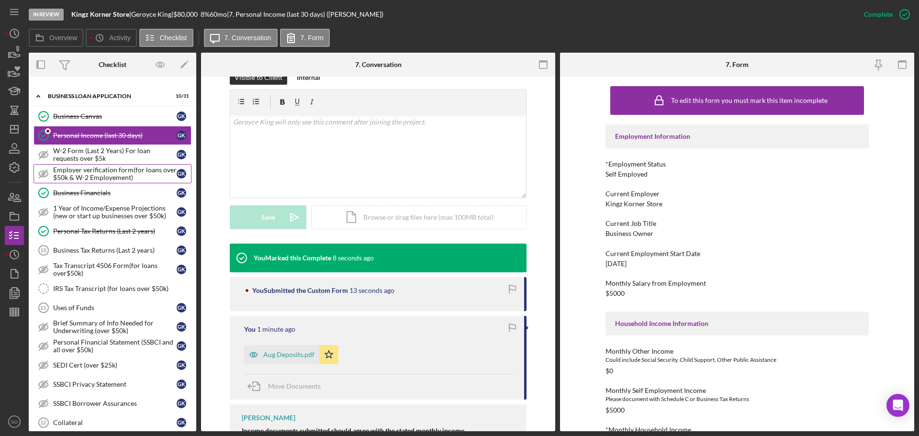
scroll to position [383, 0]
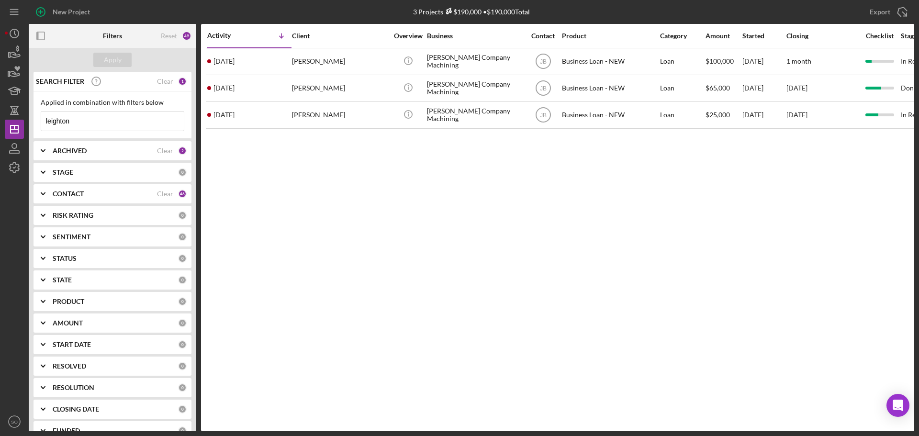
drag, startPoint x: 120, startPoint y: 118, endPoint x: 0, endPoint y: 102, distance: 120.7
click at [0, 102] on div "New Project 3 Projects $190,000 • $190,000 Total leighton Export Icon/Export Fi…" at bounding box center [459, 218] width 919 height 436
type input "robin johnson"
click at [112, 64] on div "Apply" at bounding box center [113, 60] width 18 height 14
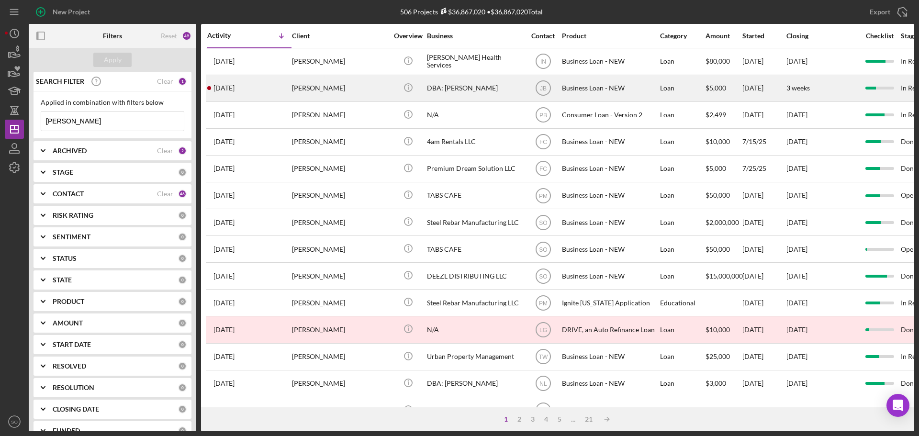
click at [308, 91] on div "Robin Johnson" at bounding box center [340, 88] width 96 height 25
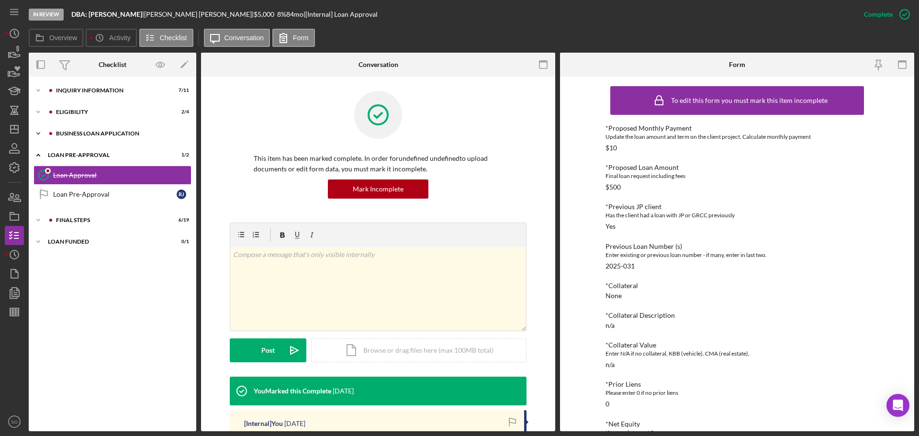
click at [102, 136] on div "Icon/Expander BUSINESS LOAN APPLICATION 8 / 27" at bounding box center [113, 133] width 168 height 19
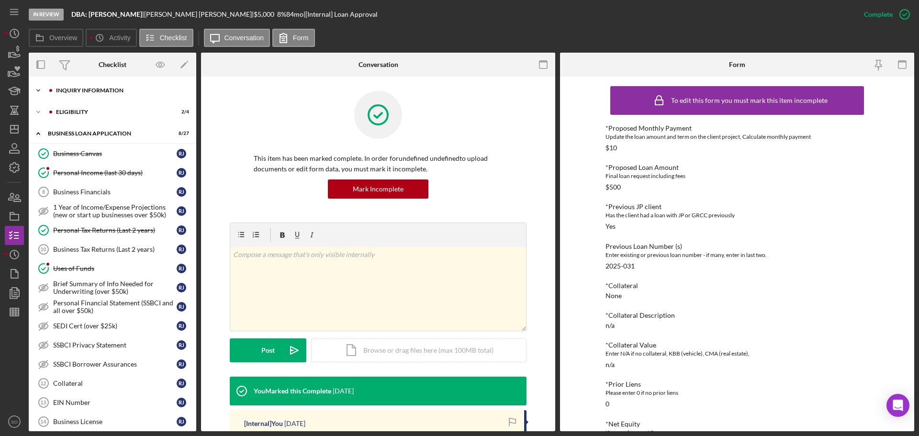
click at [99, 89] on div "INQUIRY INFORMATION" at bounding box center [120, 91] width 128 height 6
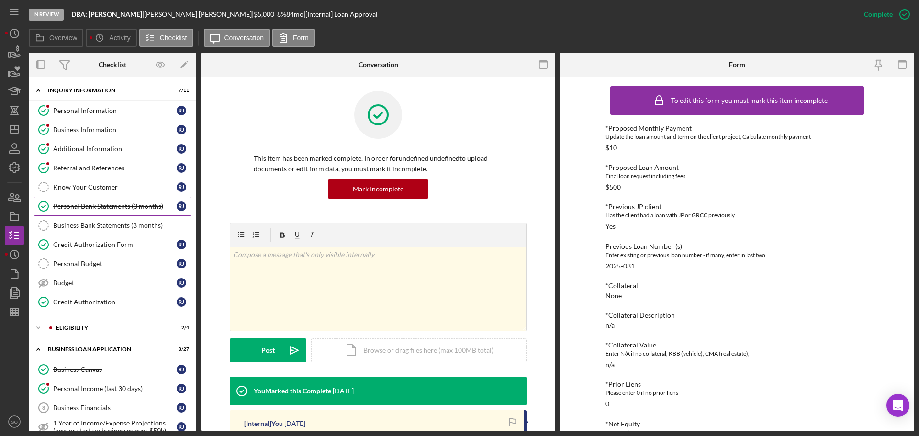
click at [103, 202] on div "Personal Bank Statements (3 months)" at bounding box center [114, 206] width 123 height 8
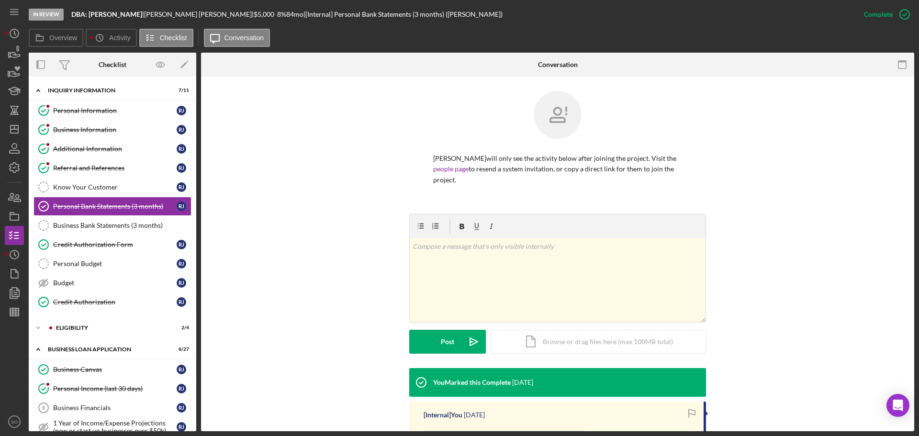
scroll to position [177, 0]
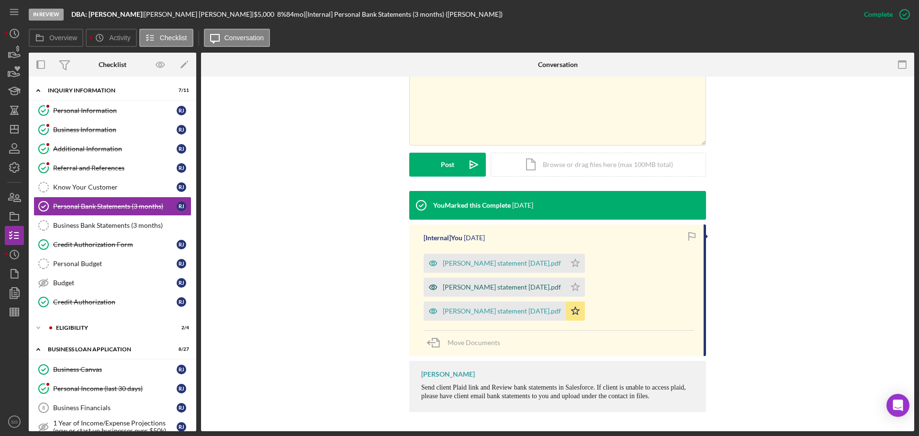
click at [509, 286] on div "R. Johnson statement jul 2025.pdf" at bounding box center [502, 287] width 118 height 8
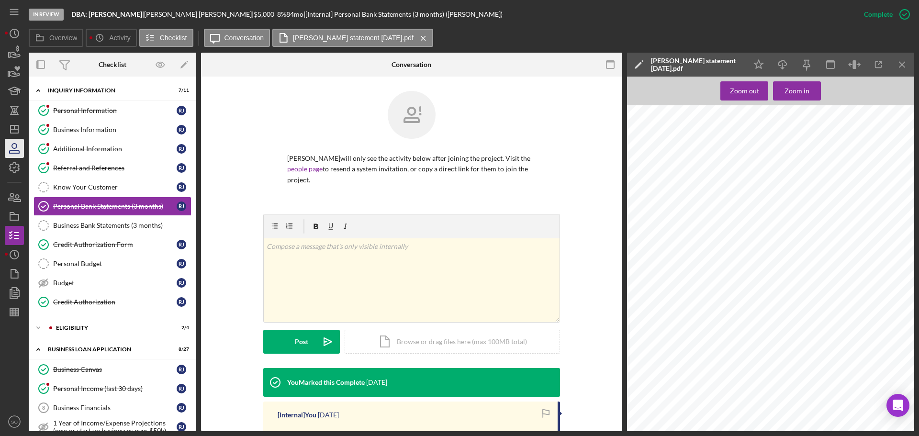
scroll to position [177, 0]
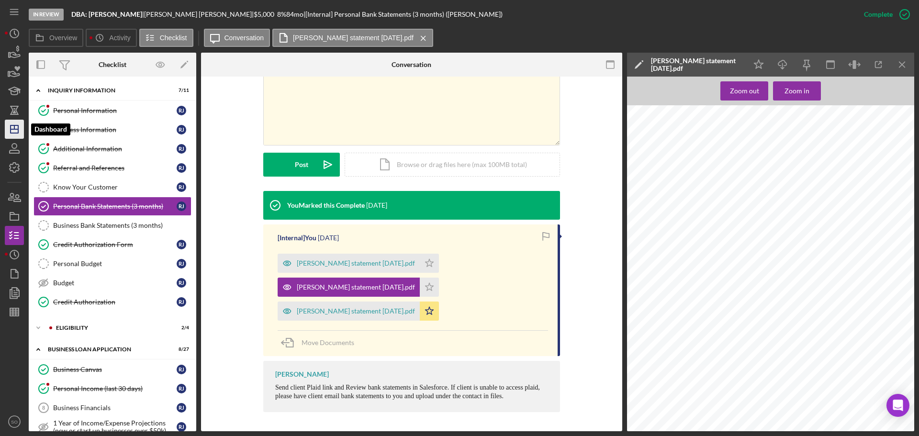
click at [16, 129] on line "button" at bounding box center [15, 129] width 8 height 0
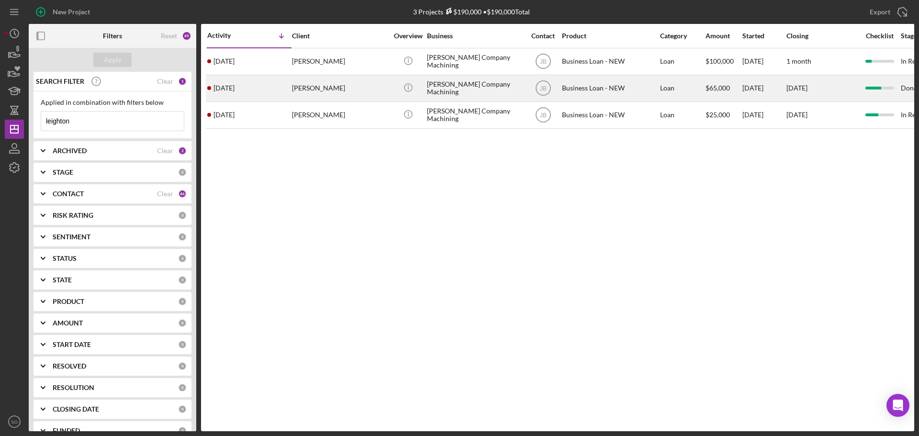
click at [230, 94] on div "8 months ago Leighton Jones" at bounding box center [249, 88] width 84 height 25
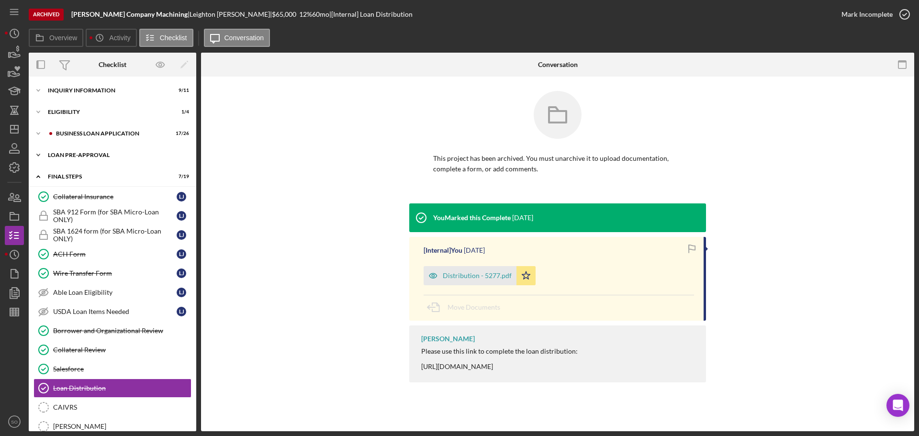
click at [84, 162] on div "Icon/Expander LOAN PRE-APPROVAL 1 / 2" at bounding box center [113, 154] width 168 height 19
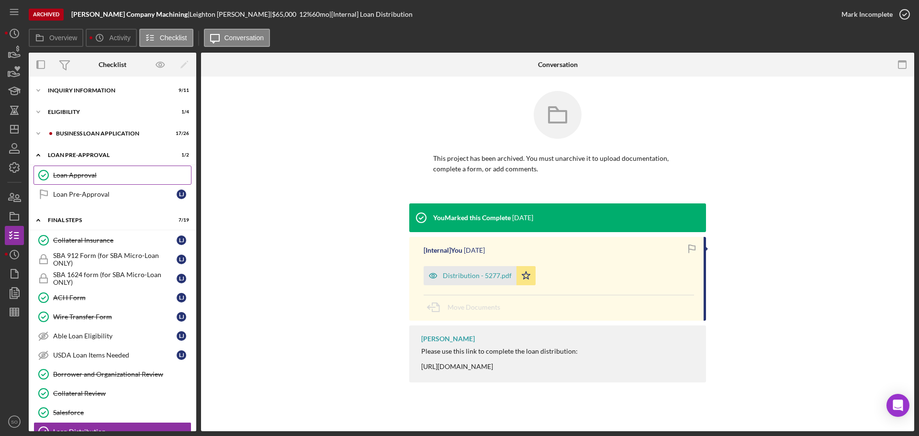
click at [84, 179] on div "Loan Approval" at bounding box center [122, 175] width 138 height 8
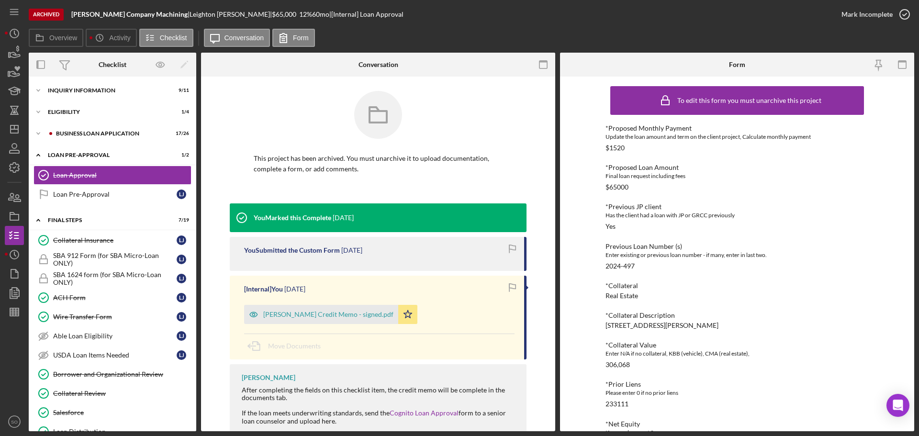
scroll to position [48, 0]
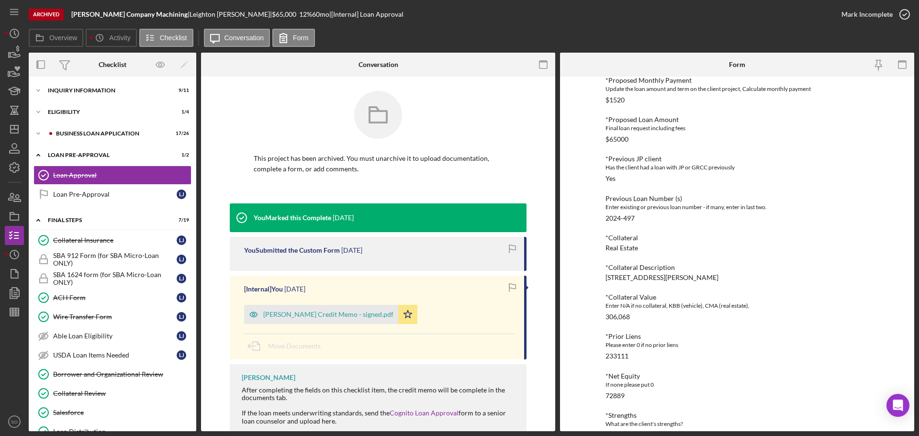
click at [672, 279] on div "29 Lake Apollo Dr, Hannibal, MO 63401" at bounding box center [661, 278] width 113 height 8
copy div "29 Lake Apollo Dr, Hannibal, MO 63401"
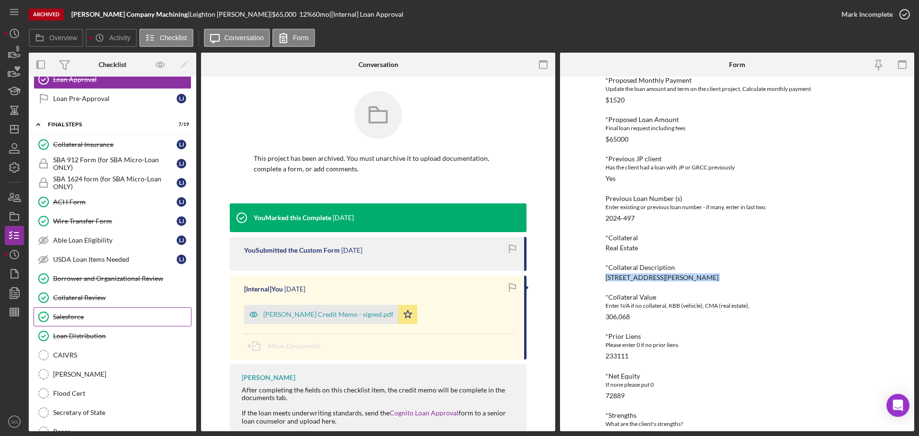
scroll to position [0, 0]
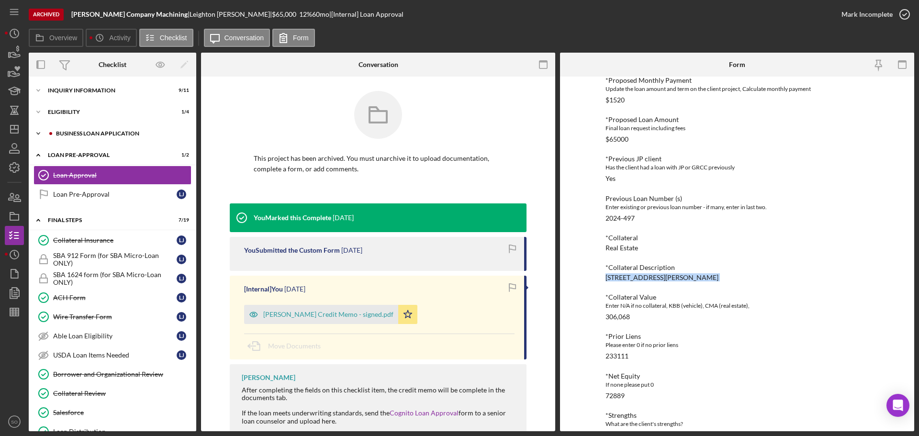
click at [94, 135] on div "BUSINESS LOAN APPLICATION" at bounding box center [120, 134] width 128 height 6
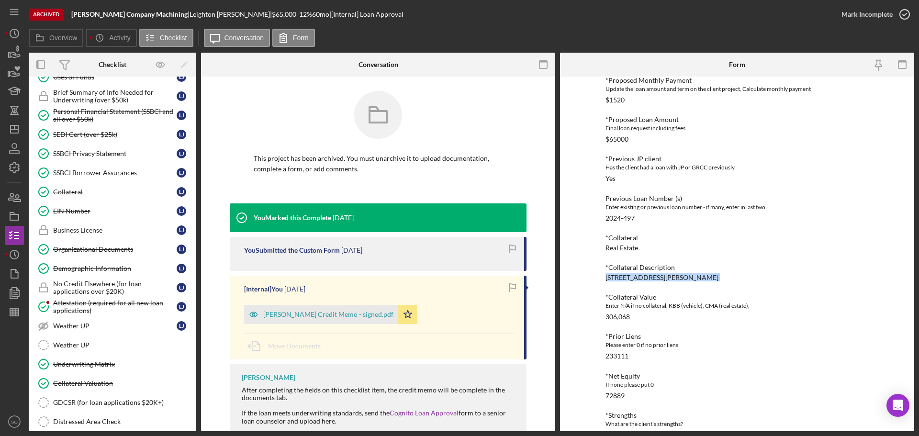
scroll to position [287, 0]
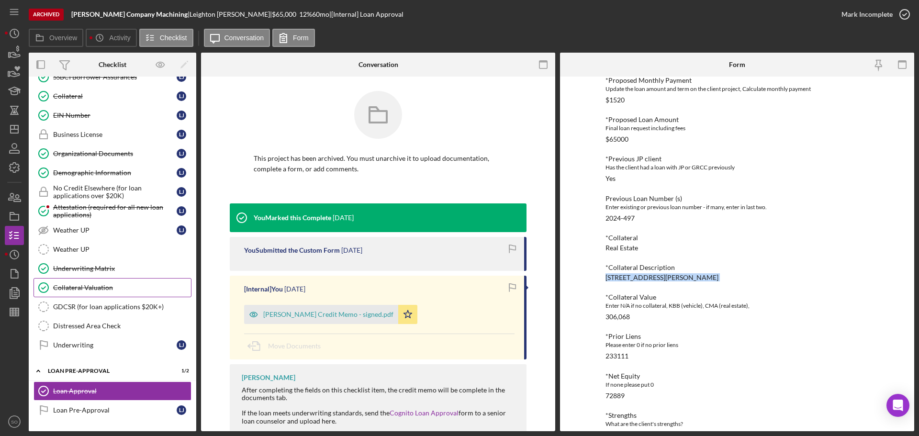
click at [113, 288] on div "Collateral Valuation" at bounding box center [122, 288] width 138 height 8
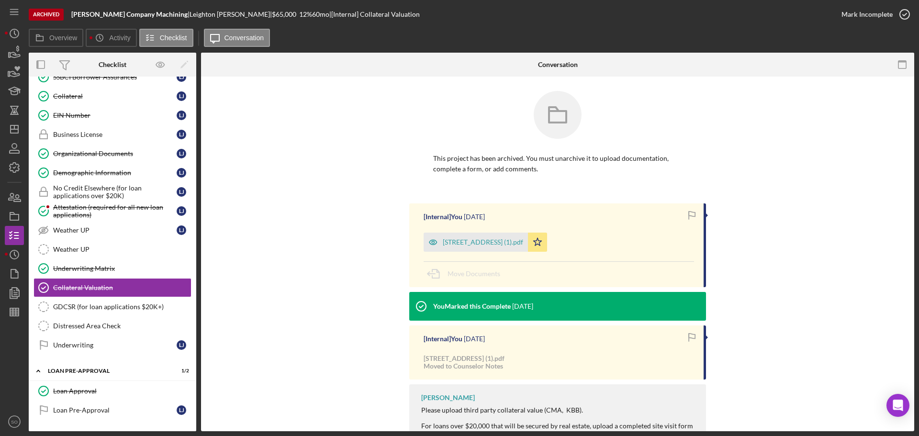
scroll to position [37, 0]
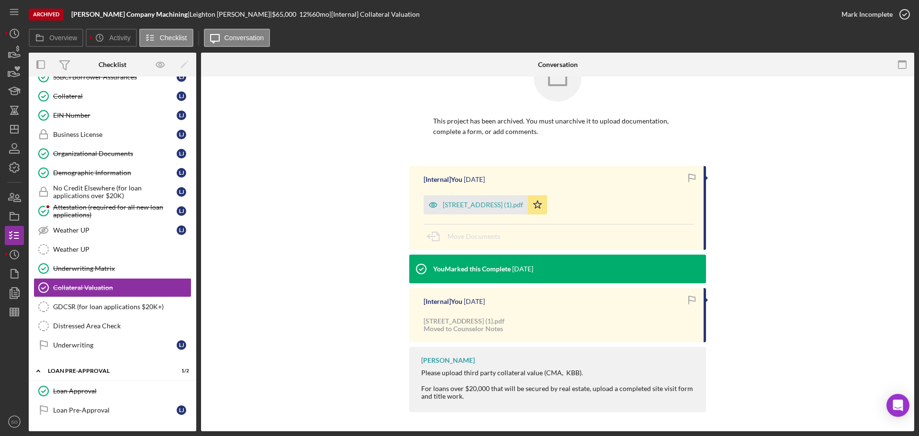
click at [483, 209] on div "29 Lake Apollo Dr 0624 (1).pdf" at bounding box center [476, 204] width 104 height 19
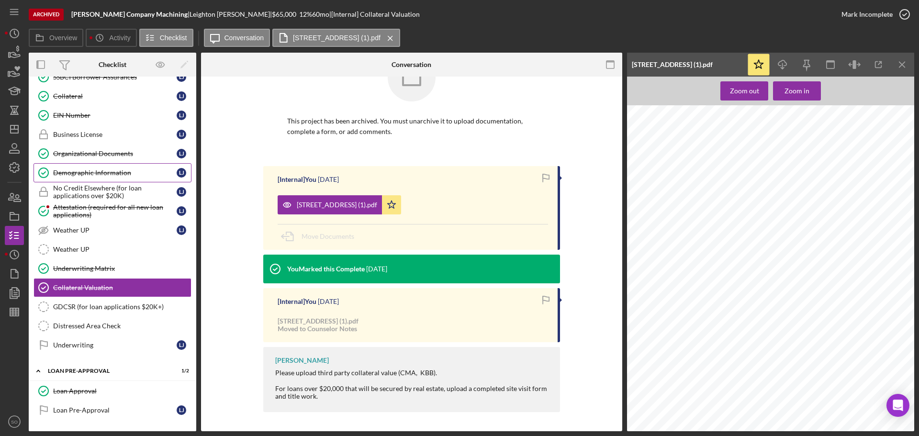
scroll to position [191, 0]
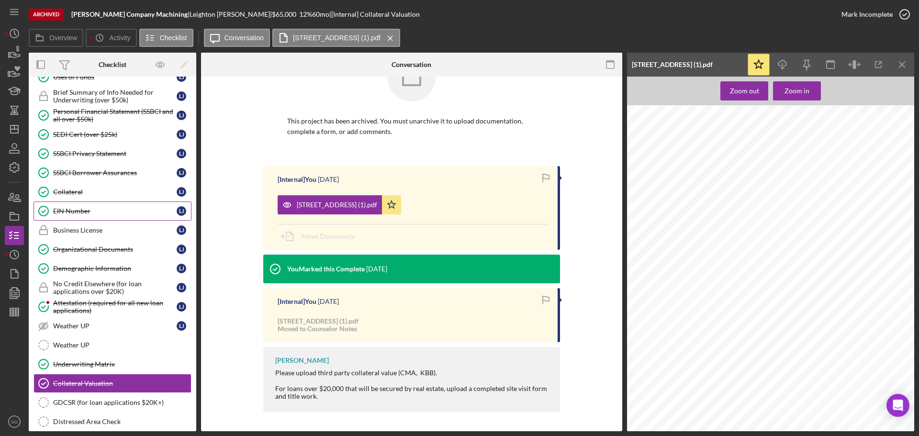
drag, startPoint x: 70, startPoint y: 196, endPoint x: 79, endPoint y: 206, distance: 13.2
click at [70, 196] on link "Collateral Collateral L J" at bounding box center [113, 191] width 158 height 19
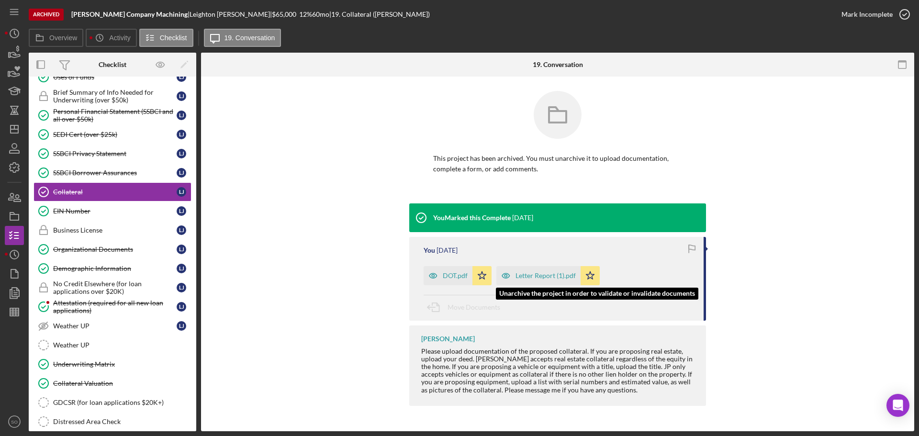
click at [538, 279] on div "Letter Report (1).pdf" at bounding box center [545, 276] width 60 height 8
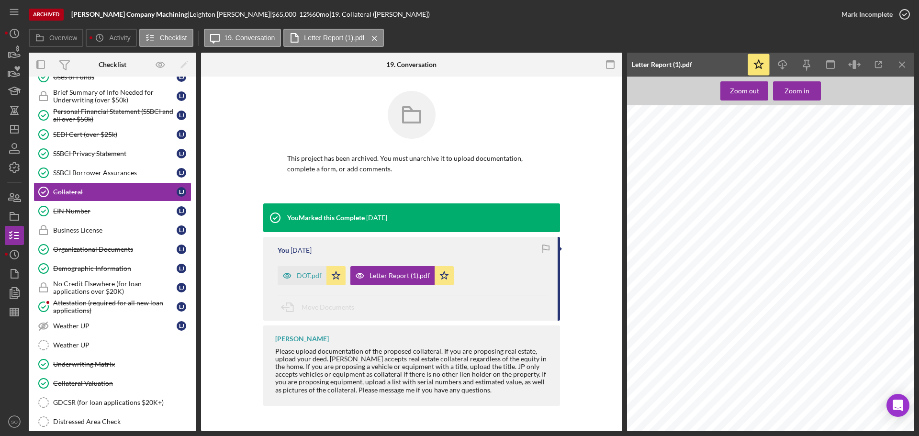
scroll to position [144, 0]
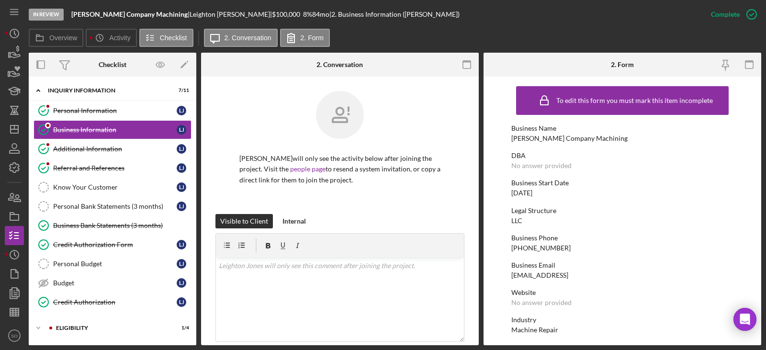
click at [517, 137] on div "[PERSON_NAME] Company Machining" at bounding box center [569, 138] width 116 height 8
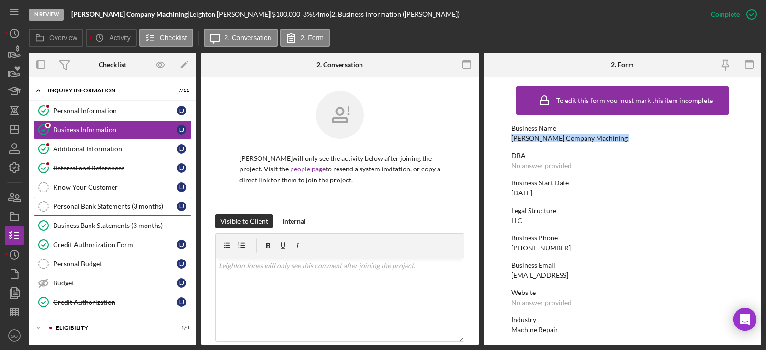
copy div "[PERSON_NAME] Company Machining"
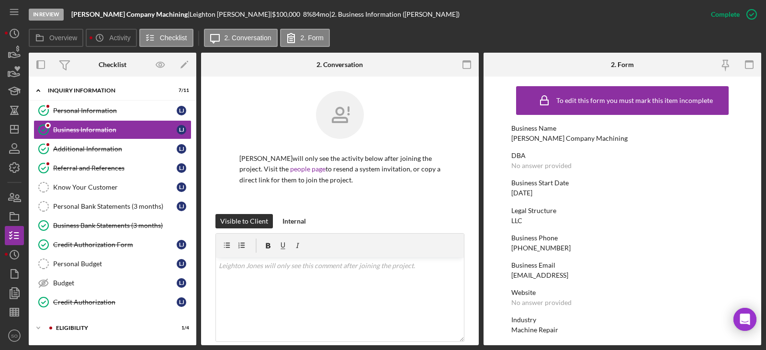
click at [529, 195] on div "[DATE]" at bounding box center [521, 193] width 21 height 8
copy div "[DATE]"
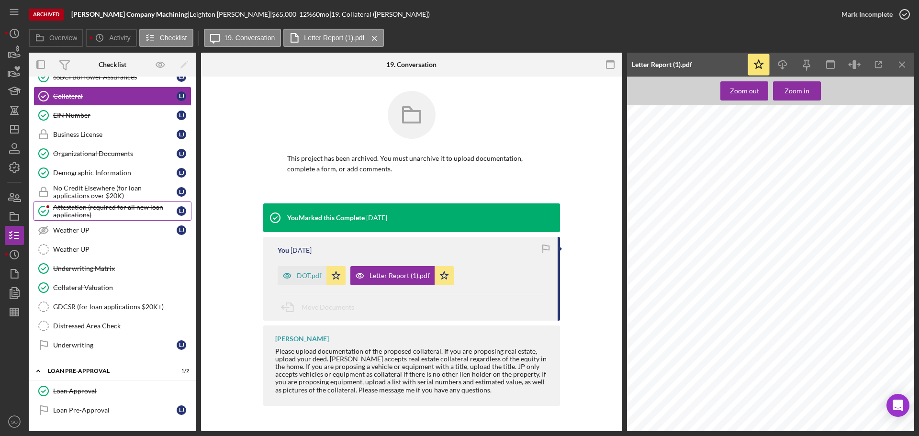
scroll to position [431, 0]
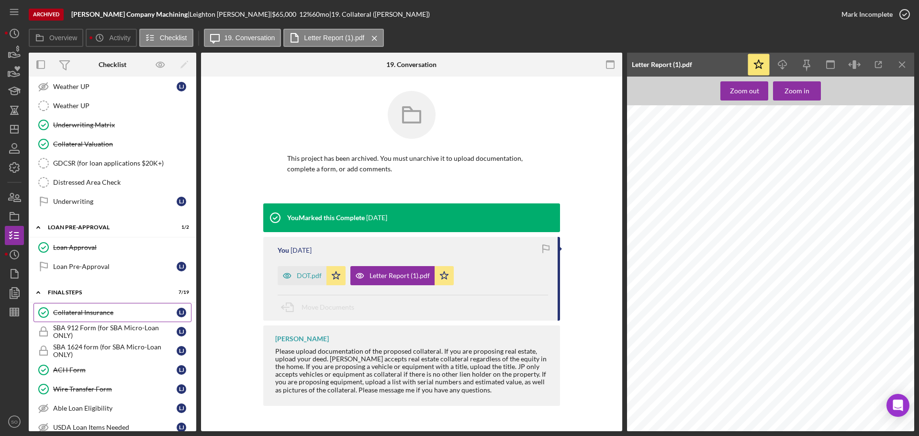
drag, startPoint x: 114, startPoint y: 310, endPoint x: 128, endPoint y: 308, distance: 13.5
click at [115, 310] on div "Collateral Insurance" at bounding box center [114, 313] width 123 height 8
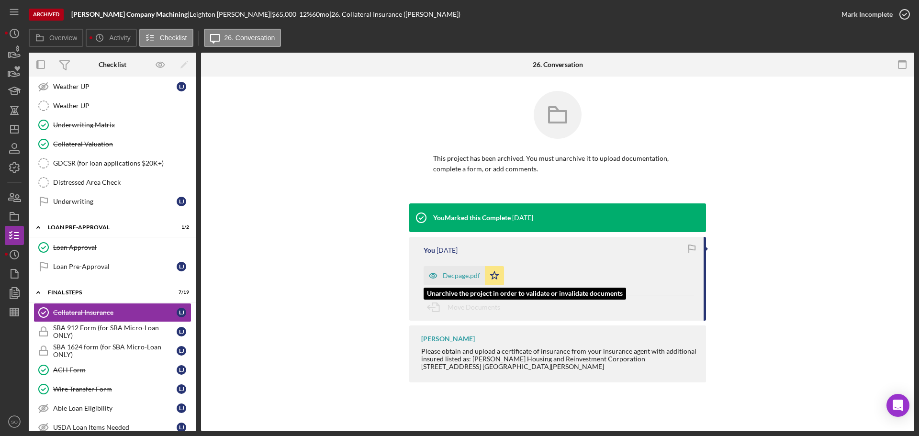
click at [451, 268] on div "Decpage.pdf" at bounding box center [454, 275] width 61 height 19
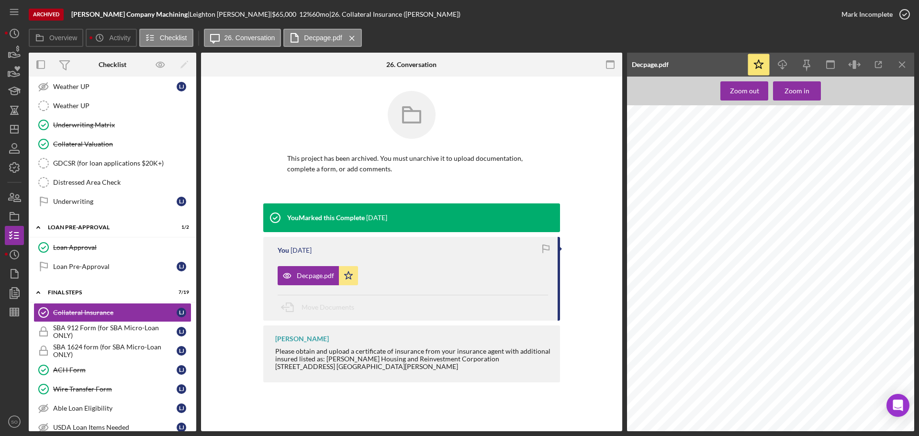
scroll to position [483, 0]
click at [782, 75] on icon "Icon/Download" at bounding box center [783, 65] width 22 height 22
click at [14, 127] on line "button" at bounding box center [14, 127] width 0 height 4
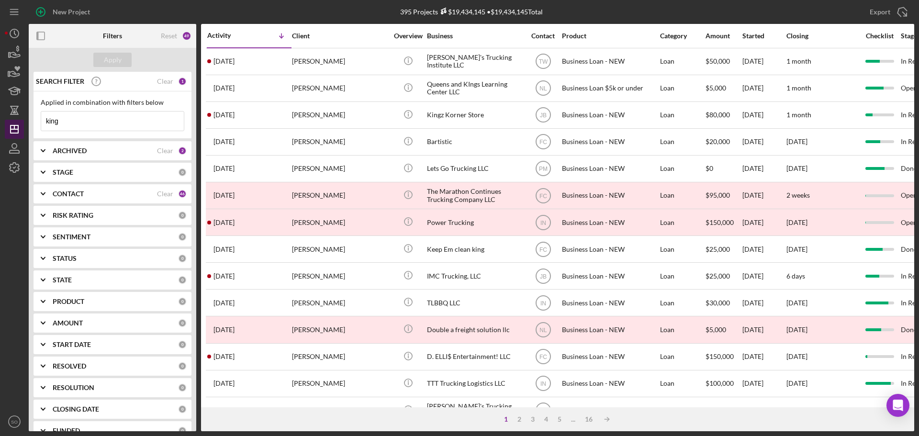
drag, startPoint x: 77, startPoint y: 122, endPoint x: 17, endPoint y: 121, distance: 60.3
click at [17, 121] on div "New Project 395 Projects $19,434,145 • $19,434,145 Total king Export Icon/Expor…" at bounding box center [459, 215] width 909 height 431
type input "leighton"
click at [110, 59] on div "Apply" at bounding box center [113, 60] width 18 height 14
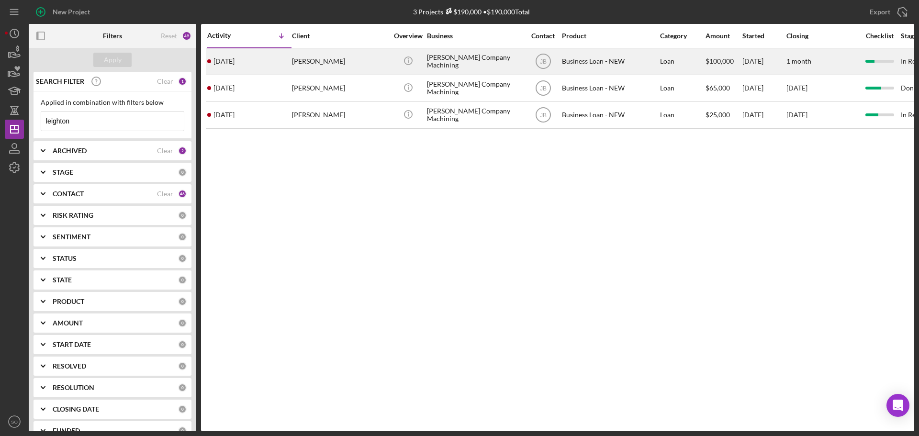
click at [272, 63] on div "3 days ago Leighton Jones" at bounding box center [249, 61] width 84 height 25
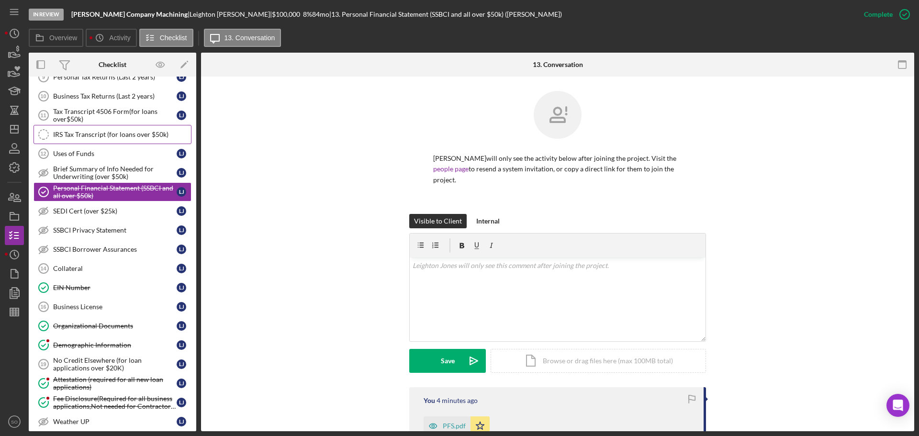
scroll to position [380, 0]
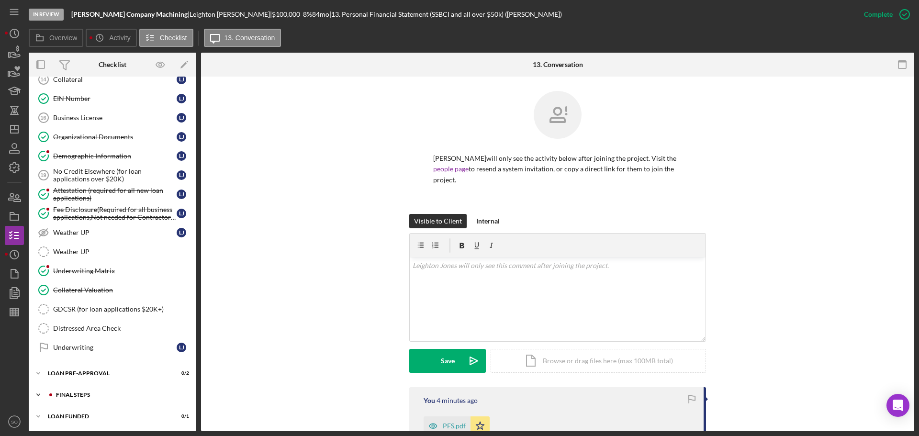
click at [105, 391] on div "Icon/Expander FINAL STEPS 3 / 19" at bounding box center [113, 394] width 168 height 19
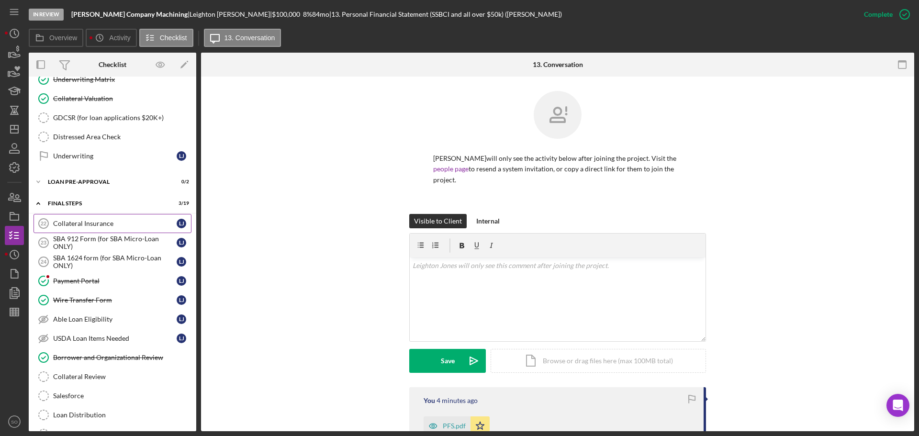
click at [102, 222] on div "Collateral Insurance" at bounding box center [114, 224] width 123 height 8
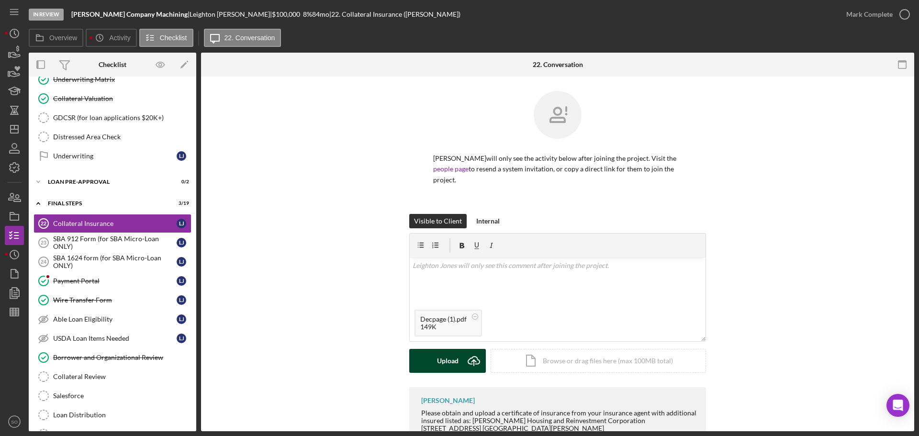
click at [458, 361] on button "Upload Icon/Upload" at bounding box center [447, 361] width 77 height 24
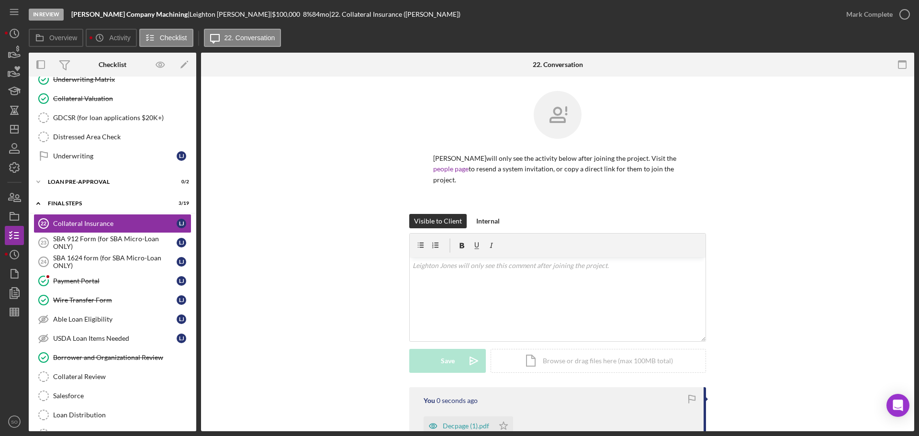
scroll to position [144, 0]
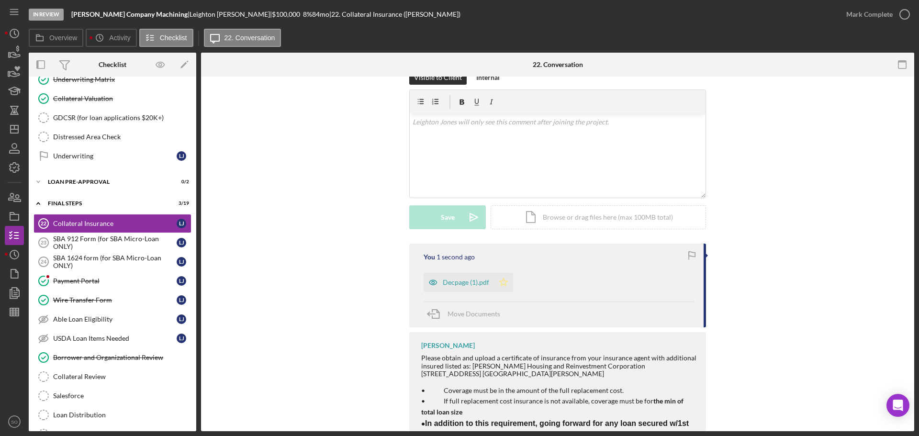
click at [505, 286] on icon "Icon/Star" at bounding box center [503, 282] width 19 height 19
click at [857, 15] on div "Mark Complete" at bounding box center [869, 14] width 46 height 19
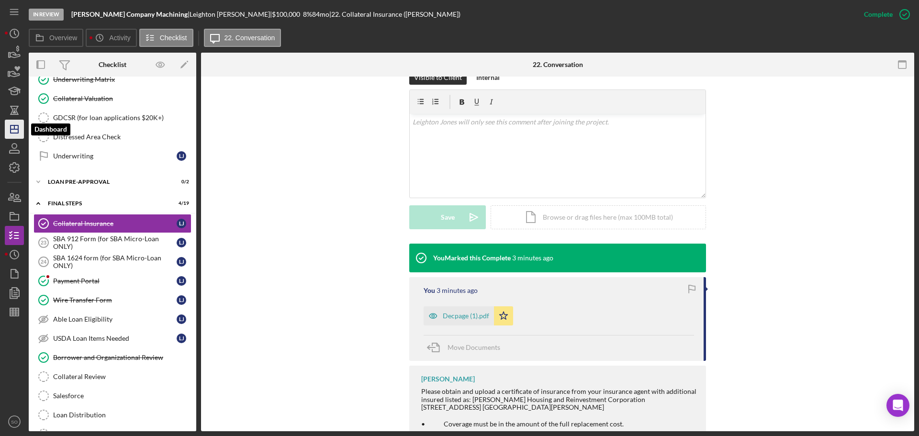
click at [15, 133] on polygon "button" at bounding box center [15, 129] width 8 height 8
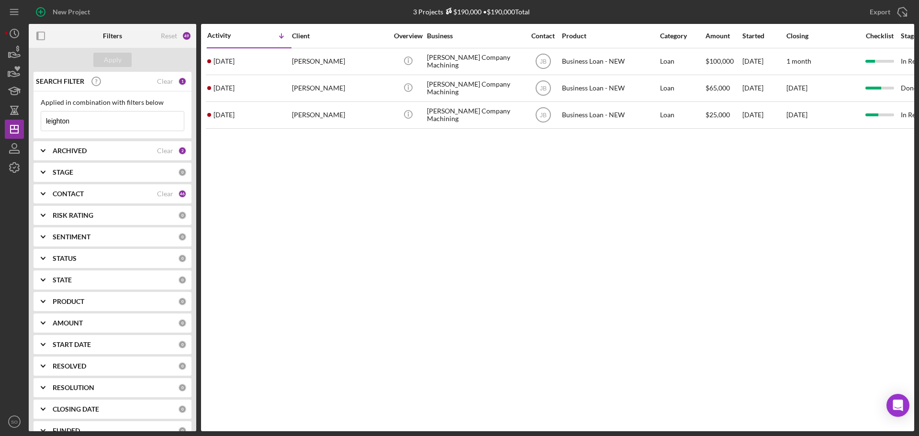
drag, startPoint x: 101, startPoint y: 123, endPoint x: 0, endPoint y: 115, distance: 101.3
click at [0, 116] on div "New Project 3 Projects $190,000 • $190,000 Total leighton Export Icon/Export Fi…" at bounding box center [459, 218] width 919 height 436
type input "tisha dillard"
click at [113, 64] on div "Apply" at bounding box center [113, 60] width 18 height 14
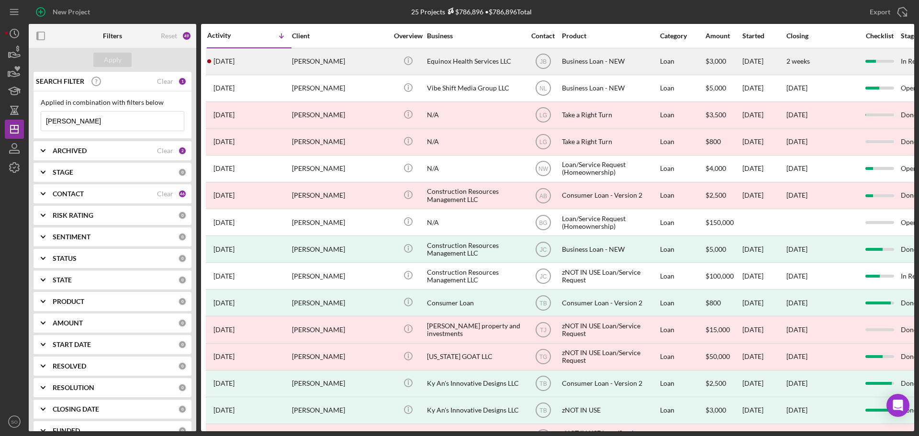
click at [316, 68] on div "Tisha Dillard" at bounding box center [340, 61] width 96 height 25
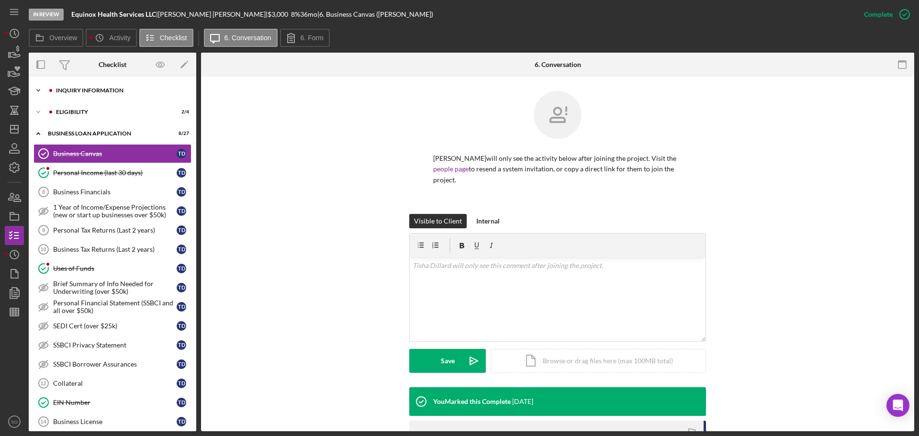
click at [98, 92] on div "INQUIRY INFORMATION" at bounding box center [120, 91] width 128 height 6
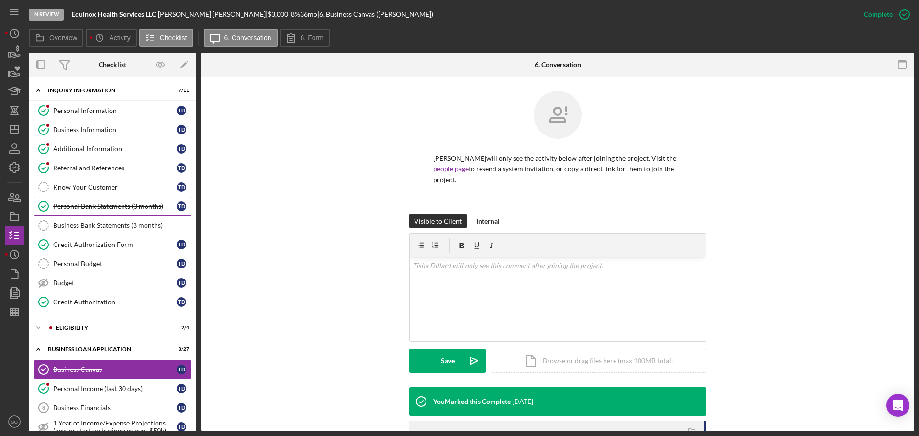
click at [103, 205] on div "Personal Bank Statements (3 months)" at bounding box center [114, 206] width 123 height 8
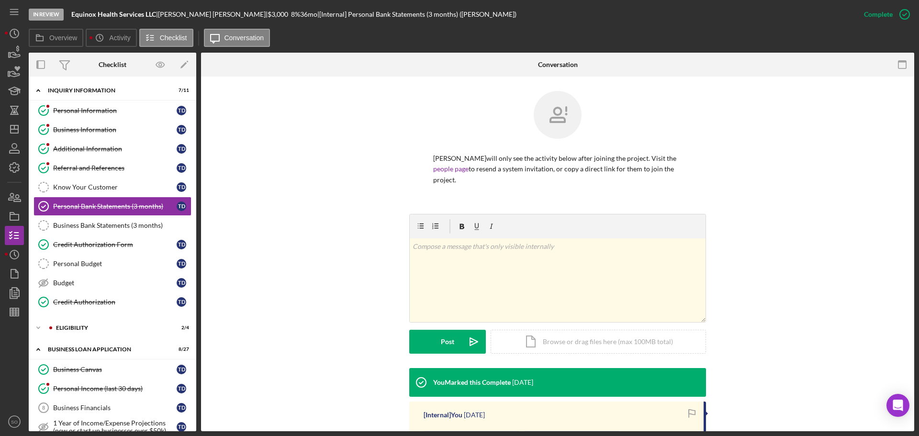
scroll to position [143, 0]
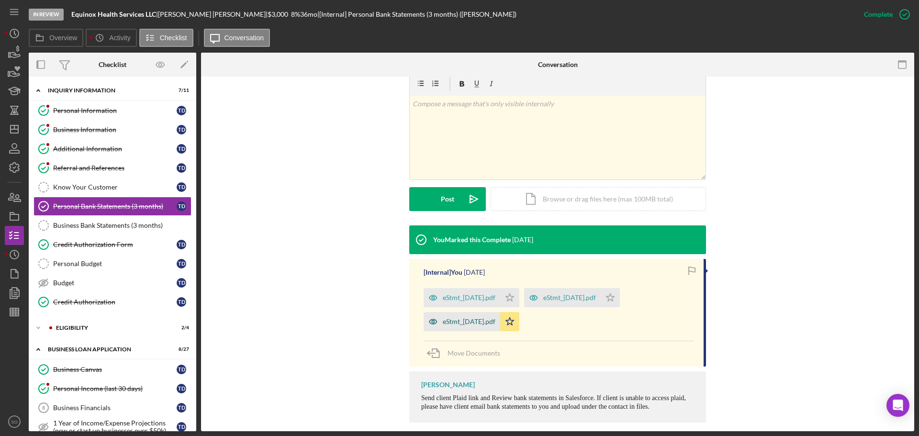
click at [476, 315] on div "eStmt_2025-07-31.pdf" at bounding box center [462, 321] width 77 height 19
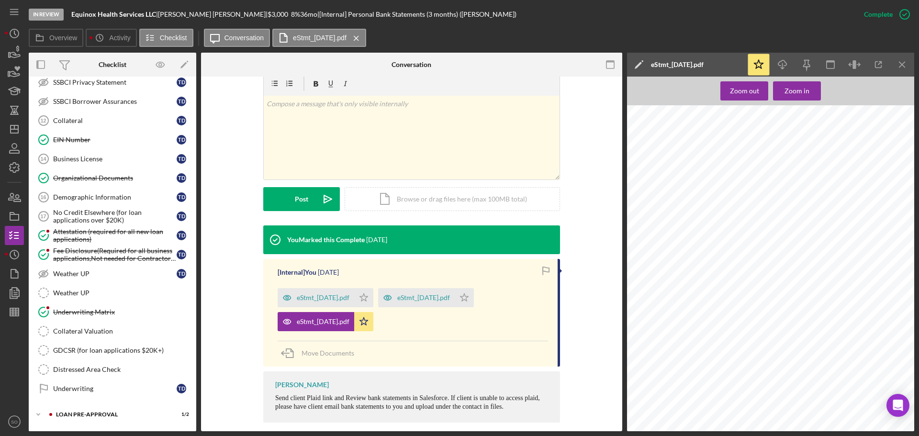
scroll to position [520, 0]
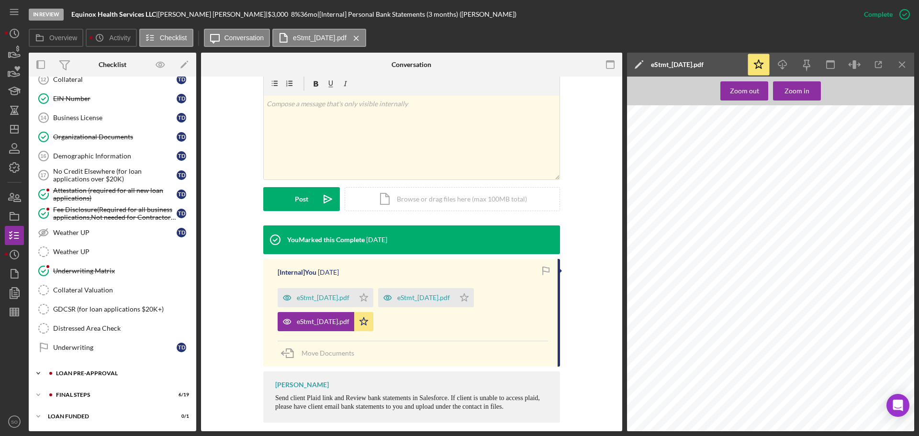
click at [110, 374] on div "LOAN PRE-APPROVAL" at bounding box center [120, 373] width 128 height 6
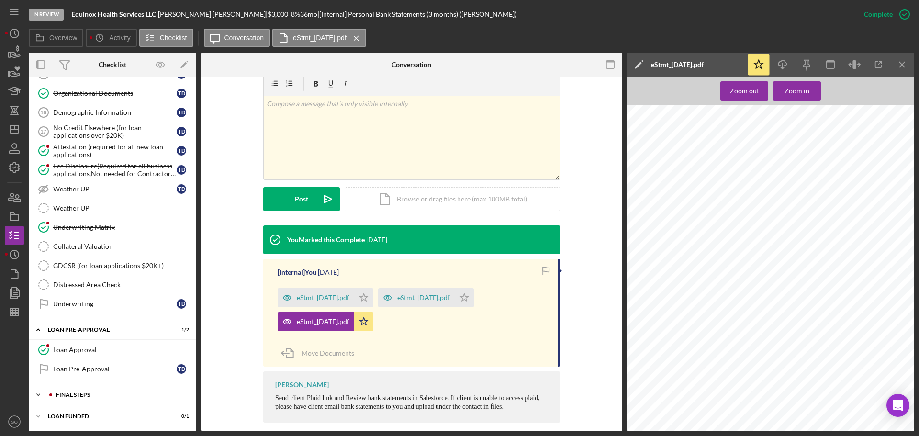
click at [104, 395] on div "FINAL STEPS" at bounding box center [120, 395] width 128 height 6
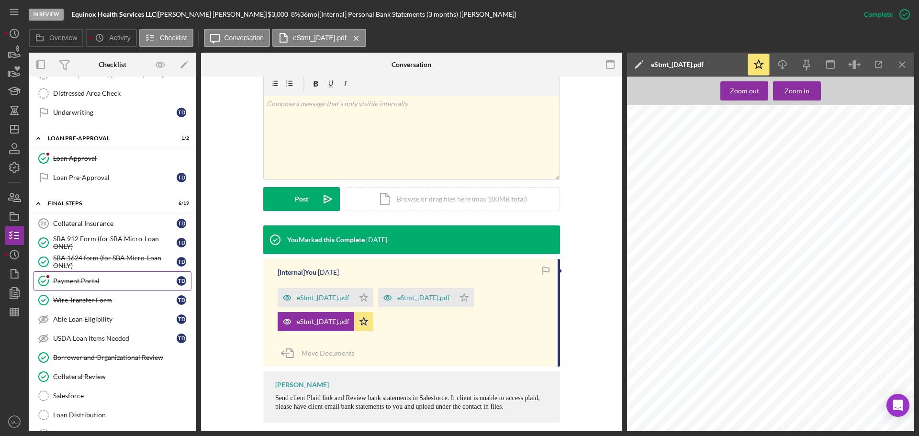
scroll to position [659, 0]
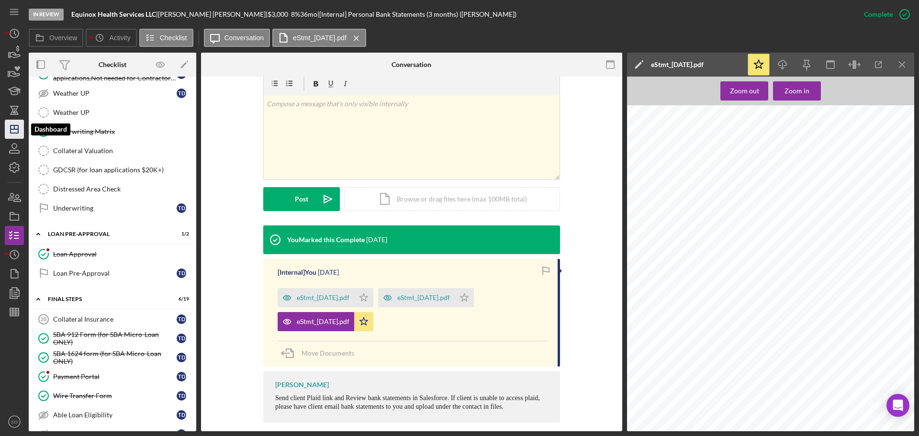
click at [18, 132] on polygon "button" at bounding box center [15, 129] width 8 height 8
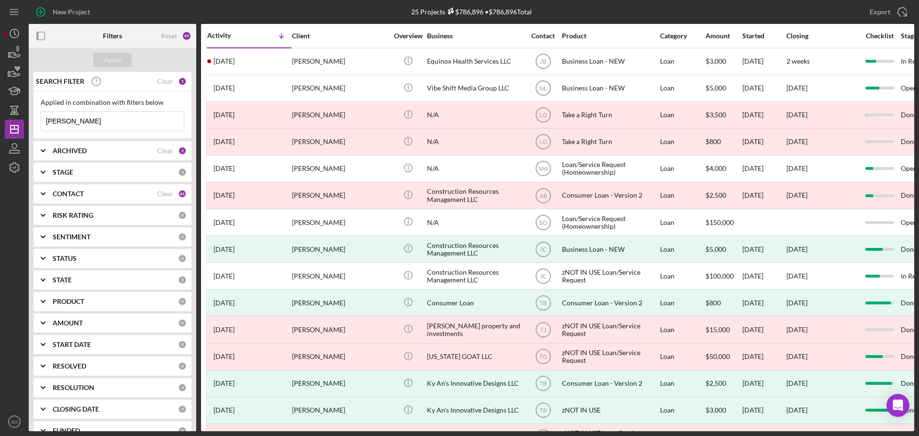
drag, startPoint x: 105, startPoint y: 123, endPoint x: 0, endPoint y: 120, distance: 104.9
click at [0, 120] on div "New Project 25 Projects $786,896 • $786,896 Total tisha dillard Export Icon/Exp…" at bounding box center [459, 218] width 919 height 436
type input "geroyce"
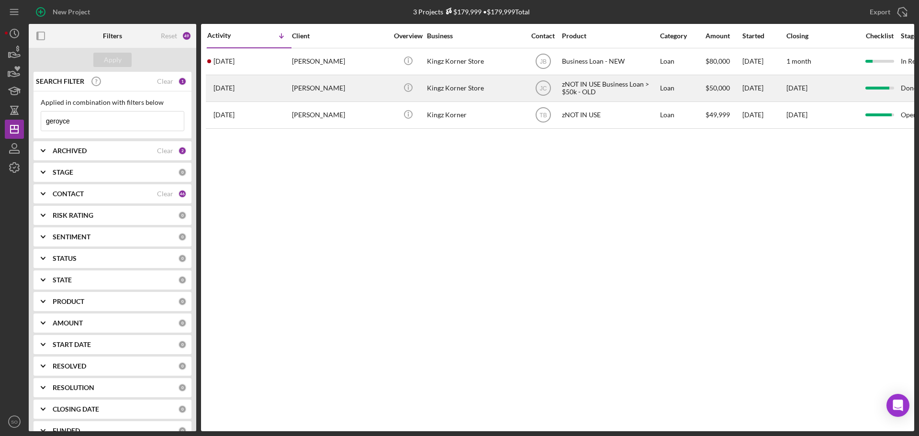
click at [274, 95] on div "3 years ago Geroyce King" at bounding box center [249, 88] width 84 height 25
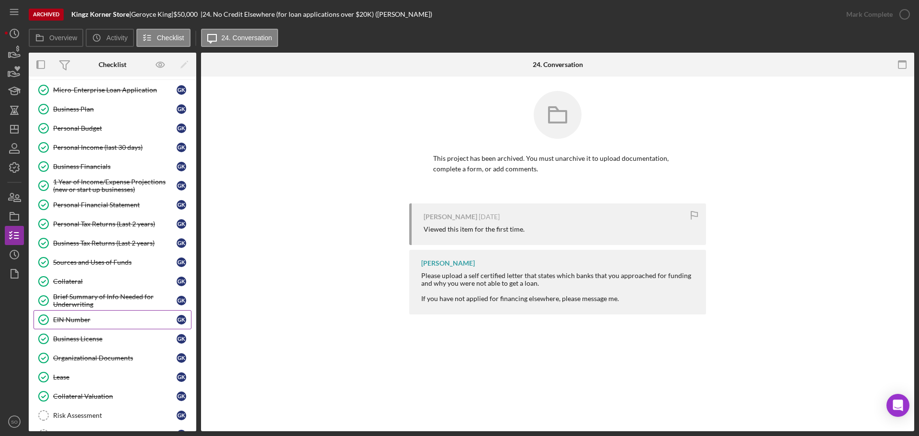
scroll to position [16, 0]
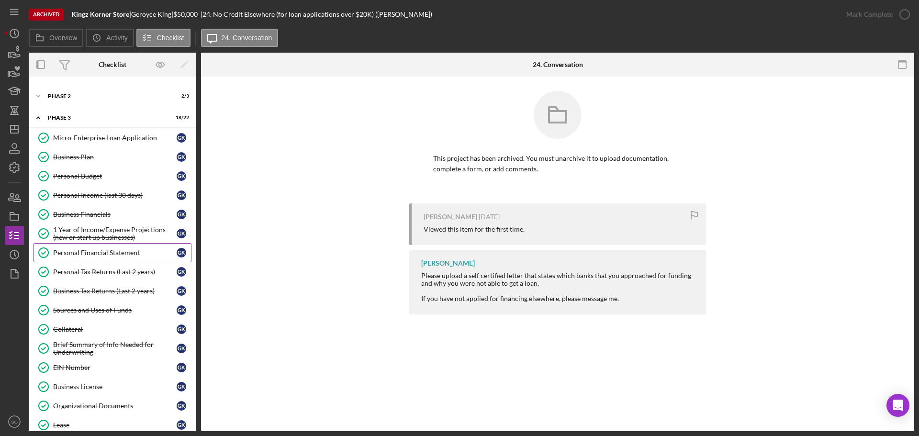
click at [120, 248] on link "Personal Financial Statement Personal Financial Statement G K" at bounding box center [113, 252] width 158 height 19
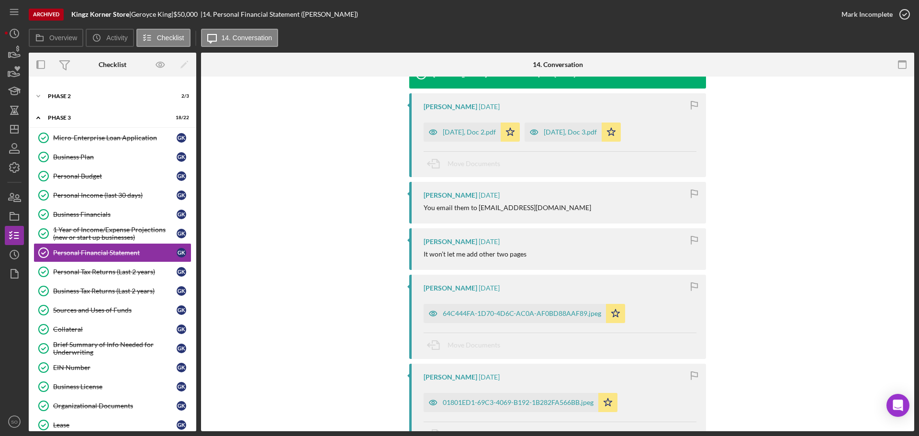
scroll to position [96, 0]
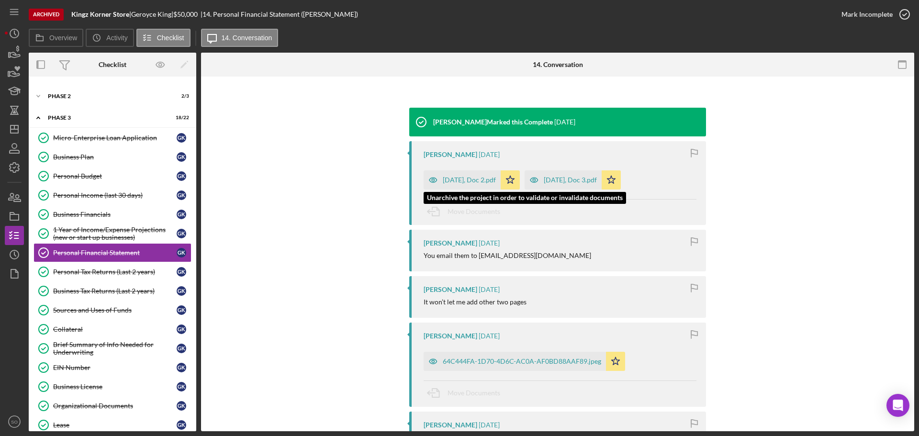
click at [465, 184] on div "Dec 2, Doc 2.pdf" at bounding box center [462, 179] width 77 height 19
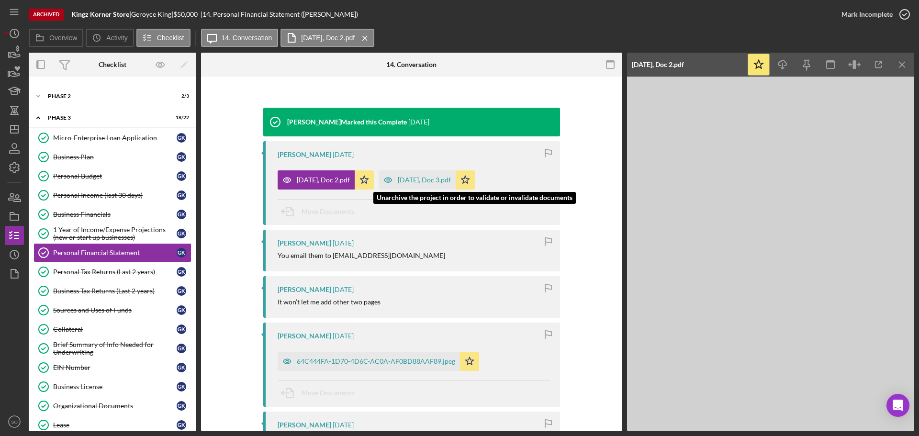
click at [396, 185] on div "Dec 2, Doc 3.pdf" at bounding box center [417, 179] width 77 height 19
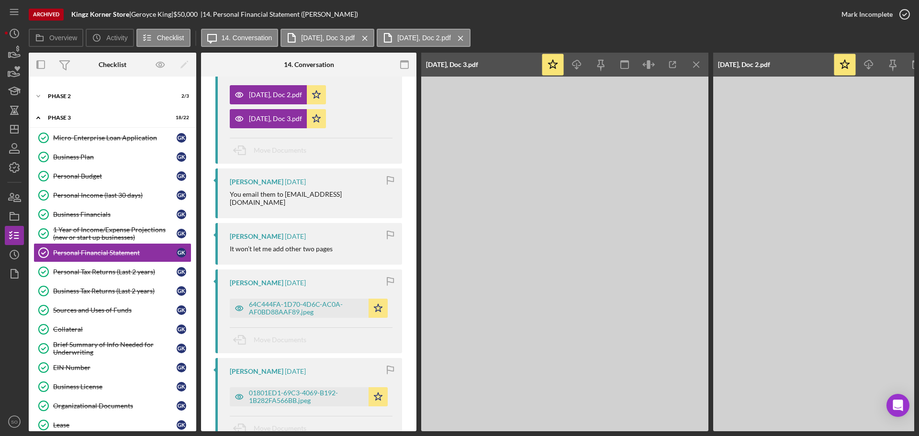
scroll to position [239, 0]
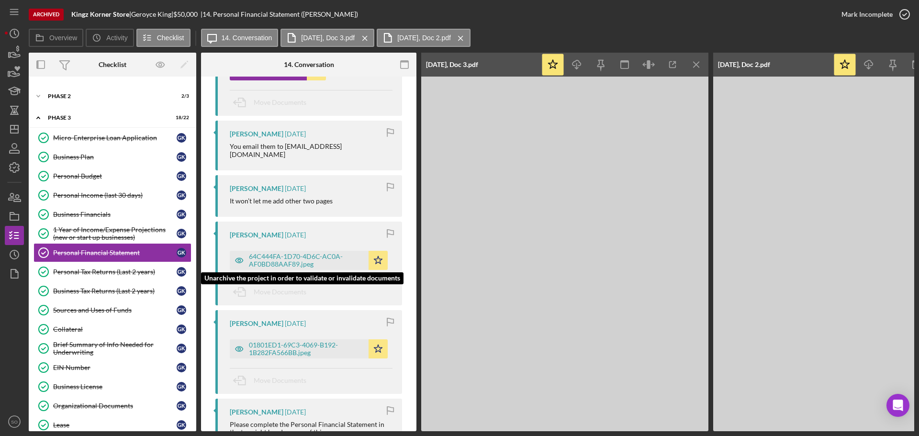
click at [308, 259] on div "64C444FA-1D70-4D6C-AC0A-AF0BD88AAF89.jpeg" at bounding box center [306, 260] width 115 height 15
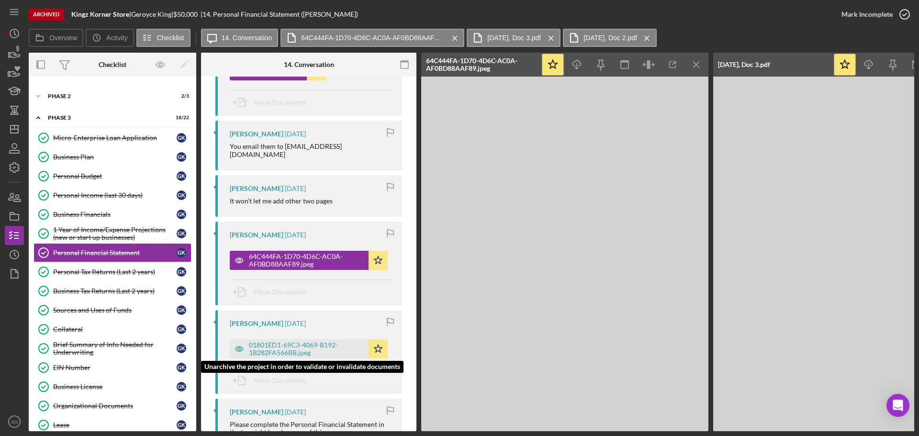
click at [333, 341] on div "01801ED1-69C3-4069-B192-1B282FA566BB.jpeg" at bounding box center [306, 348] width 115 height 15
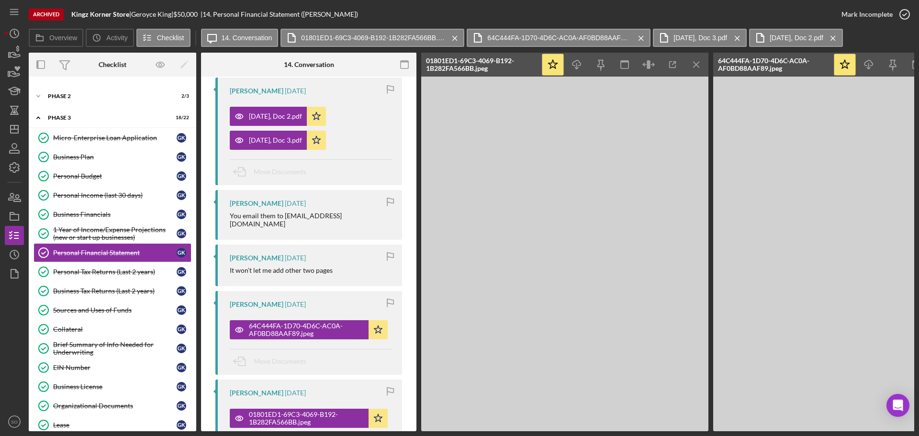
scroll to position [26, 0]
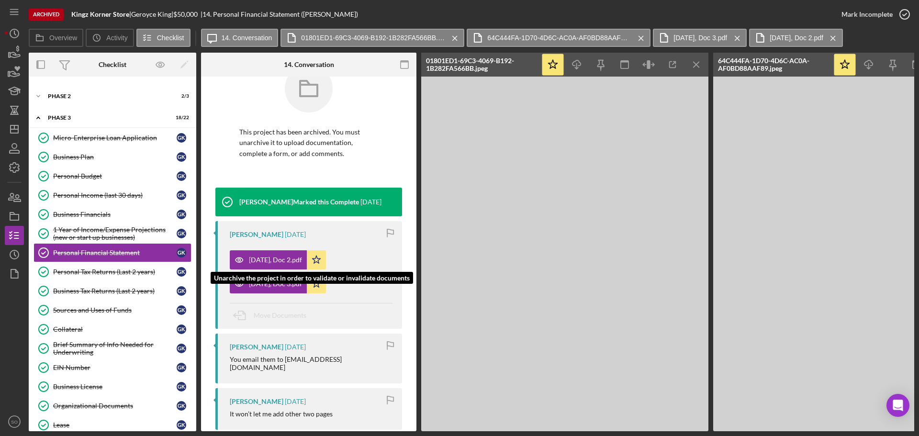
click at [268, 257] on div "Dec 2, Doc 2.pdf" at bounding box center [275, 260] width 53 height 8
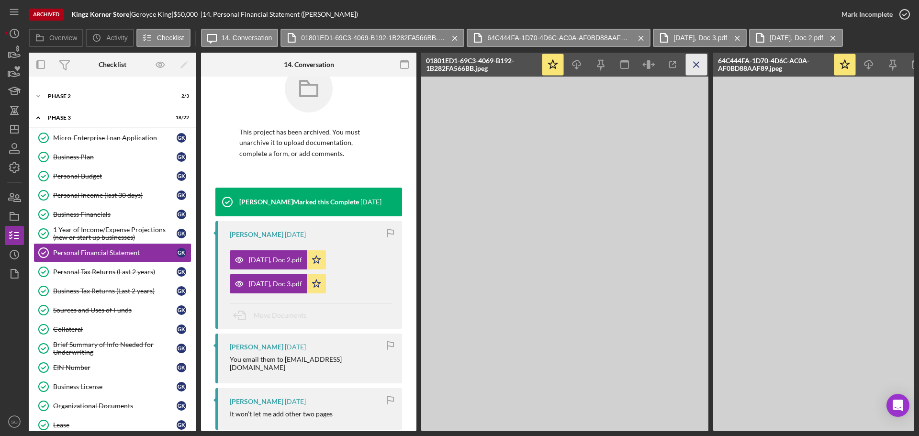
click at [703, 66] on icon "Icon/Menu Close" at bounding box center [697, 65] width 22 height 22
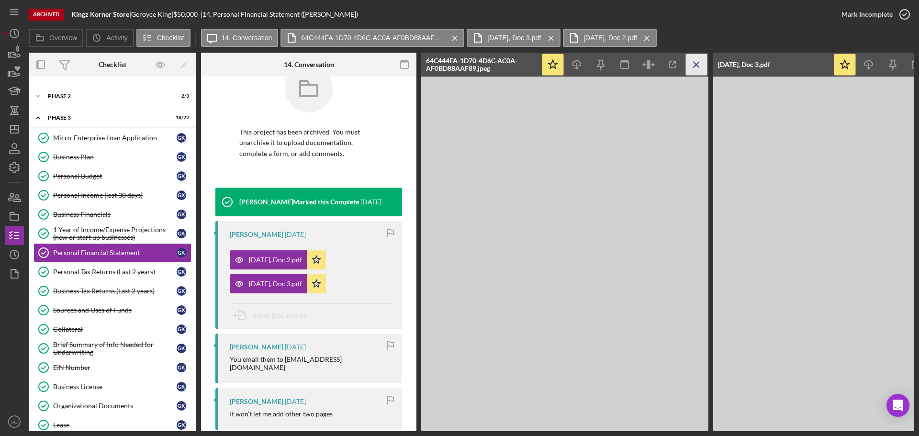
click at [700, 67] on icon "Icon/Menu Close" at bounding box center [697, 65] width 22 height 22
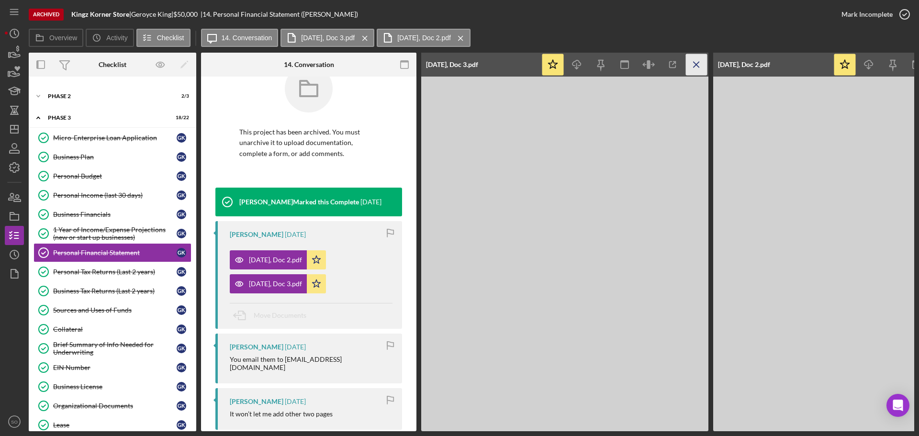
click at [695, 69] on icon "Icon/Menu Close" at bounding box center [697, 65] width 22 height 22
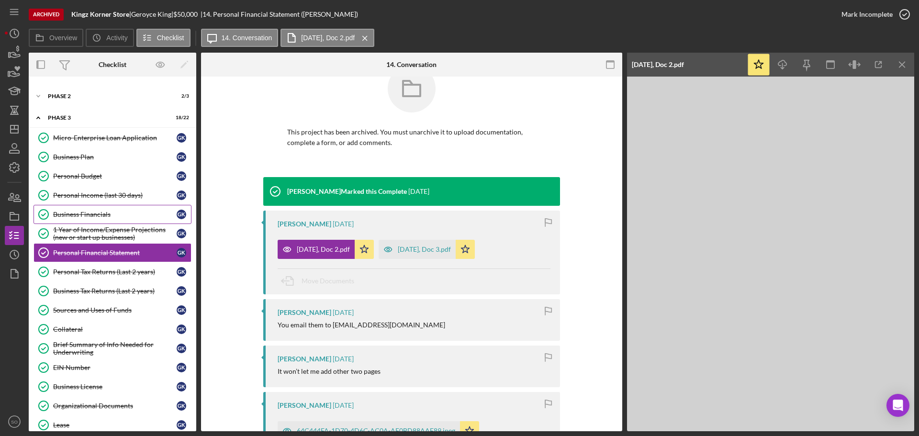
click at [89, 215] on div "Business Financials" at bounding box center [114, 215] width 123 height 8
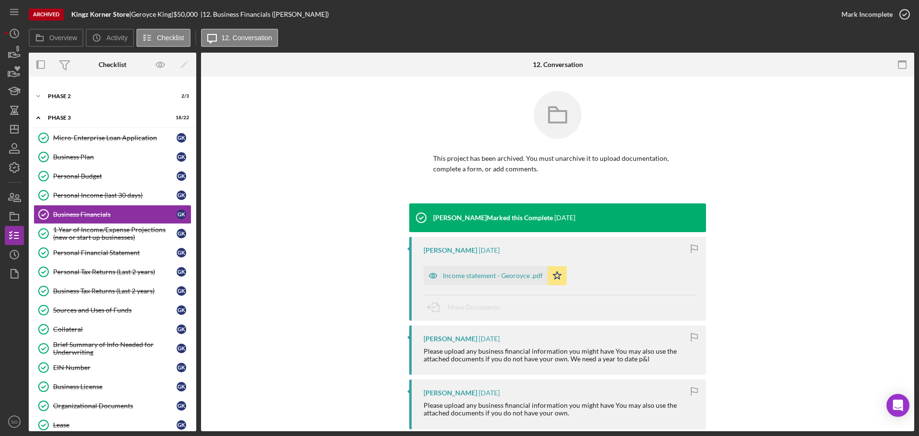
scroll to position [144, 0]
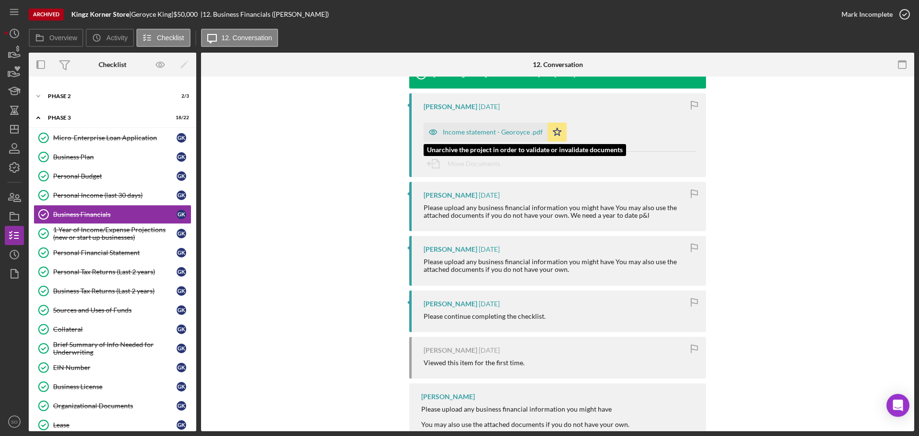
click at [485, 135] on div "Income statement - Georoyce .pdf" at bounding box center [493, 132] width 100 height 8
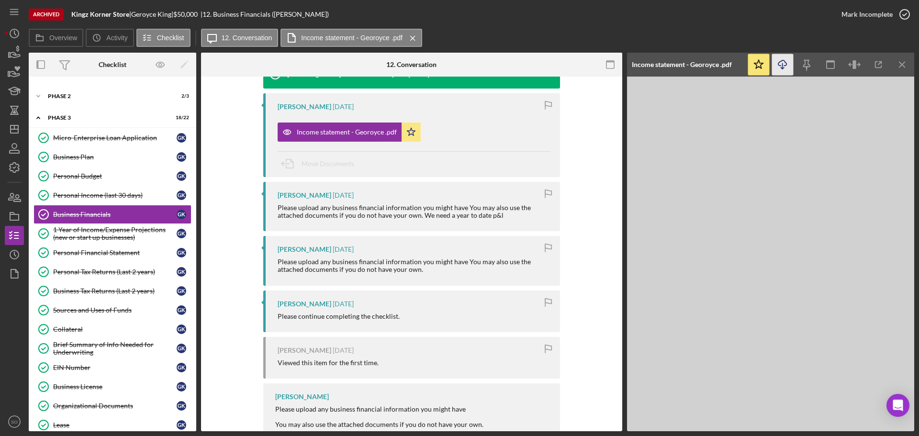
click at [781, 70] on icon "Icon/Download" at bounding box center [783, 65] width 22 height 22
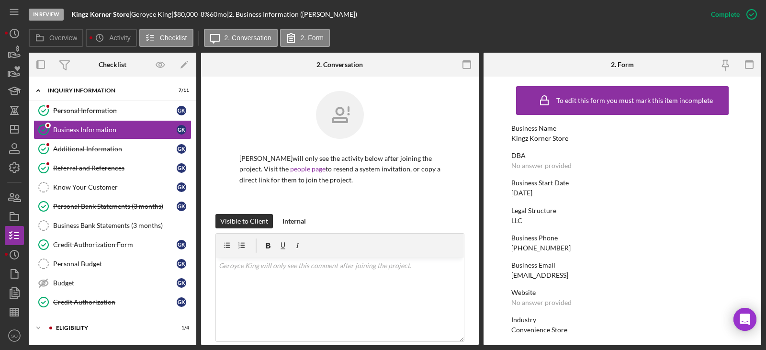
click at [455, 141] on div "Kingz Korner Store" at bounding box center [539, 138] width 57 height 8
copy div "Kingz Korner Store"
click at [455, 189] on div "[DATE]" at bounding box center [521, 193] width 21 height 8
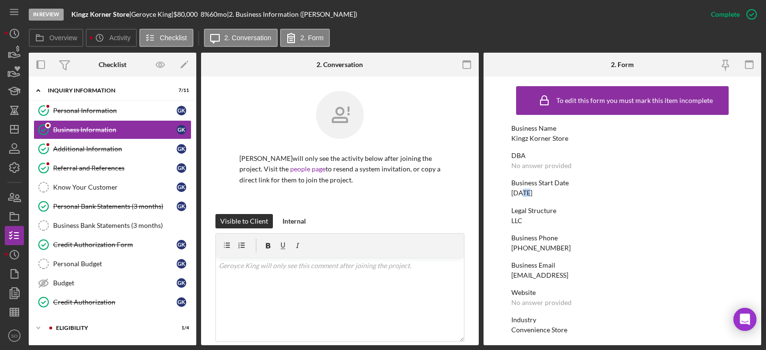
click at [455, 189] on div "[DATE]" at bounding box center [521, 193] width 21 height 8
copy div "[DATE]"
click at [110, 112] on div "Personal Information" at bounding box center [114, 111] width 123 height 8
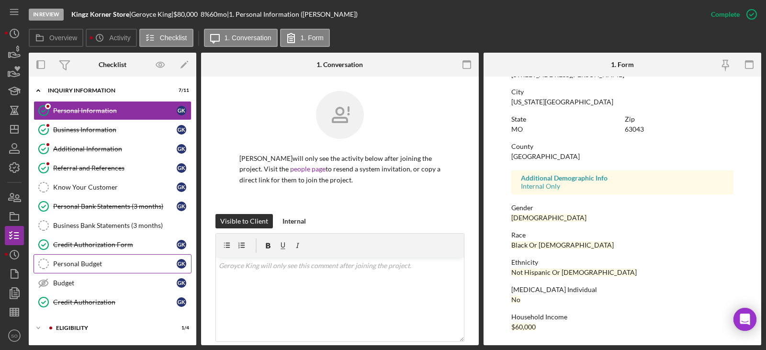
scroll to position [84, 0]
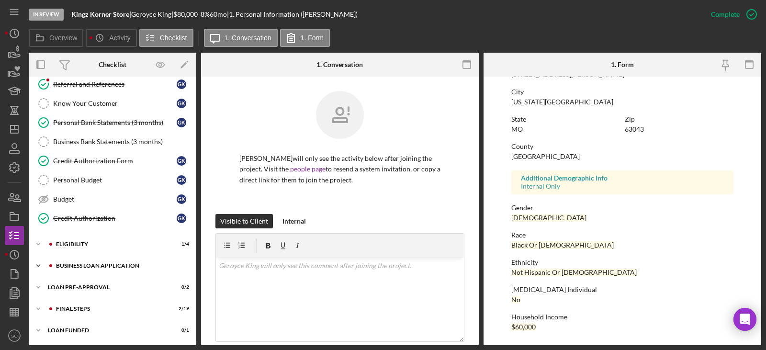
click at [112, 189] on div "Icon/Expander BUSINESS LOAN APPLICATION 9 / 31" at bounding box center [113, 265] width 168 height 19
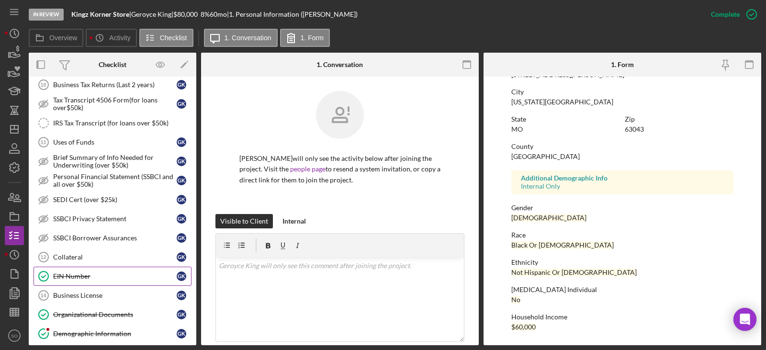
scroll to position [467, 0]
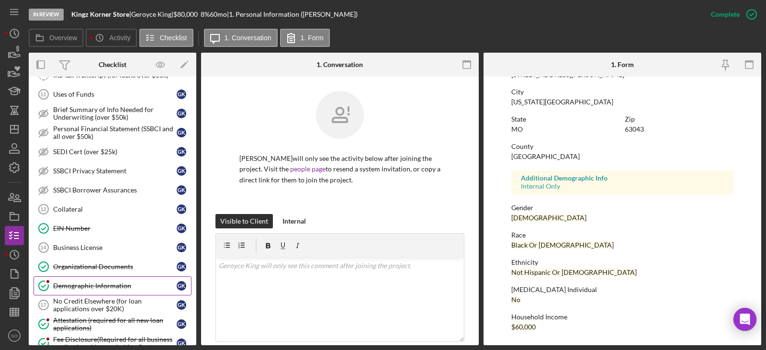
click at [114, 189] on div "Demographic Information" at bounding box center [114, 286] width 123 height 8
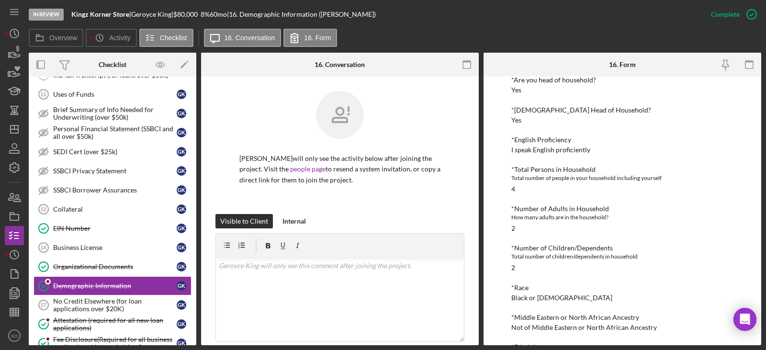
scroll to position [191, 0]
